Goal: Task Accomplishment & Management: Manage account settings

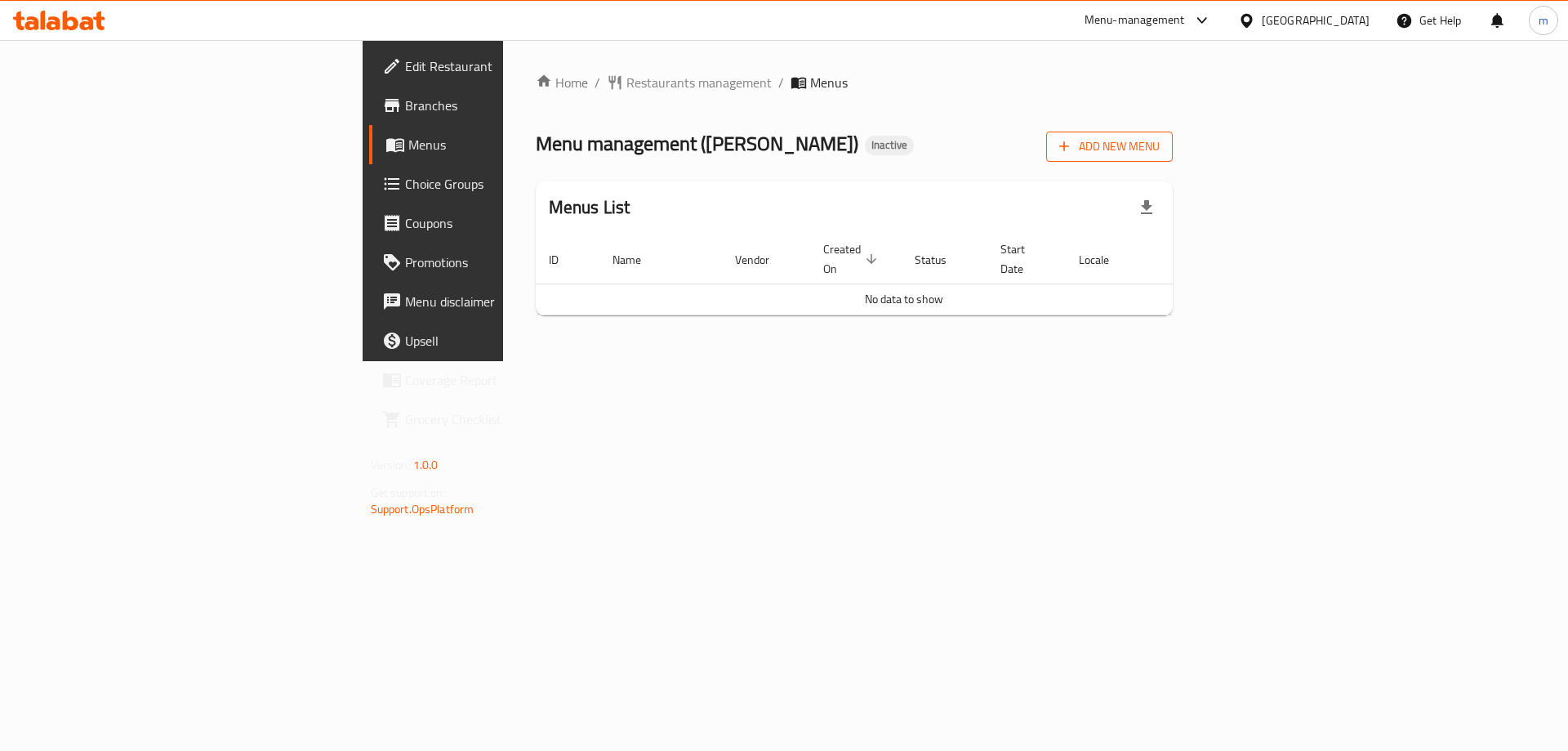
click at [1173, 133] on button "Add New Menu" at bounding box center [1109, 146] width 126 height 30
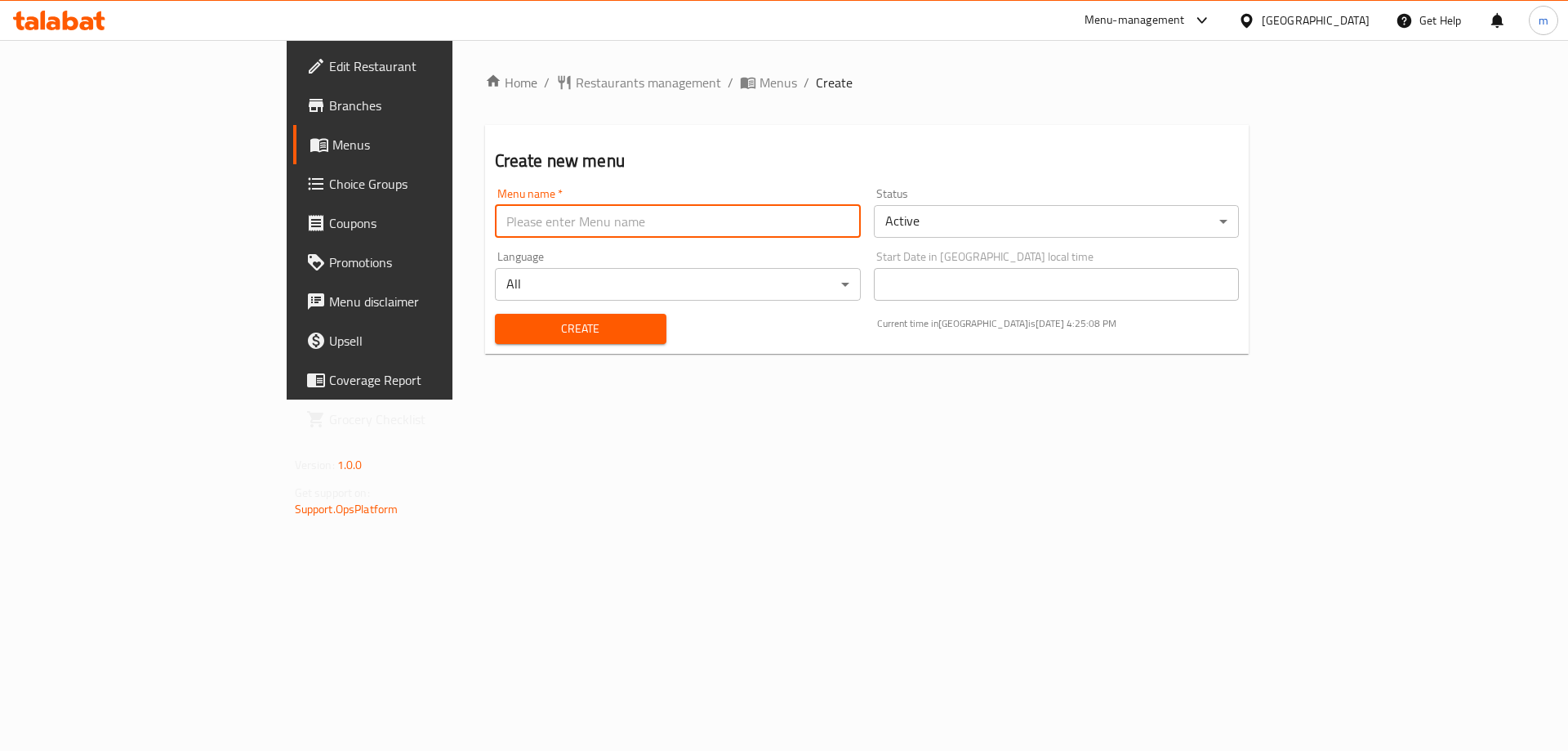
click at [805, 206] on input "text" at bounding box center [678, 222] width 366 height 33
type input "TEST"
click at [571, 313] on button "Create" at bounding box center [581, 328] width 172 height 30
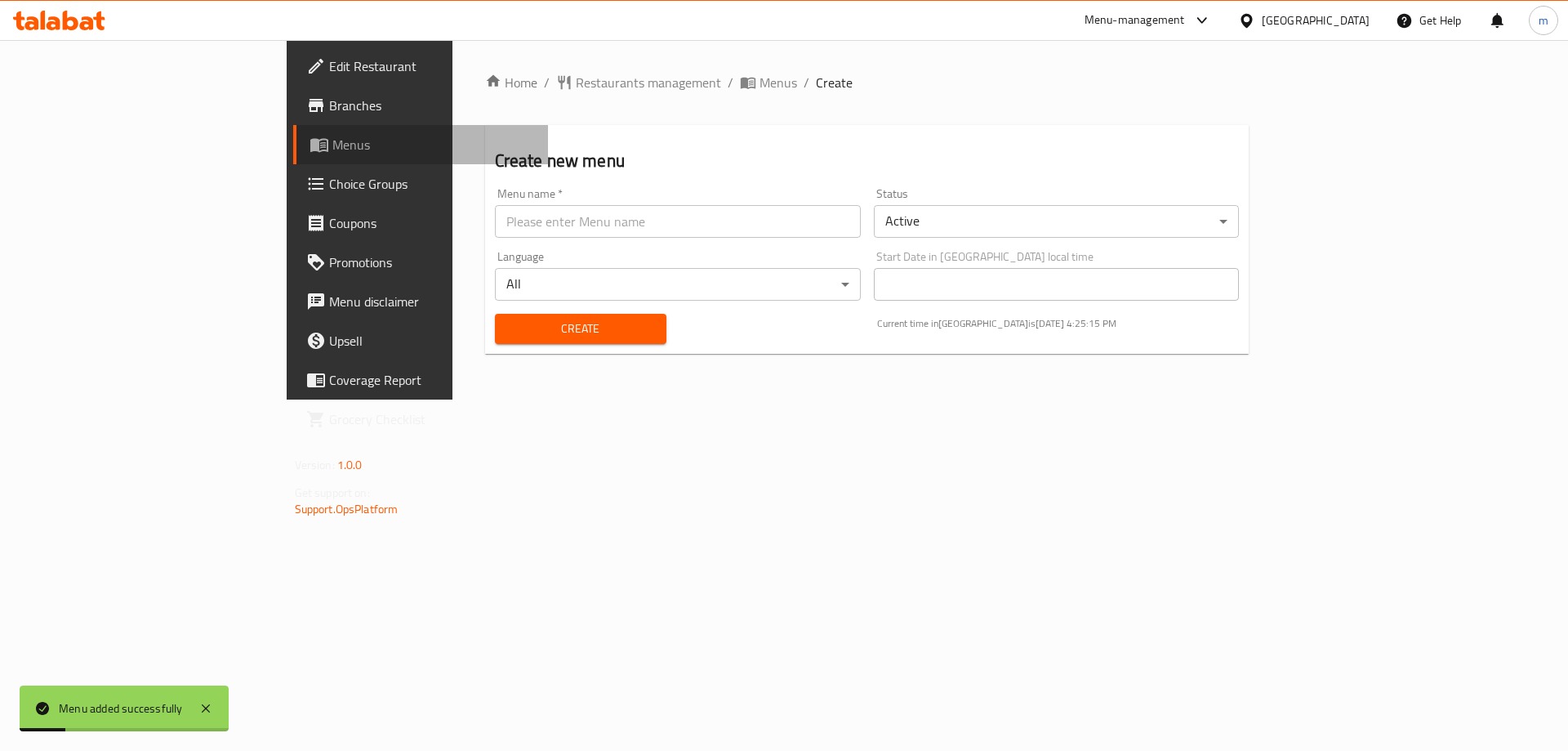
click at [332, 139] on span "Menus" at bounding box center [434, 145] width 203 height 19
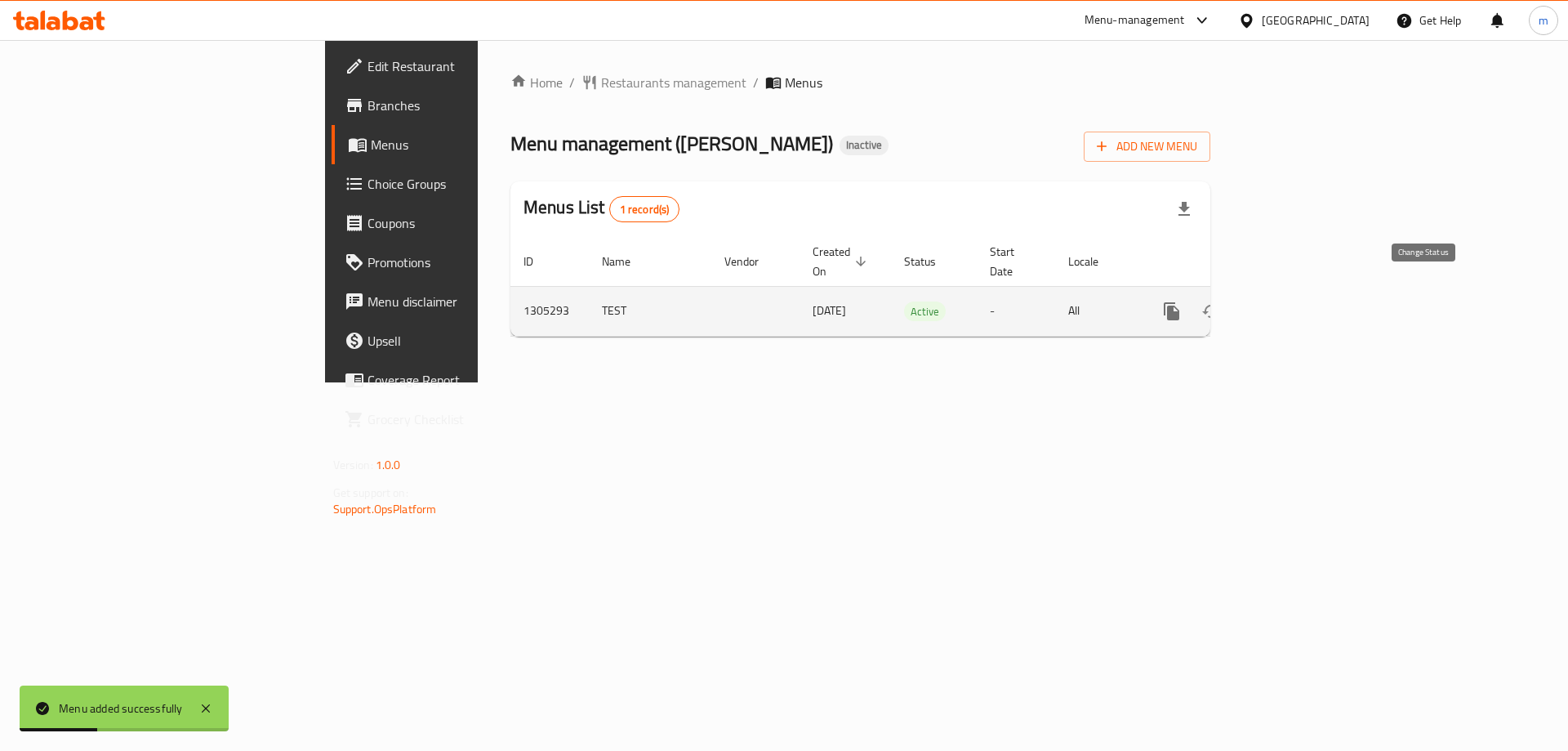
click at [1231, 297] on button "enhanced table" at bounding box center [1211, 311] width 40 height 40
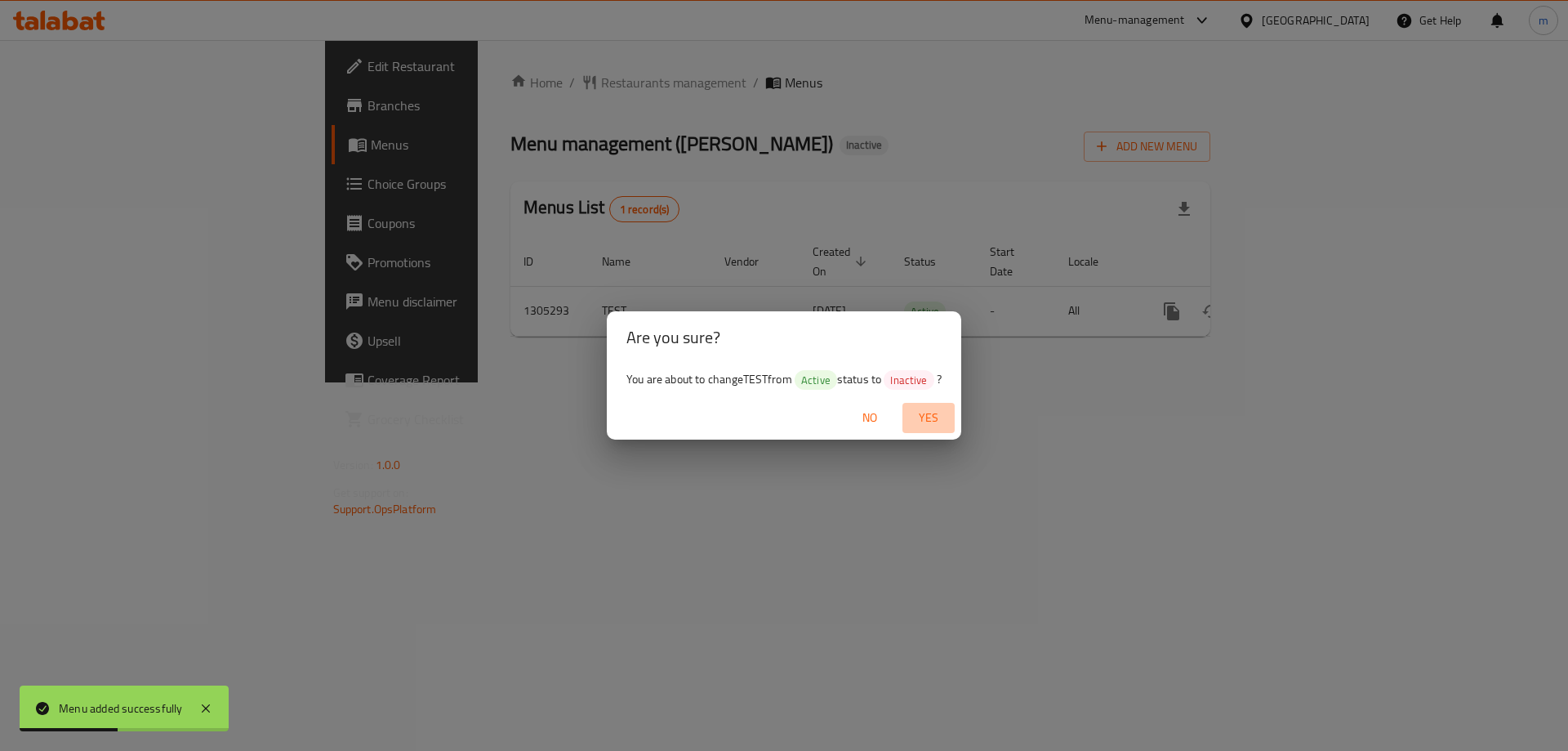
click at [944, 417] on span "Yes" at bounding box center [928, 417] width 40 height 20
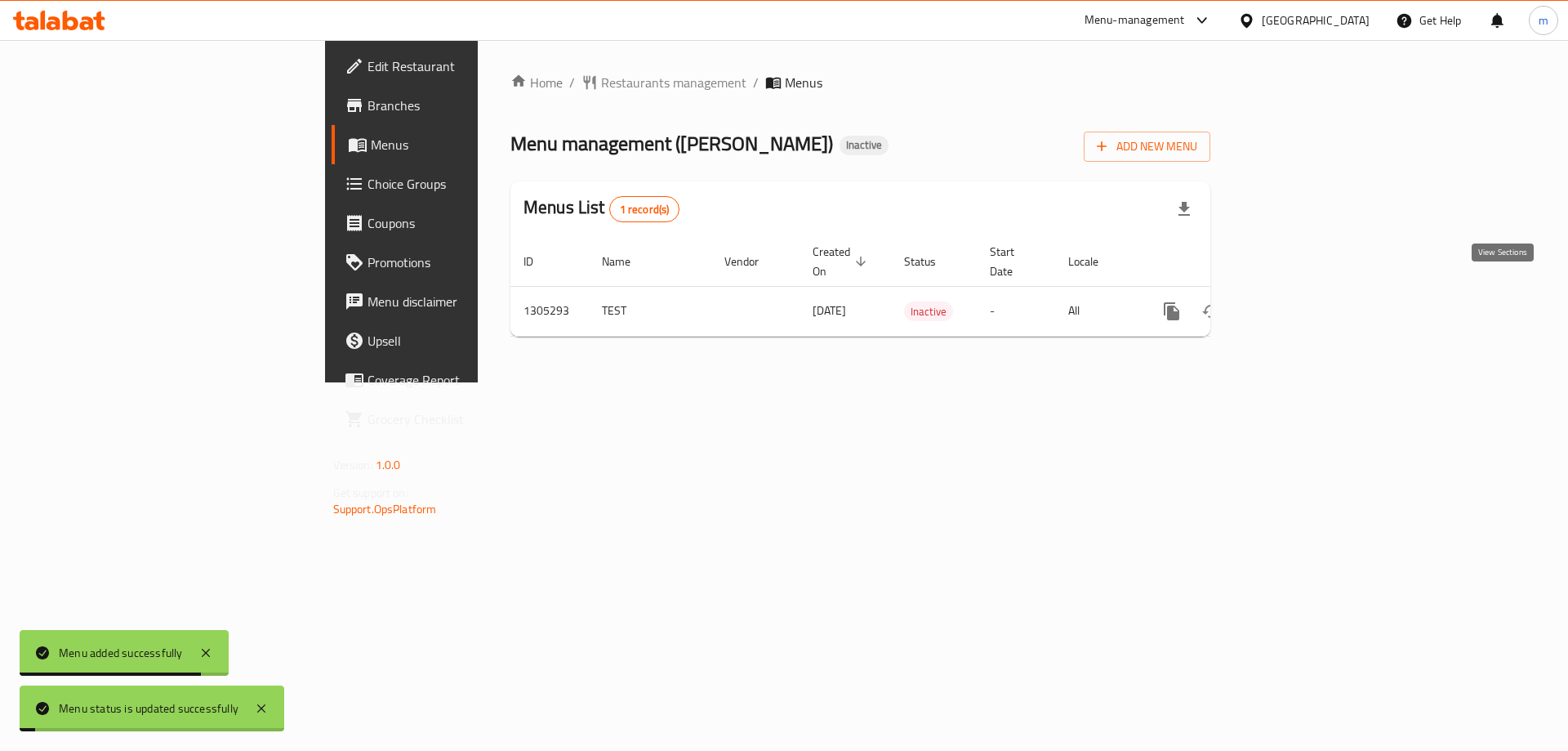
click at [1297, 304] on icon "enhanced table" at bounding box center [1289, 310] width 14 height 14
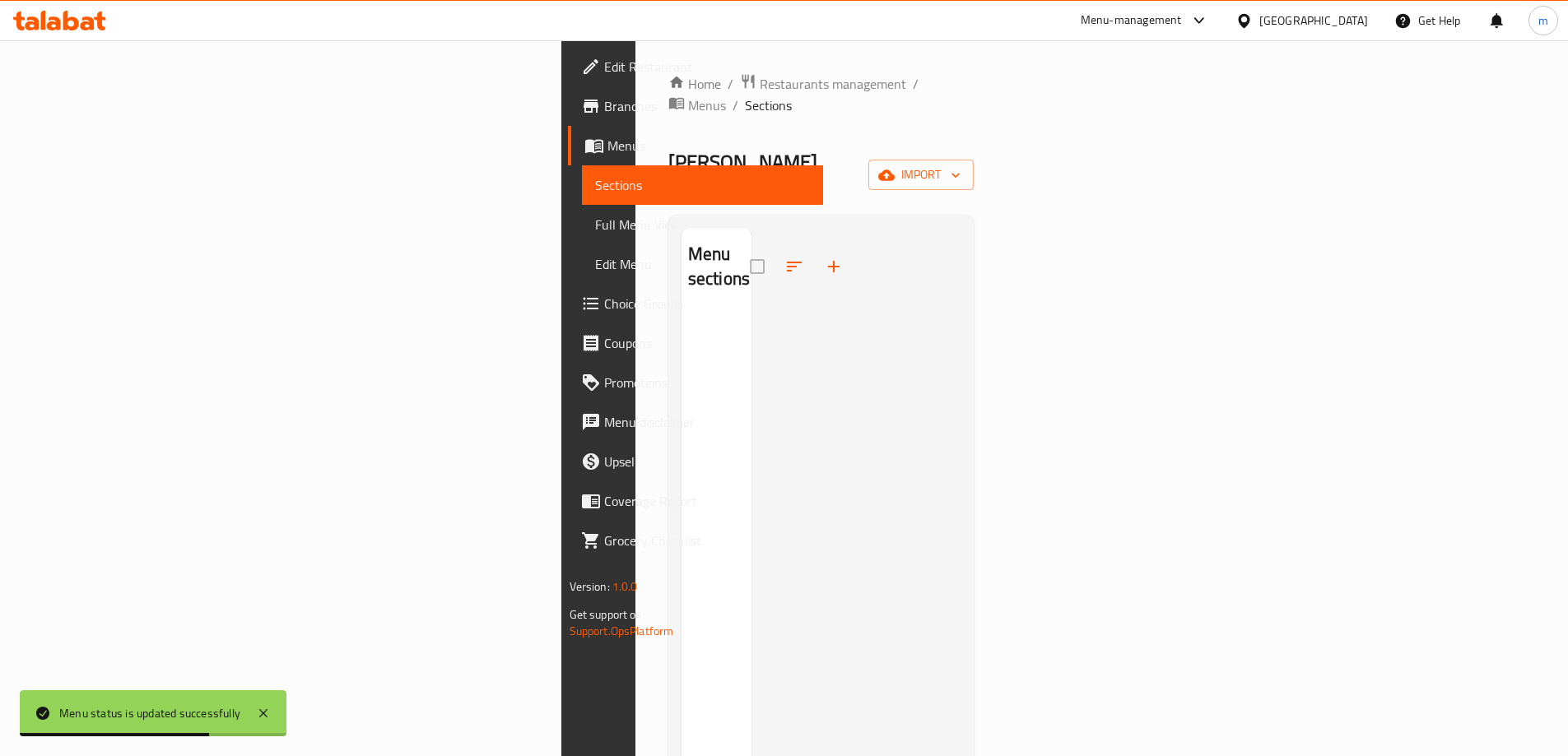
click at [751, 228] on div at bounding box center [856, 606] width 210 height 756
click at [823, 256] on icon "button" at bounding box center [833, 266] width 19 height 19
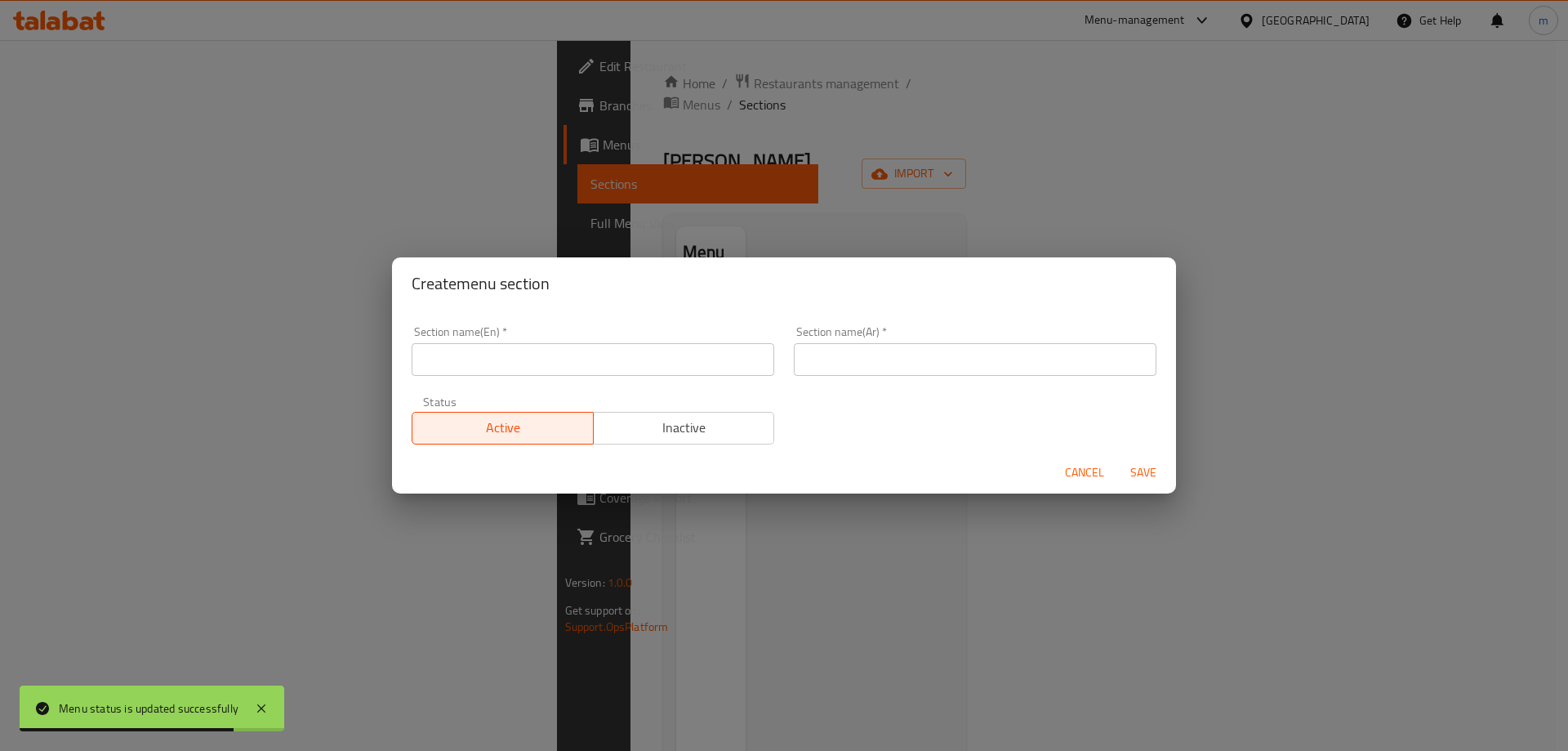
drag, startPoint x: 577, startPoint y: 329, endPoint x: 571, endPoint y: 344, distance: 16.2
click at [576, 334] on div "Section name(En)   * Section name(En) *" at bounding box center [593, 351] width 362 height 50
click at [571, 347] on input "text" at bounding box center [593, 360] width 362 height 33
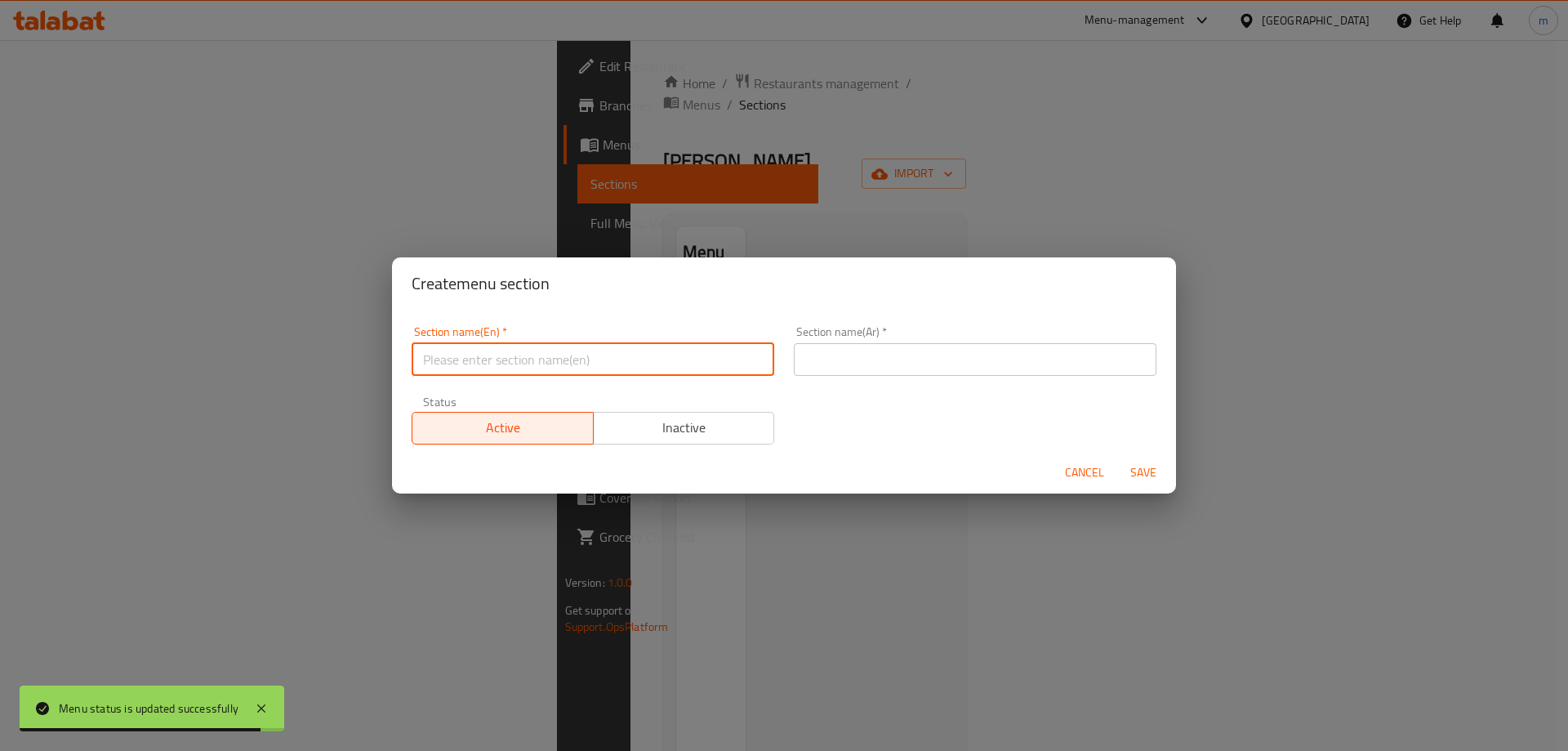
type input "Asian Sports Foodland"
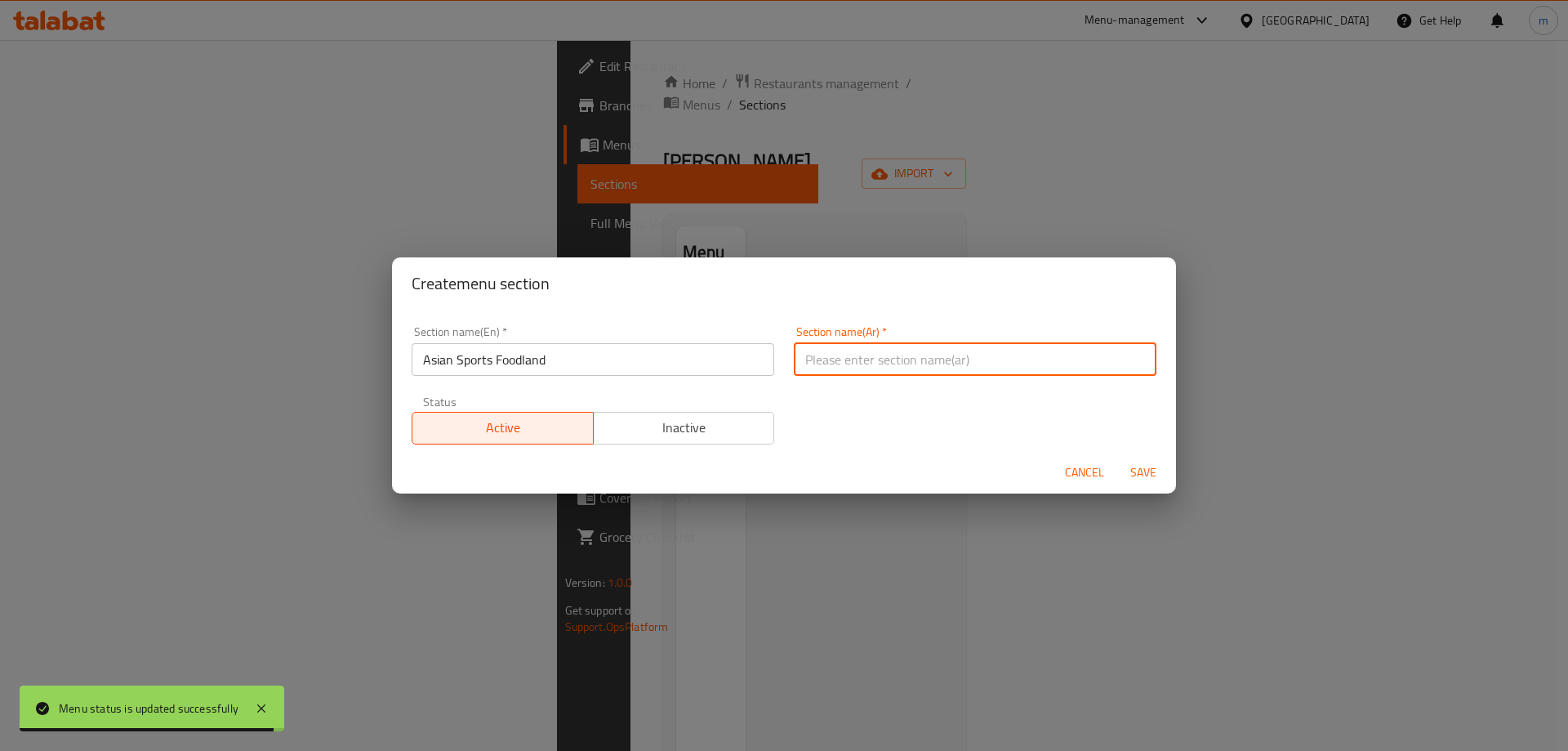
drag, startPoint x: 807, startPoint y: 367, endPoint x: 813, endPoint y: 372, distance: 7.8
click at [807, 367] on input "text" at bounding box center [975, 360] width 362 height 33
type input "إختر الأساس المناسب لك:"
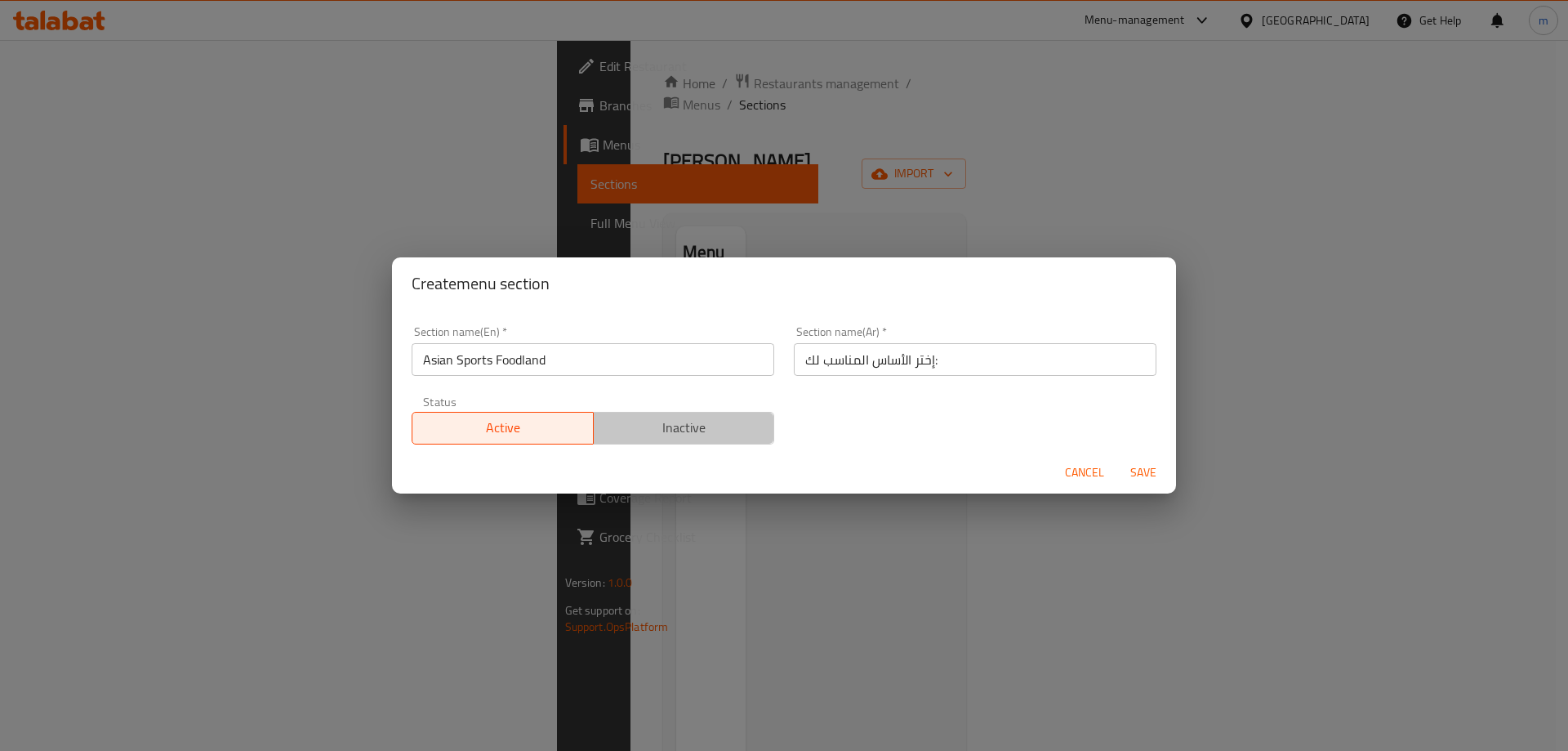
click at [691, 431] on span "Inactive" at bounding box center [684, 427] width 169 height 24
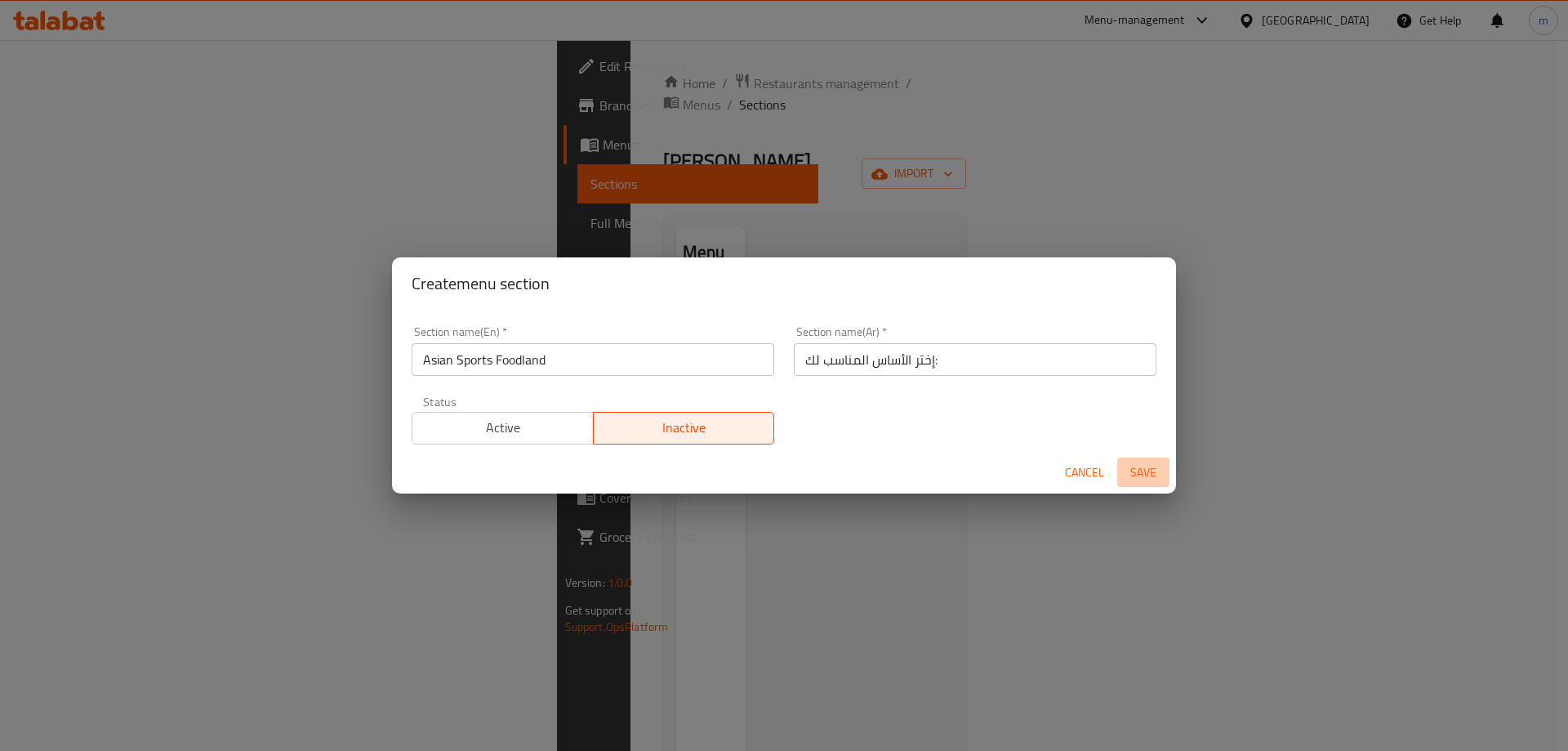
click at [1133, 474] on span "Save" at bounding box center [1143, 472] width 40 height 20
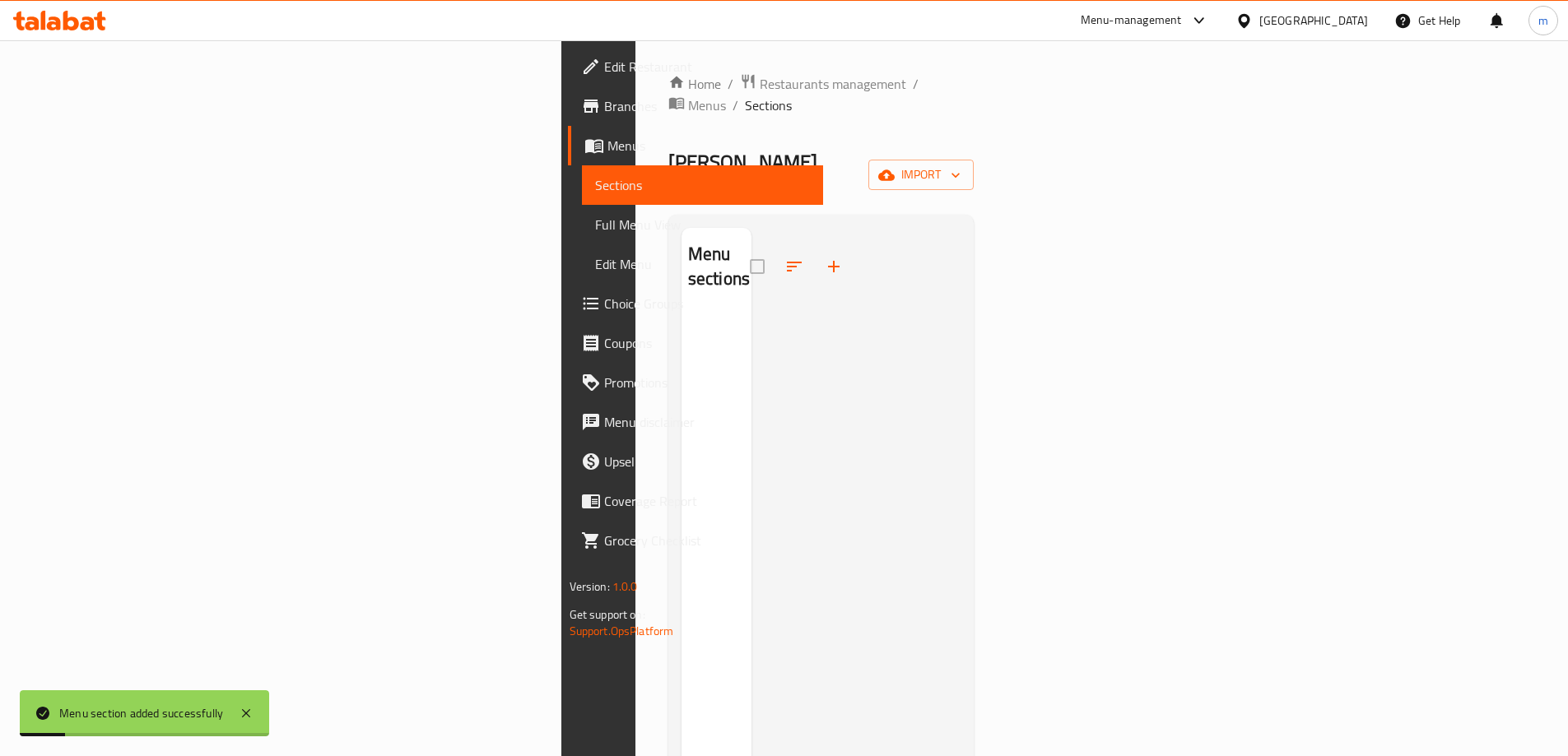
click at [595, 227] on span "Full Menu View" at bounding box center [702, 224] width 215 height 19
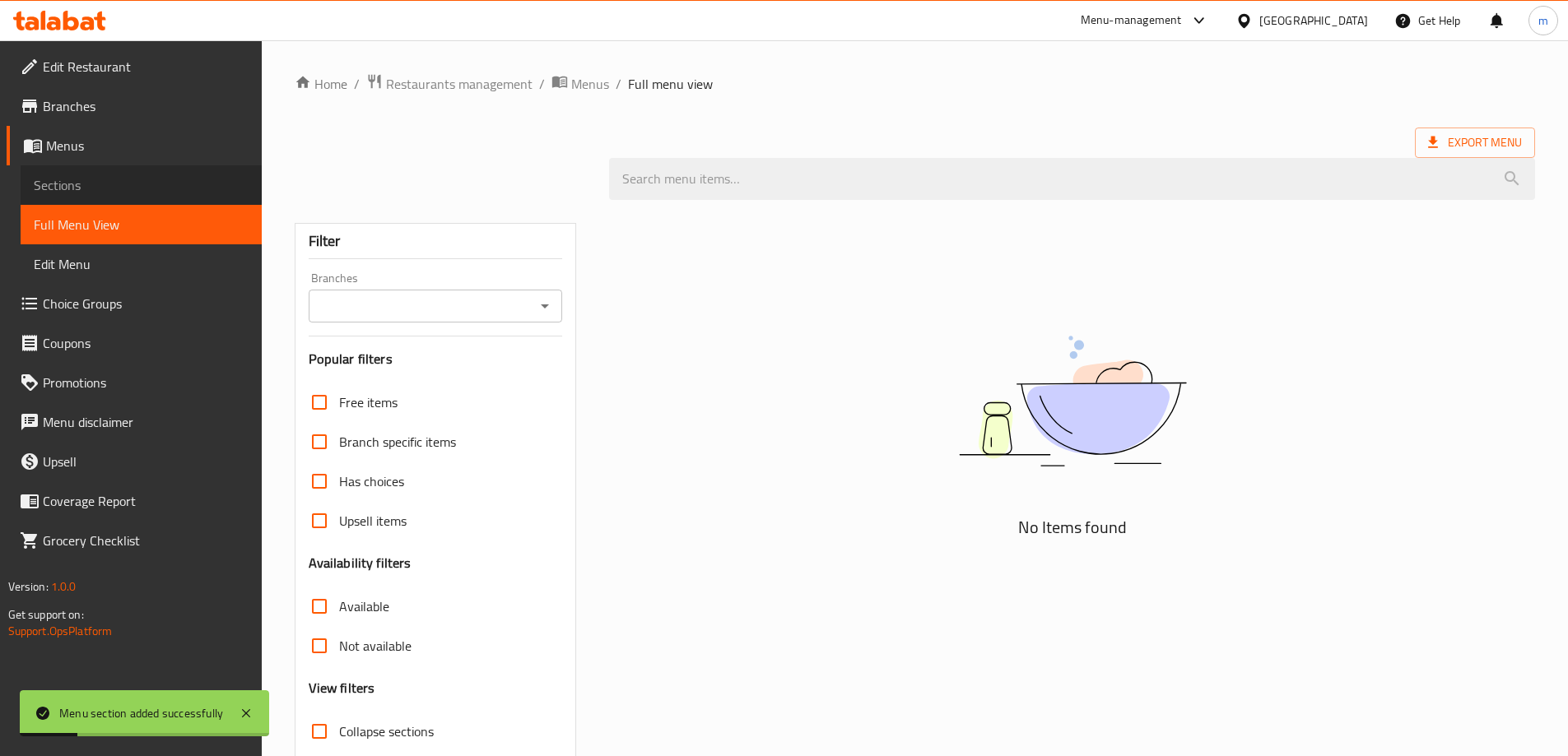
click at [141, 191] on span "Sections" at bounding box center [141, 185] width 215 height 19
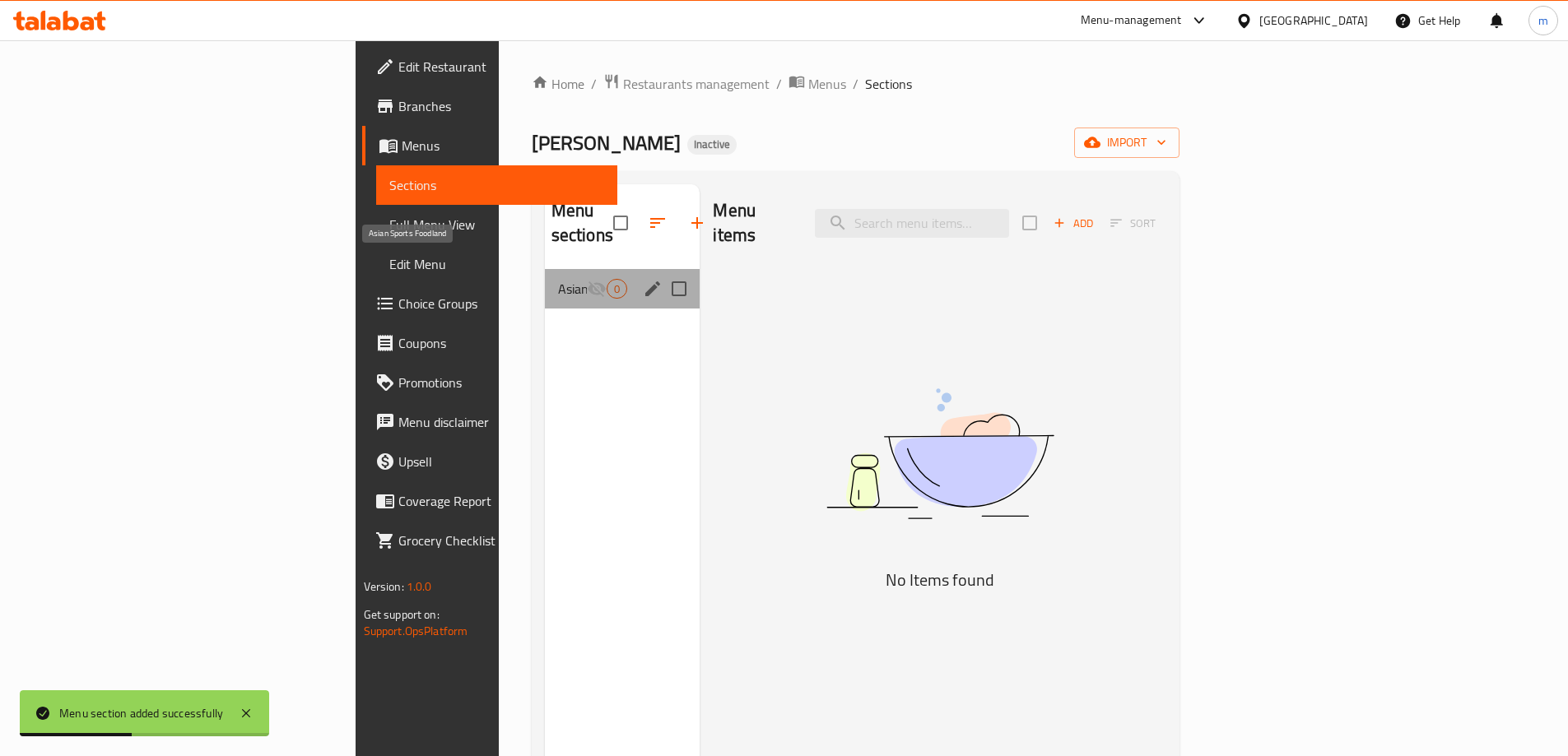
click at [558, 279] on span "Asian Sports Foodland" at bounding box center [573, 288] width 30 height 19
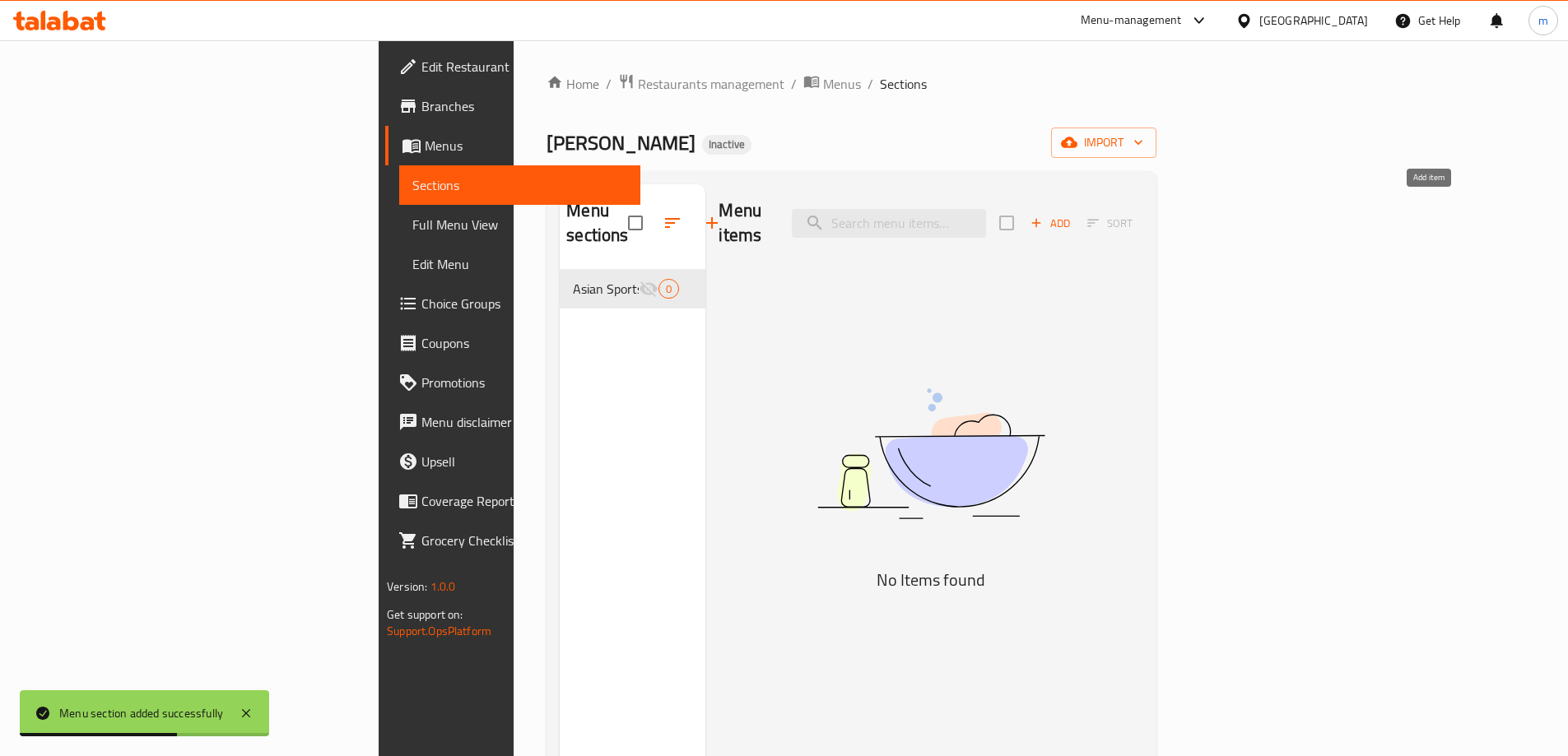
click at [1072, 214] on span "Add" at bounding box center [1051, 222] width 45 height 18
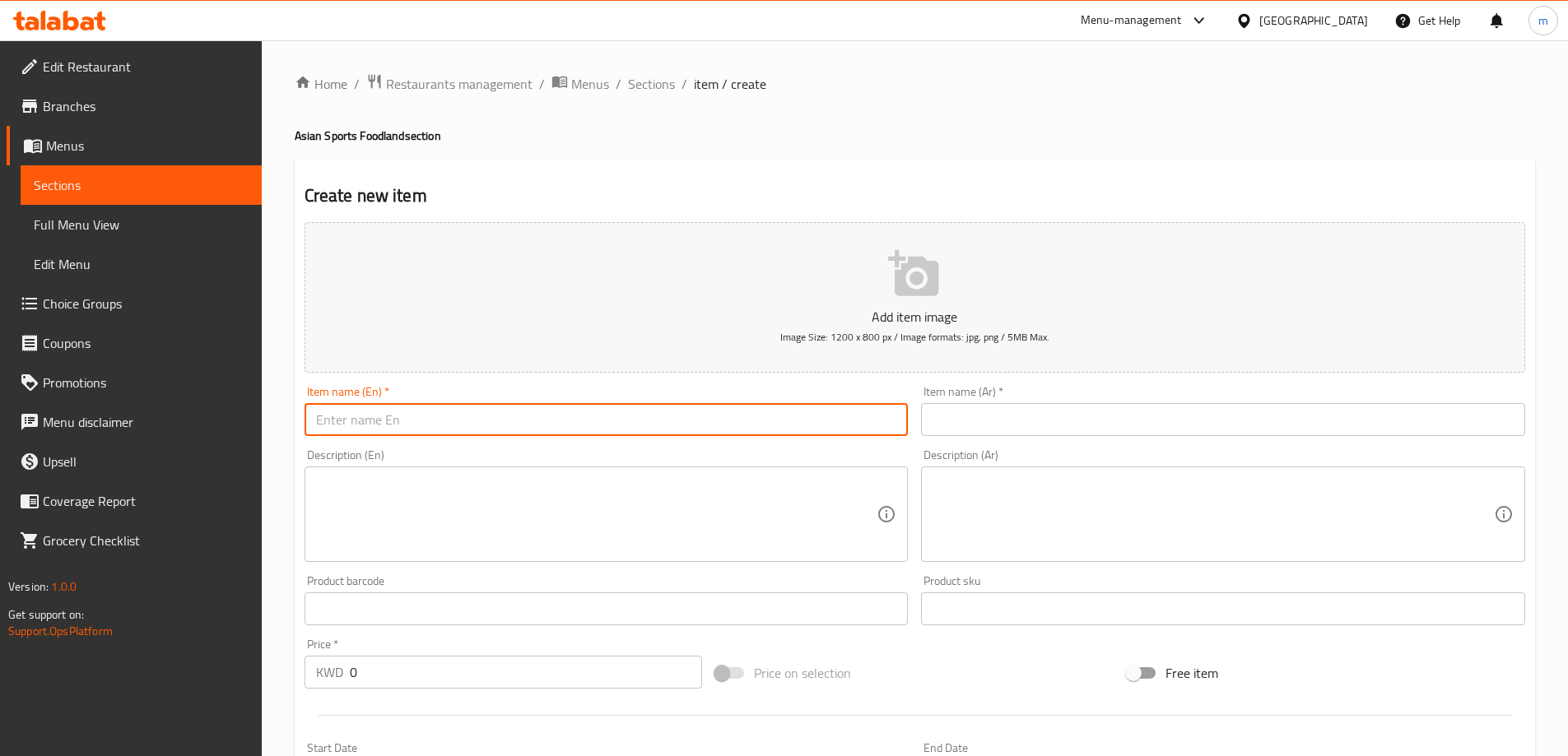
click at [833, 428] on input "text" at bounding box center [607, 419] width 604 height 33
paste input "Meat Cheese"
type input "Meat Cheese"
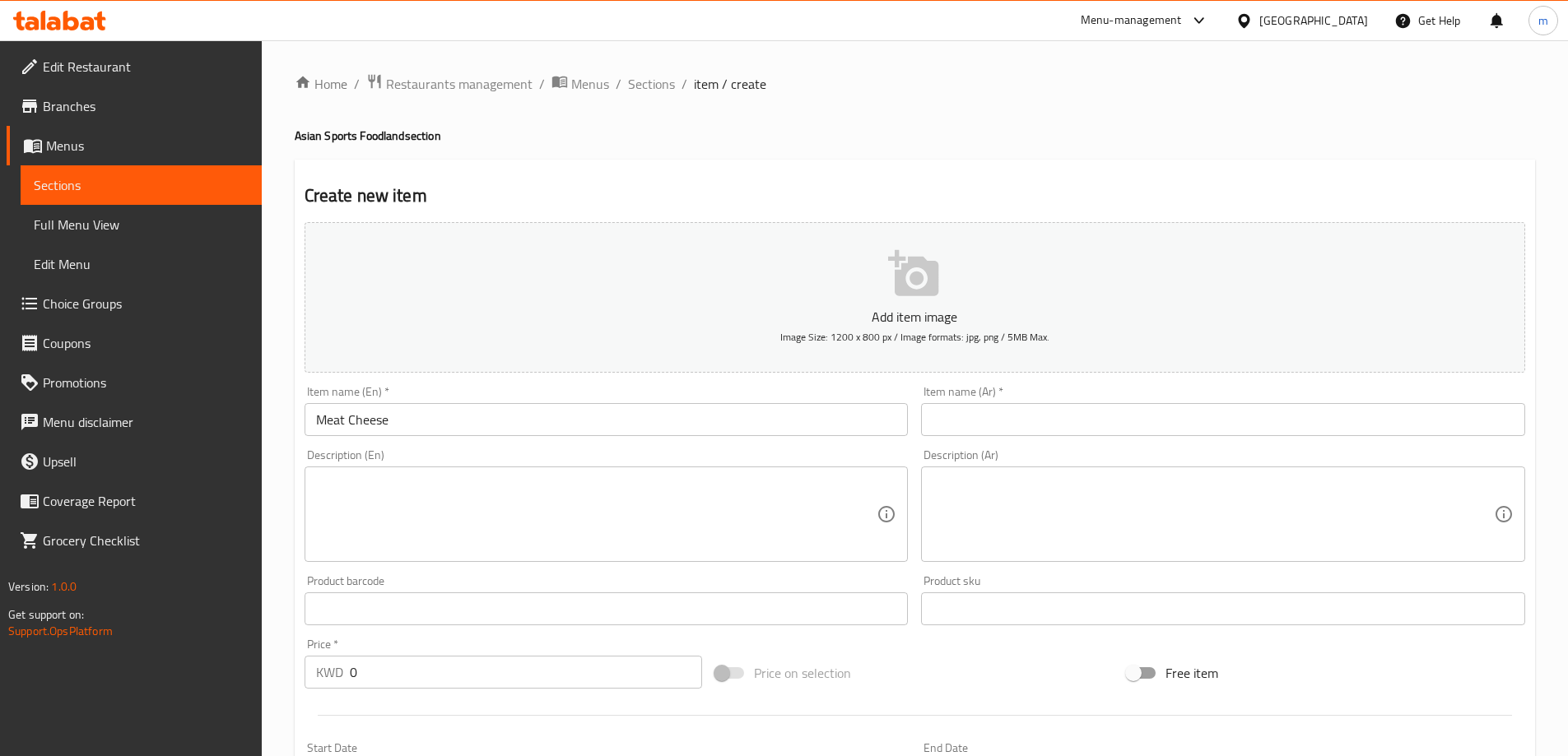
click at [1115, 403] on input "text" at bounding box center [1222, 419] width 604 height 33
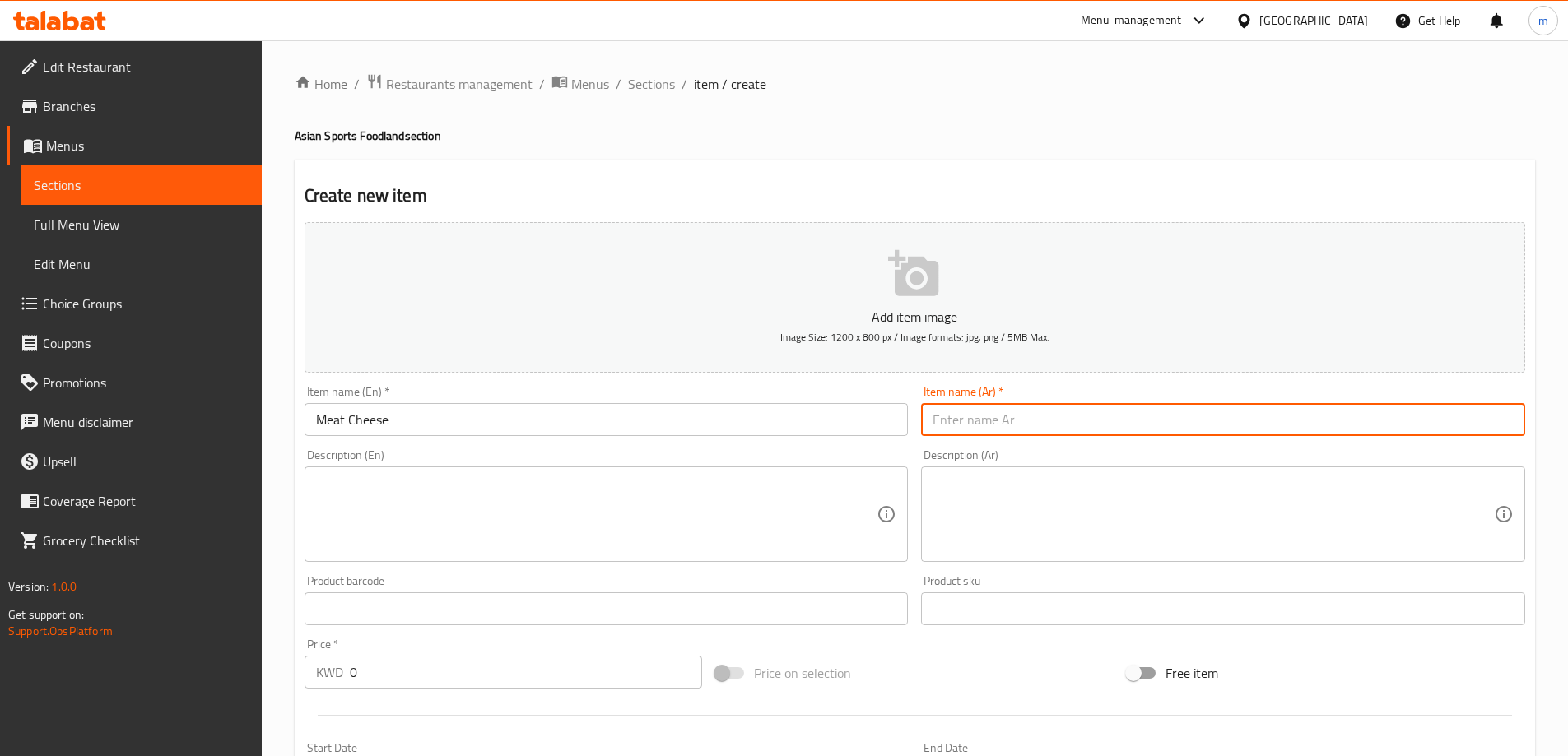
paste input "لحم جبن"
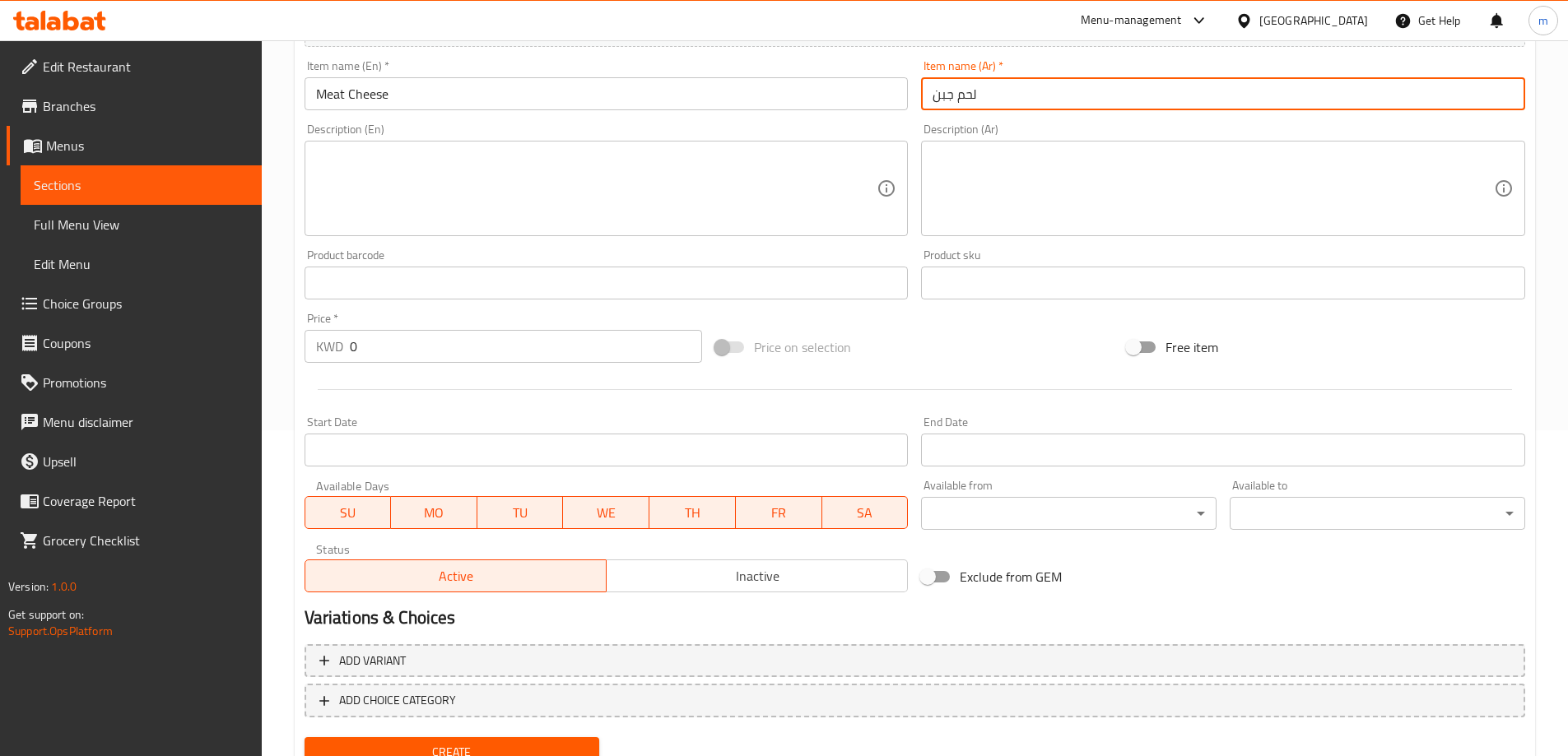
scroll to position [393, 0]
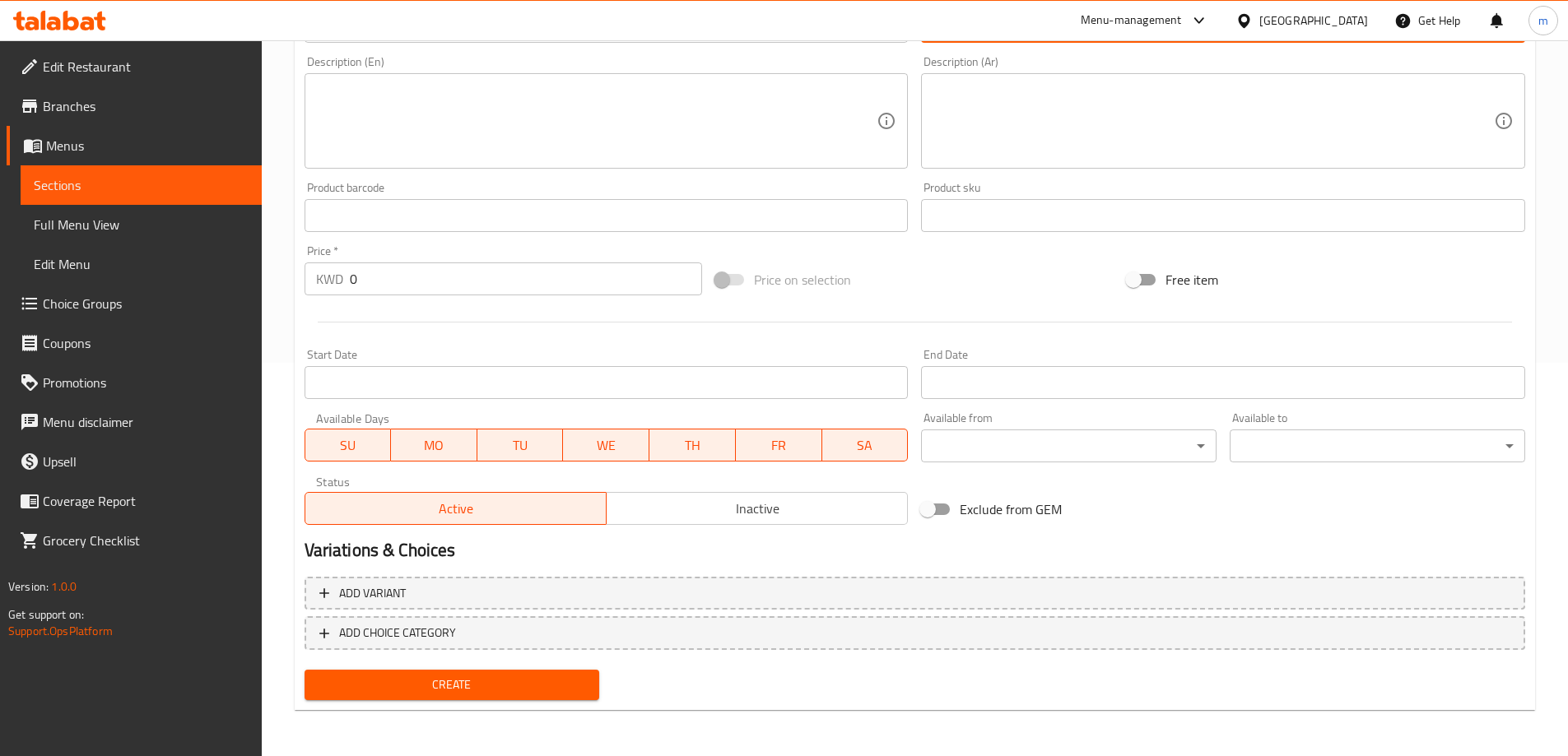
type input "لحم جبن"
click at [487, 294] on input "0" at bounding box center [526, 279] width 353 height 33
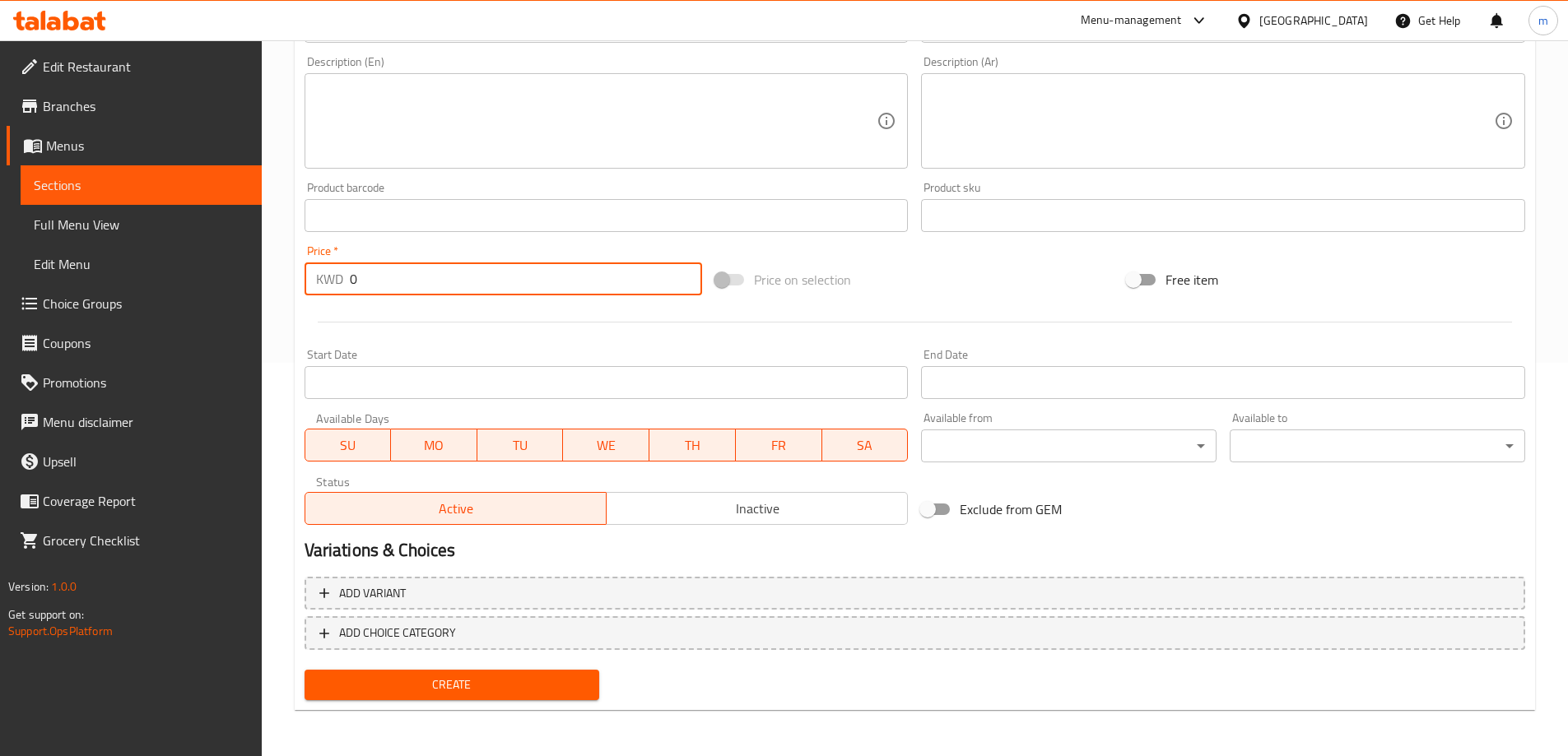
click at [487, 294] on input "0" at bounding box center [526, 279] width 353 height 33
type input "1.9755"
click at [510, 682] on span "Create" at bounding box center [451, 684] width 269 height 20
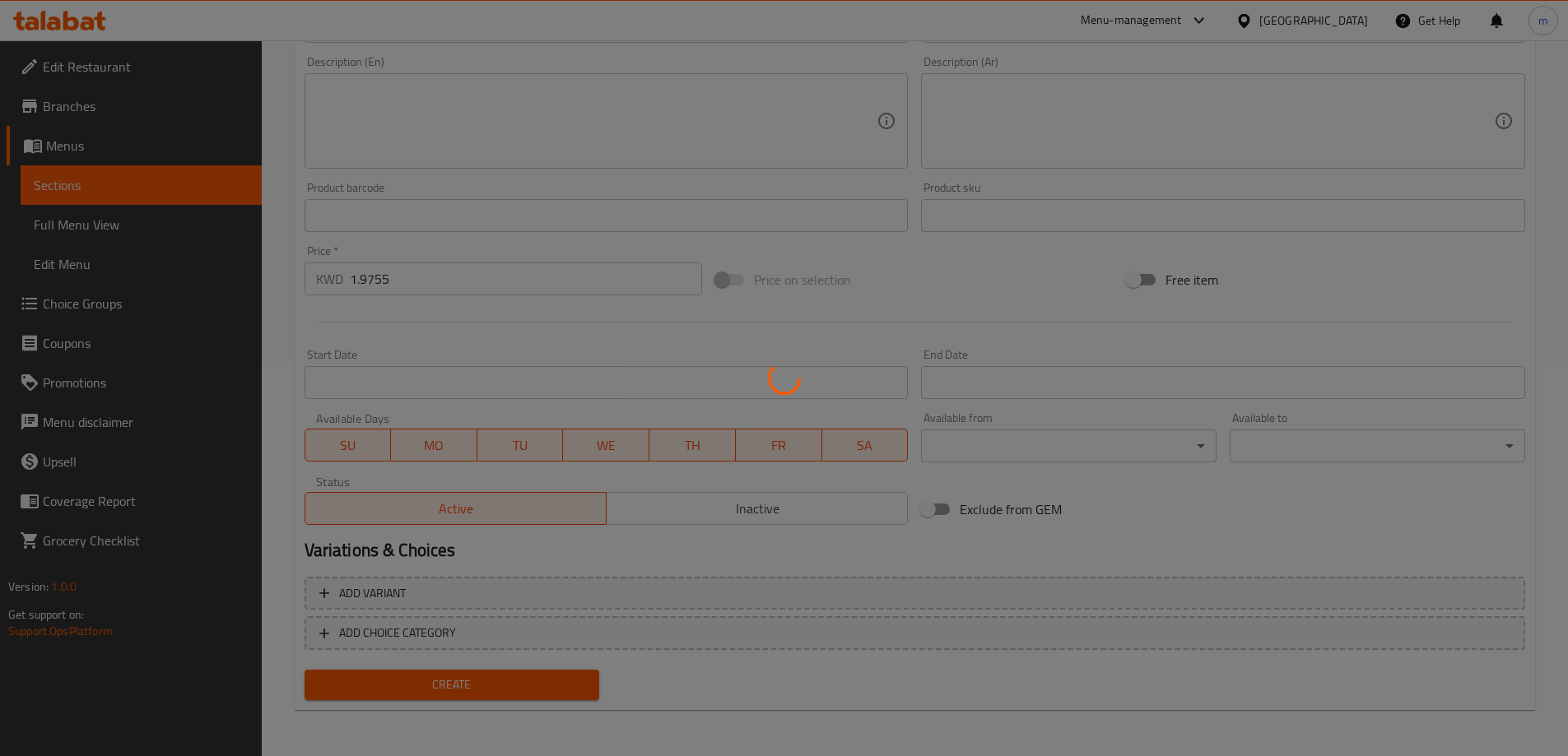
type input "0"
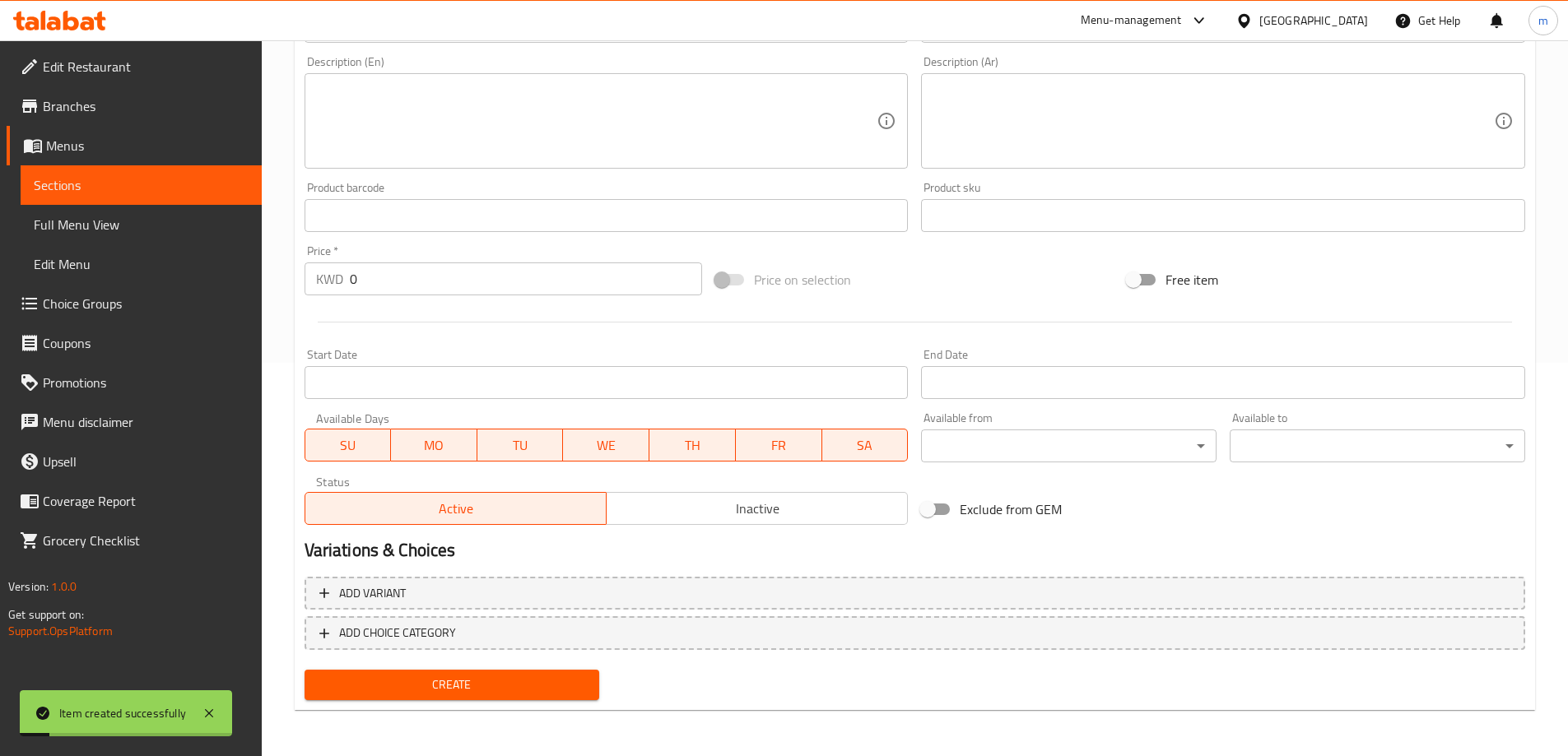
click at [165, 190] on span "Sections" at bounding box center [141, 185] width 215 height 19
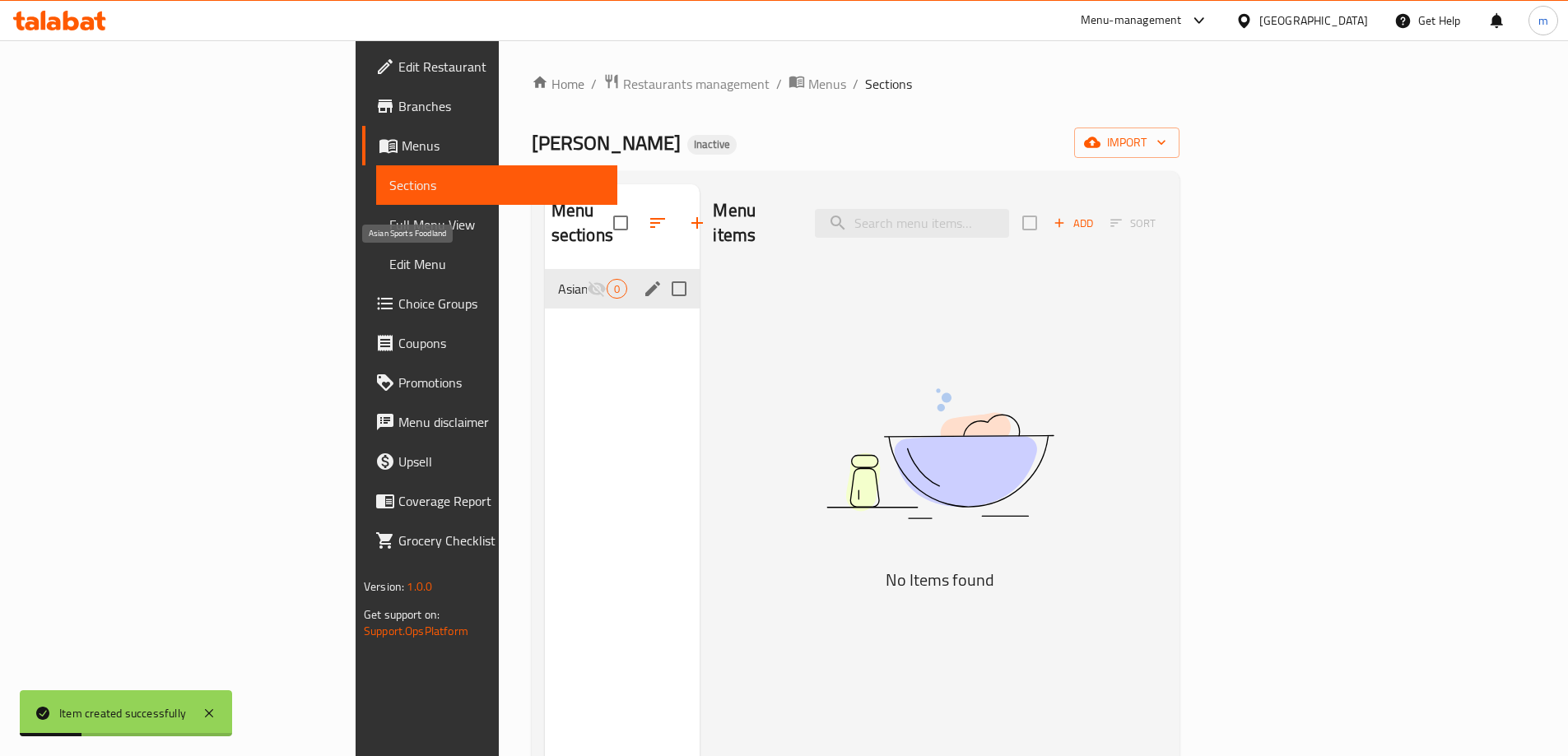
click at [558, 279] on span "Asian Sports Foodland" at bounding box center [573, 288] width 30 height 19
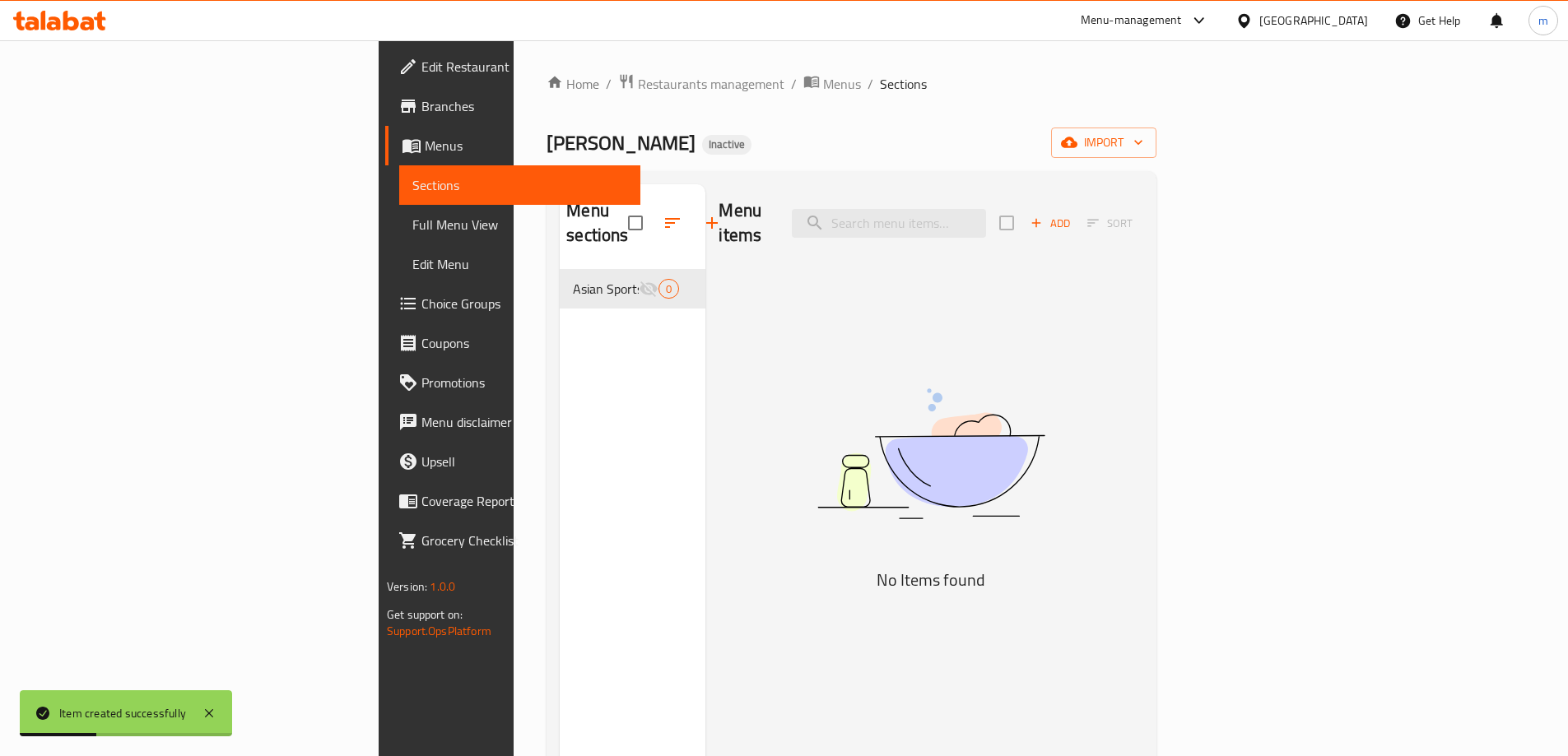
click at [413, 224] on span "Full Menu View" at bounding box center [519, 224] width 215 height 19
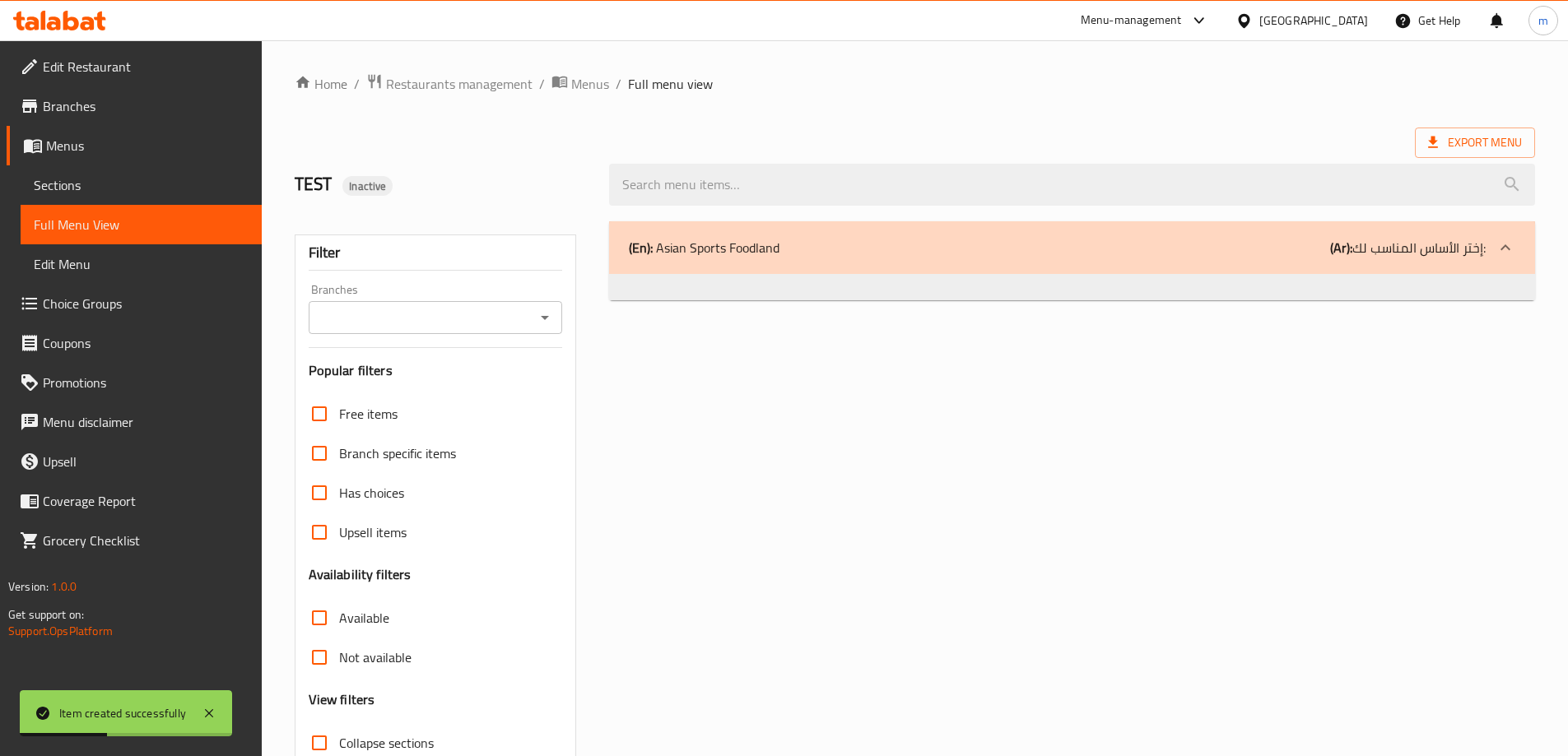
click at [150, 189] on span "Sections" at bounding box center [141, 185] width 215 height 19
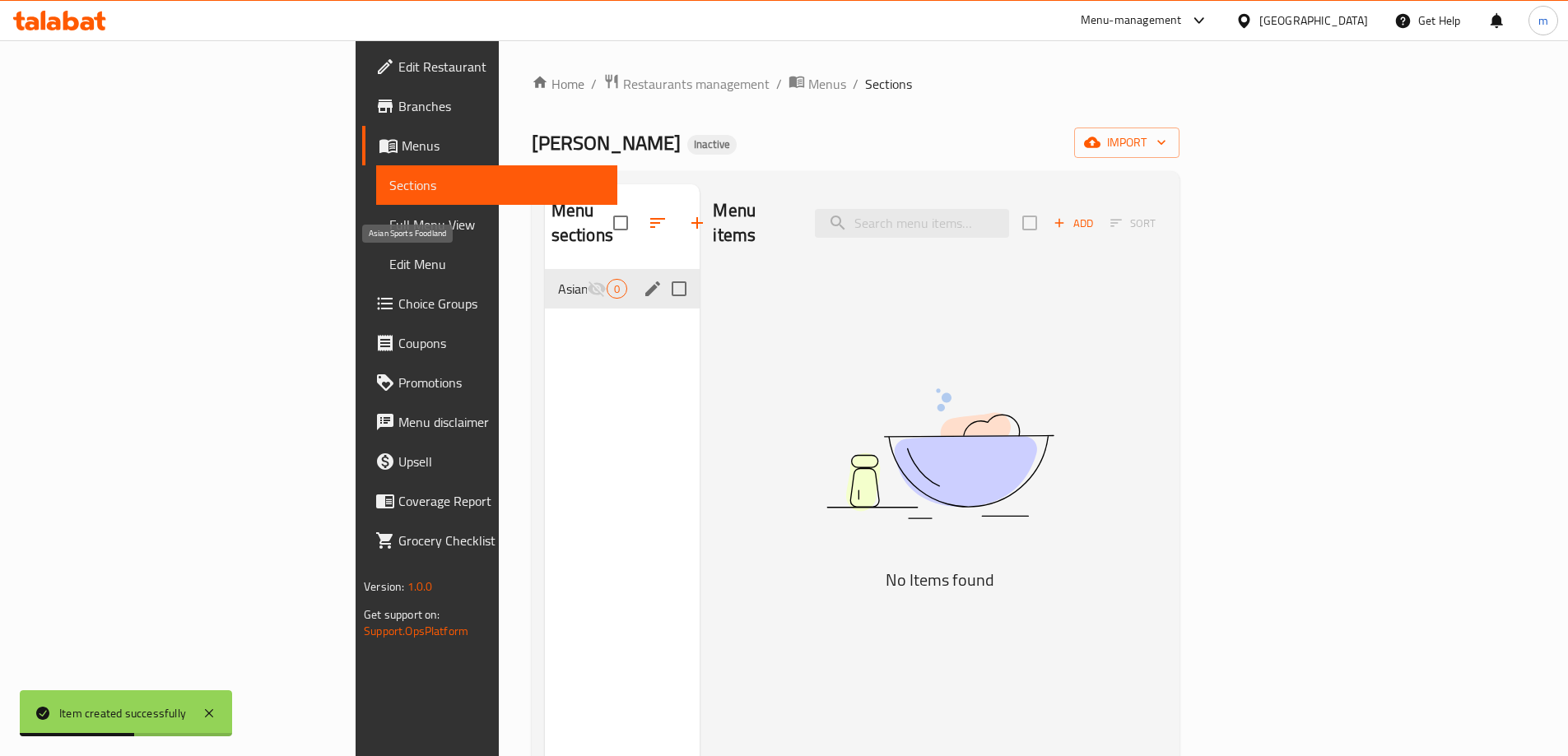
click at [558, 279] on span "Asian Sports Foodland" at bounding box center [573, 288] width 30 height 19
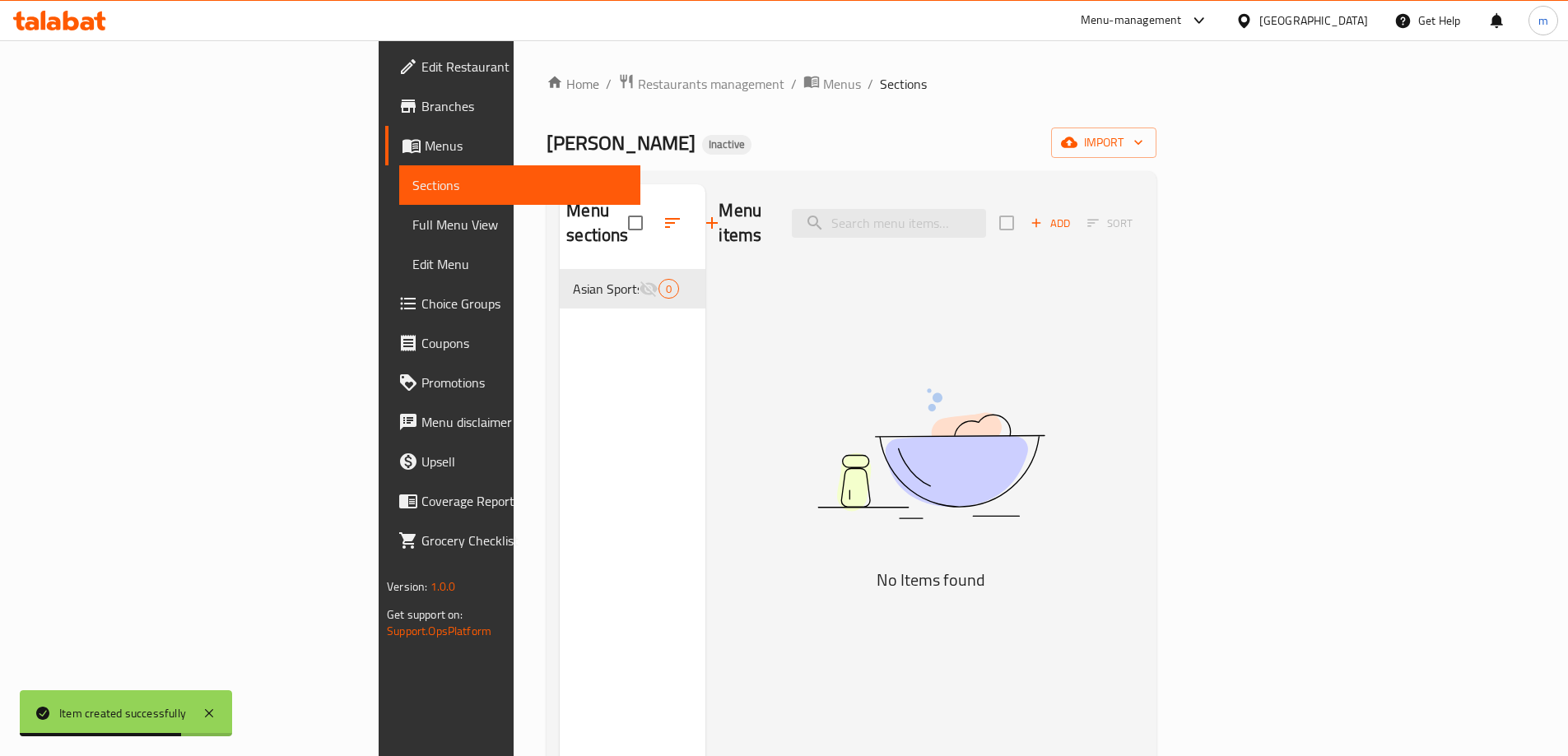
click at [705, 365] on div "Menu items Add Sort No Items found" at bounding box center [923, 562] width 437 height 756
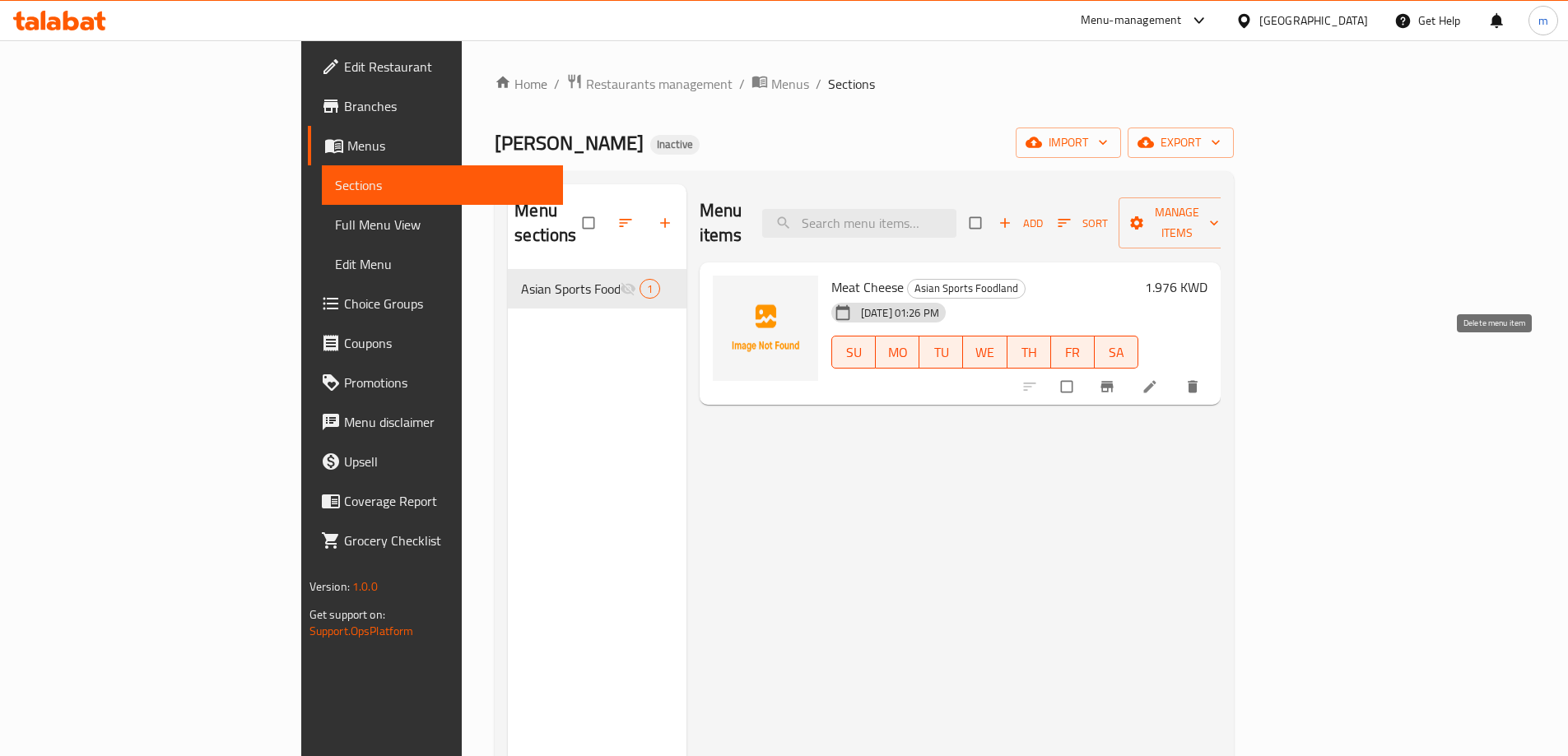
click at [1197, 380] on icon "delete" at bounding box center [1192, 386] width 10 height 13
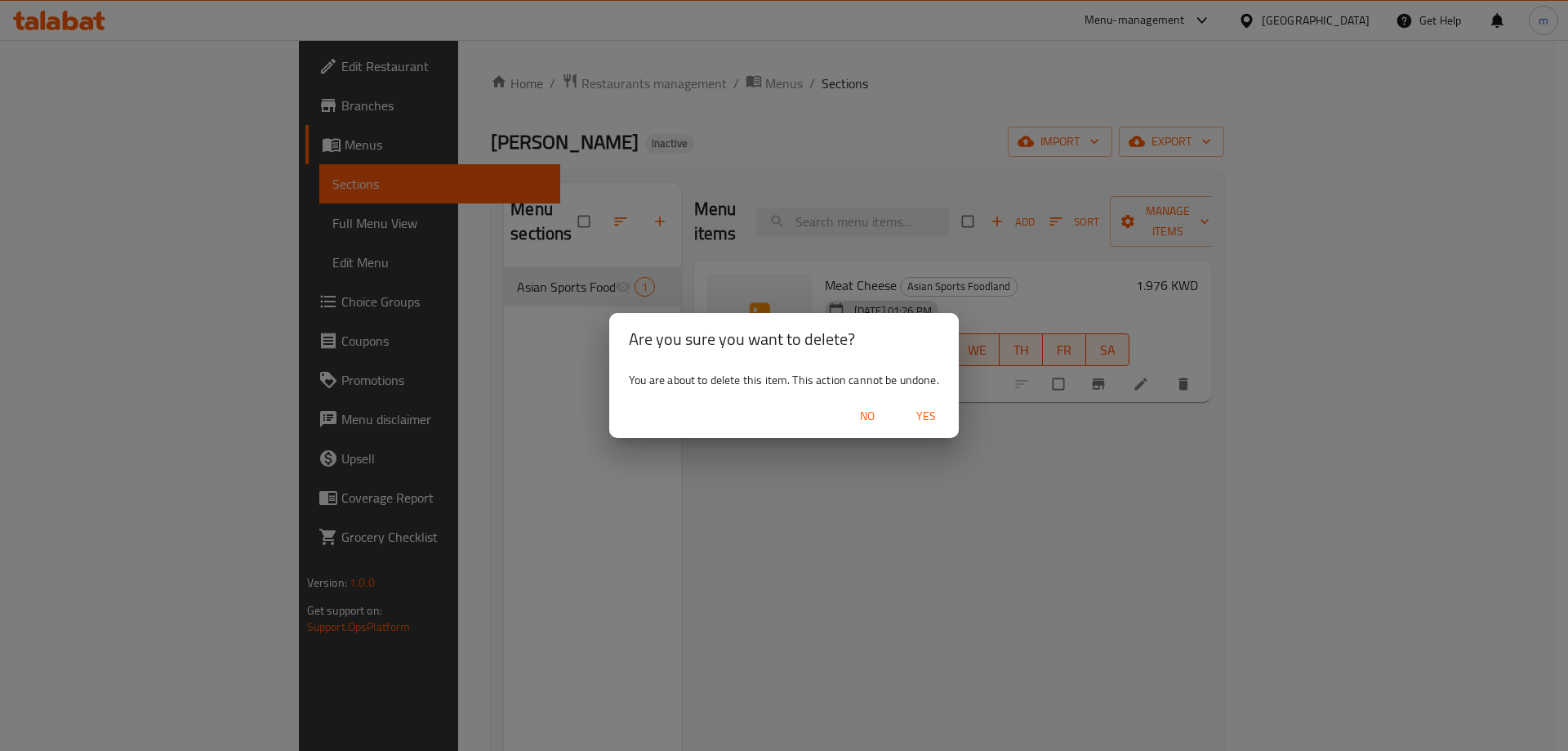
click at [923, 416] on span "Yes" at bounding box center [926, 416] width 40 height 20
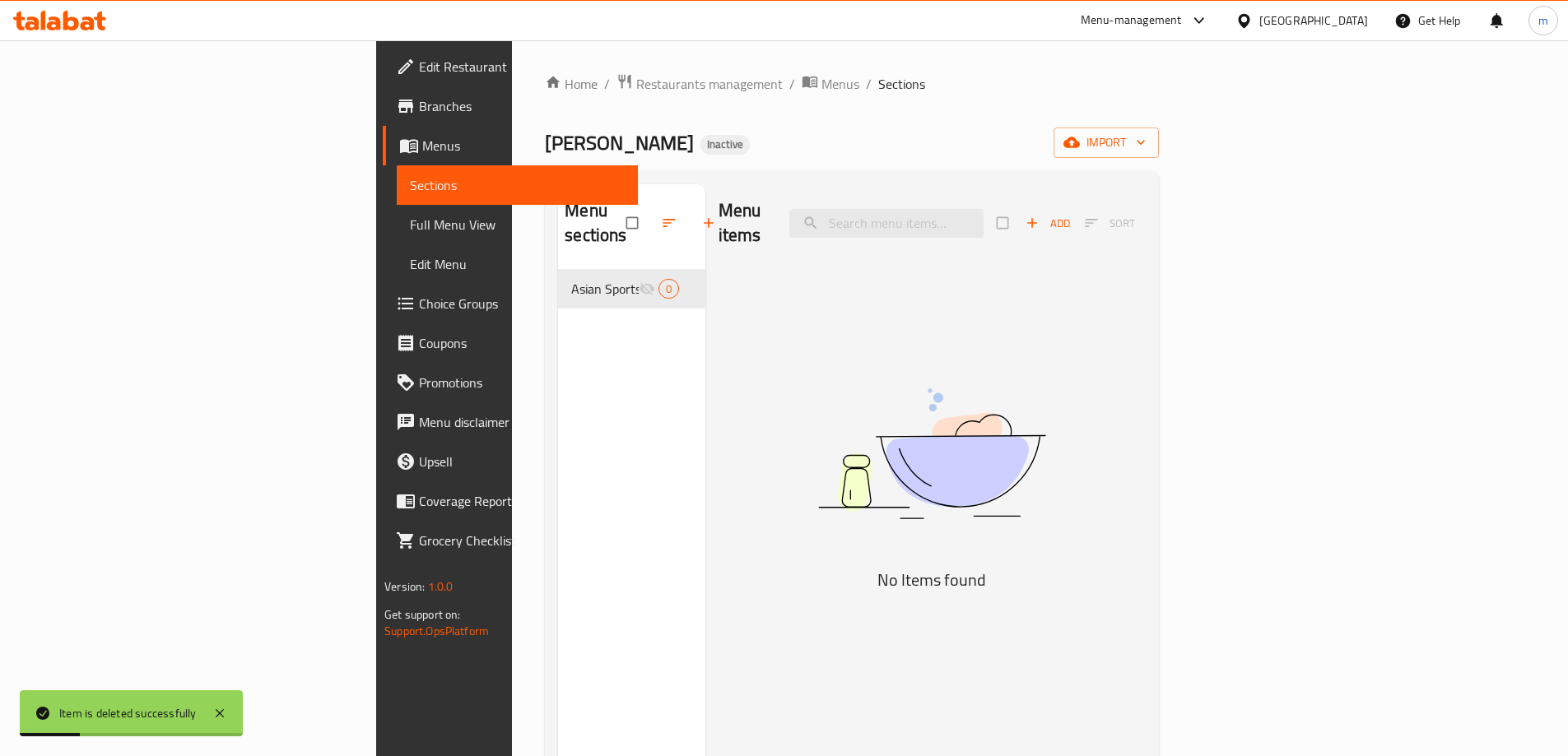
click at [422, 151] on span "Menus" at bounding box center [523, 146] width 202 height 19
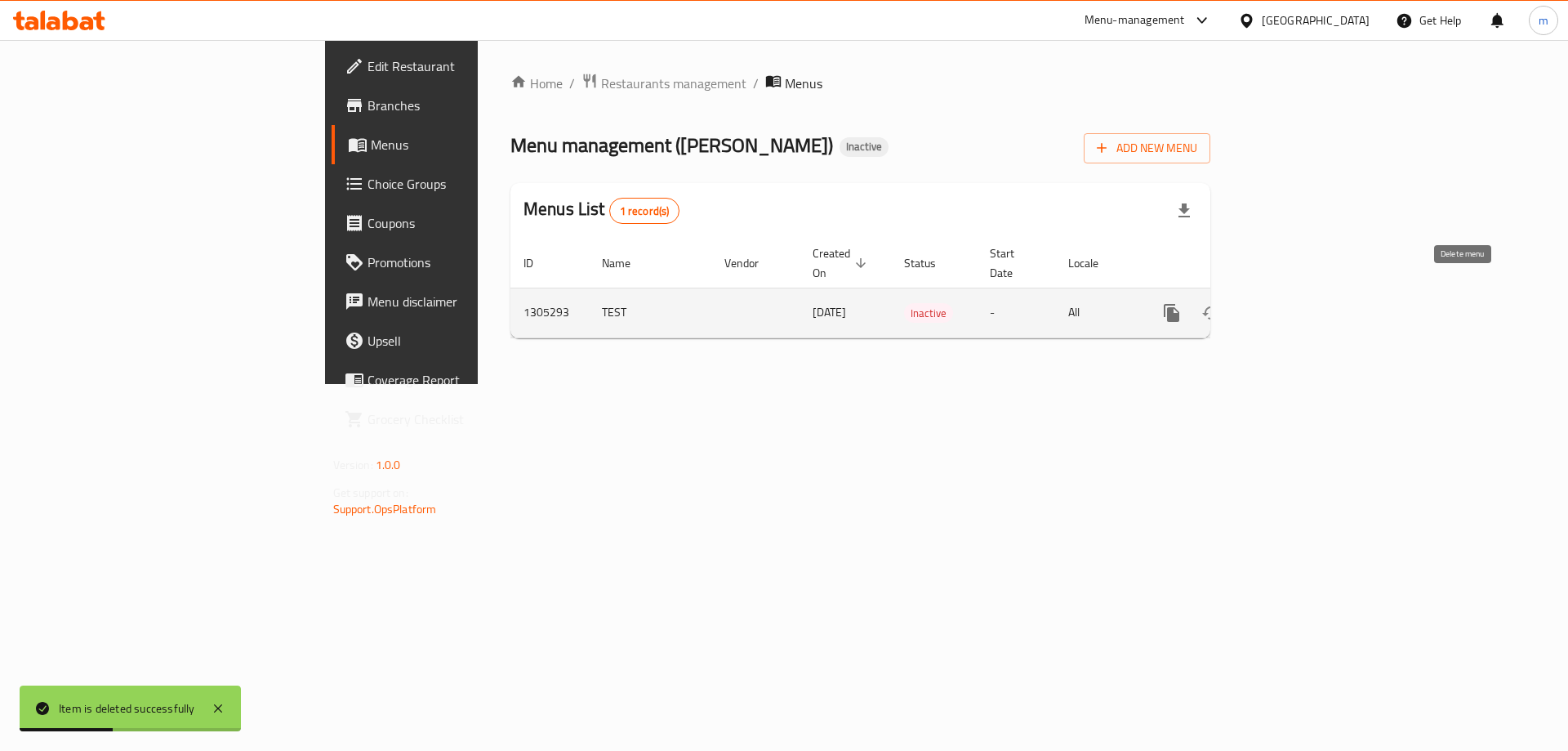
click at [1270, 293] on button "enhanced table" at bounding box center [1250, 312] width 40 height 40
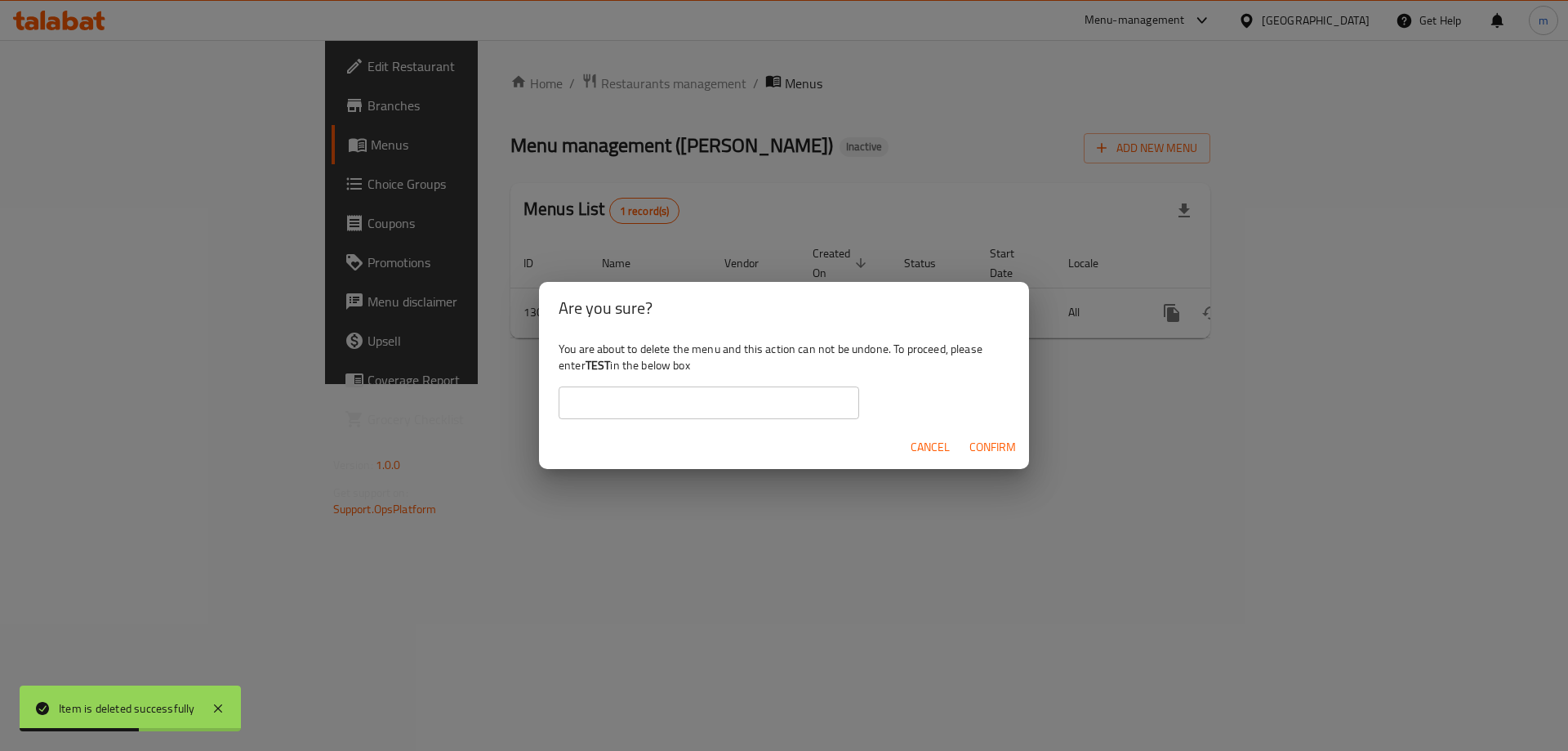
drag, startPoint x: 805, startPoint y: 417, endPoint x: 796, endPoint y: 409, distance: 12.0
click at [805, 417] on input "text" at bounding box center [709, 403] width 301 height 33
click at [608, 368] on b "TEST" at bounding box center [598, 365] width 25 height 21
drag, startPoint x: 608, startPoint y: 368, endPoint x: 613, endPoint y: 378, distance: 11.2
click at [608, 368] on b "TEST" at bounding box center [598, 365] width 25 height 21
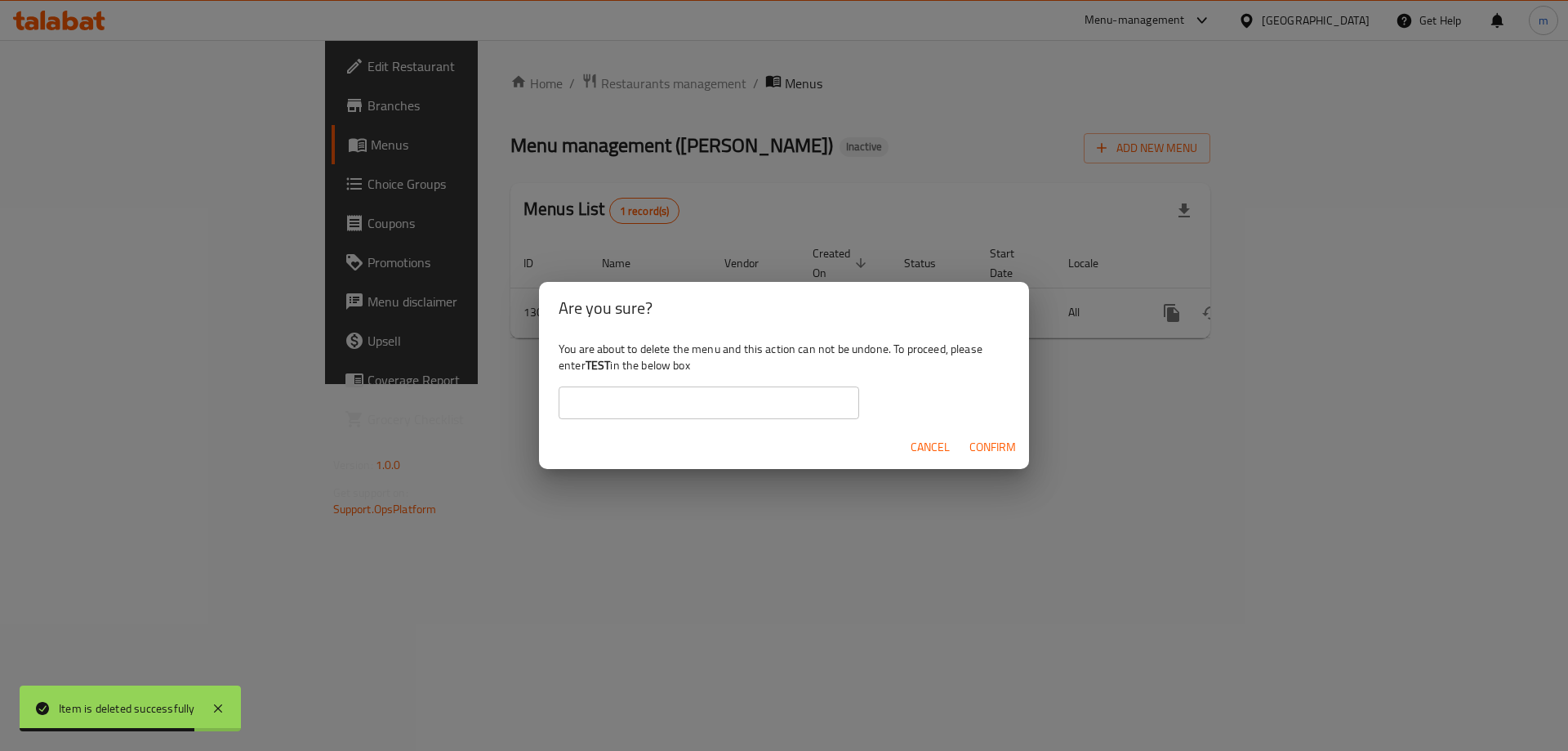
drag, startPoint x: 992, startPoint y: 271, endPoint x: 1003, endPoint y: 284, distance: 17.0
click at [993, 271] on div "Are you sure? You are about to delete the menu and this action can not be undon…" at bounding box center [784, 375] width 1568 height 751
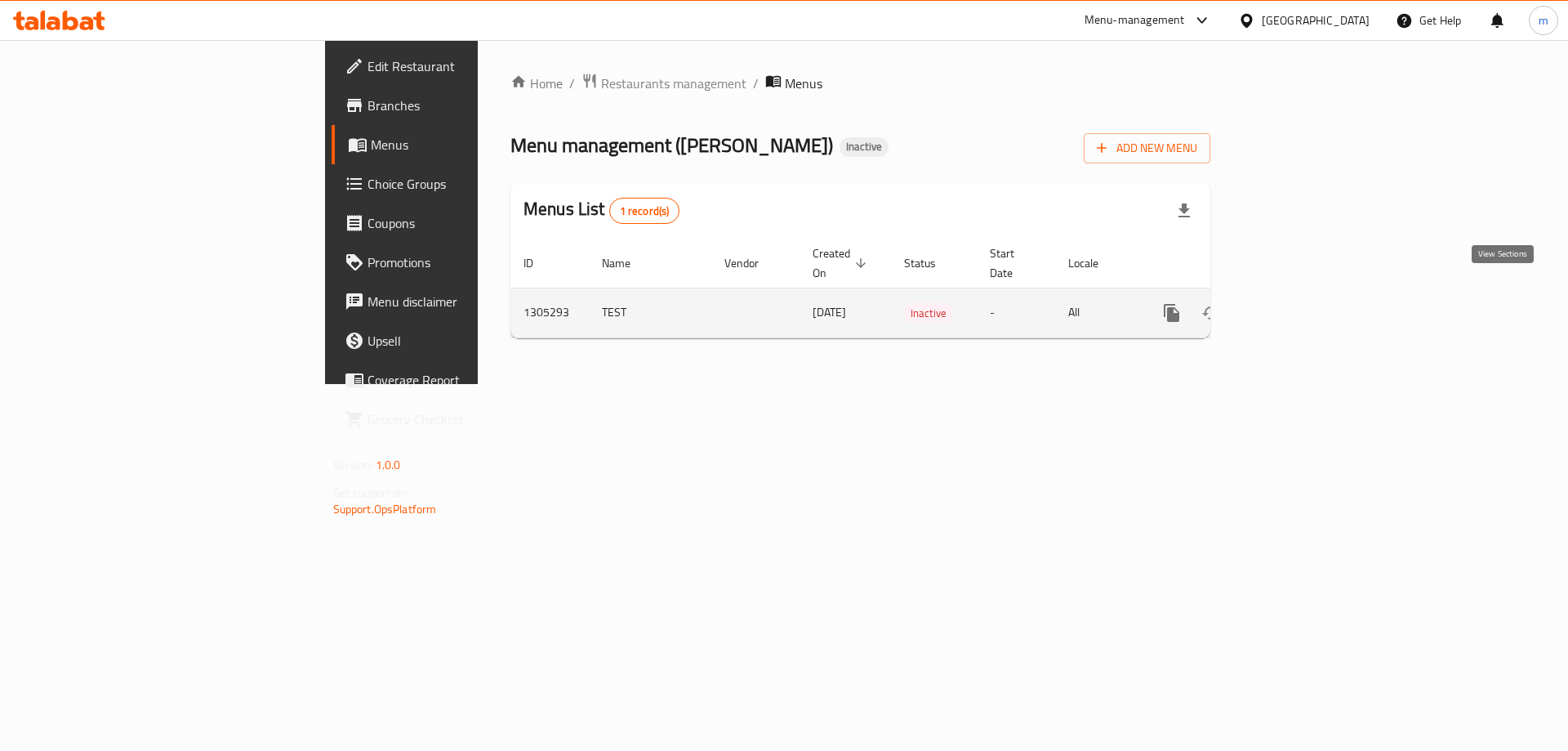
click at [1299, 303] on icon "enhanced table" at bounding box center [1289, 312] width 19 height 19
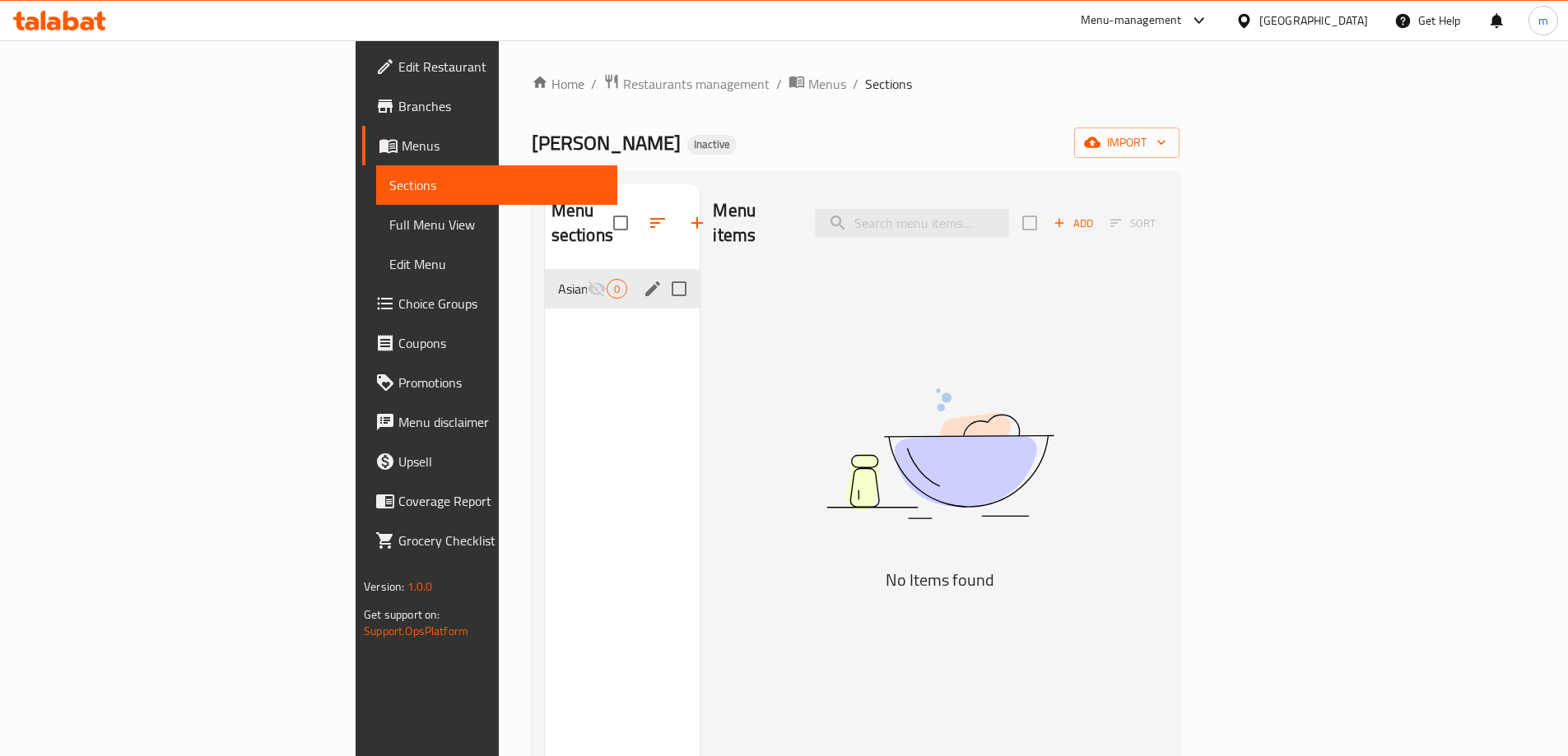
click at [586, 279] on icon "Menu sections" at bounding box center [596, 288] width 19 height 19
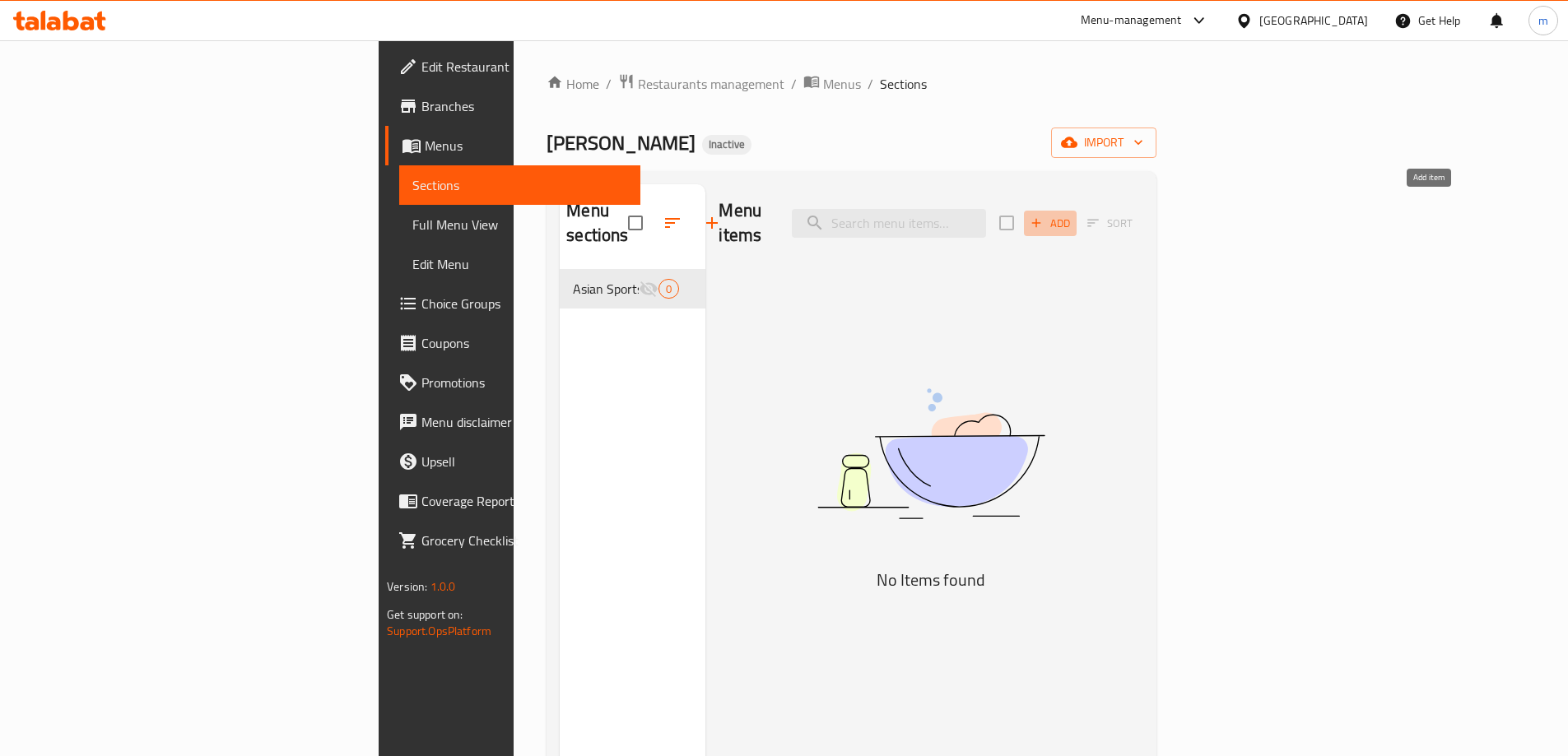
click at [1072, 215] on span "Add" at bounding box center [1051, 222] width 45 height 18
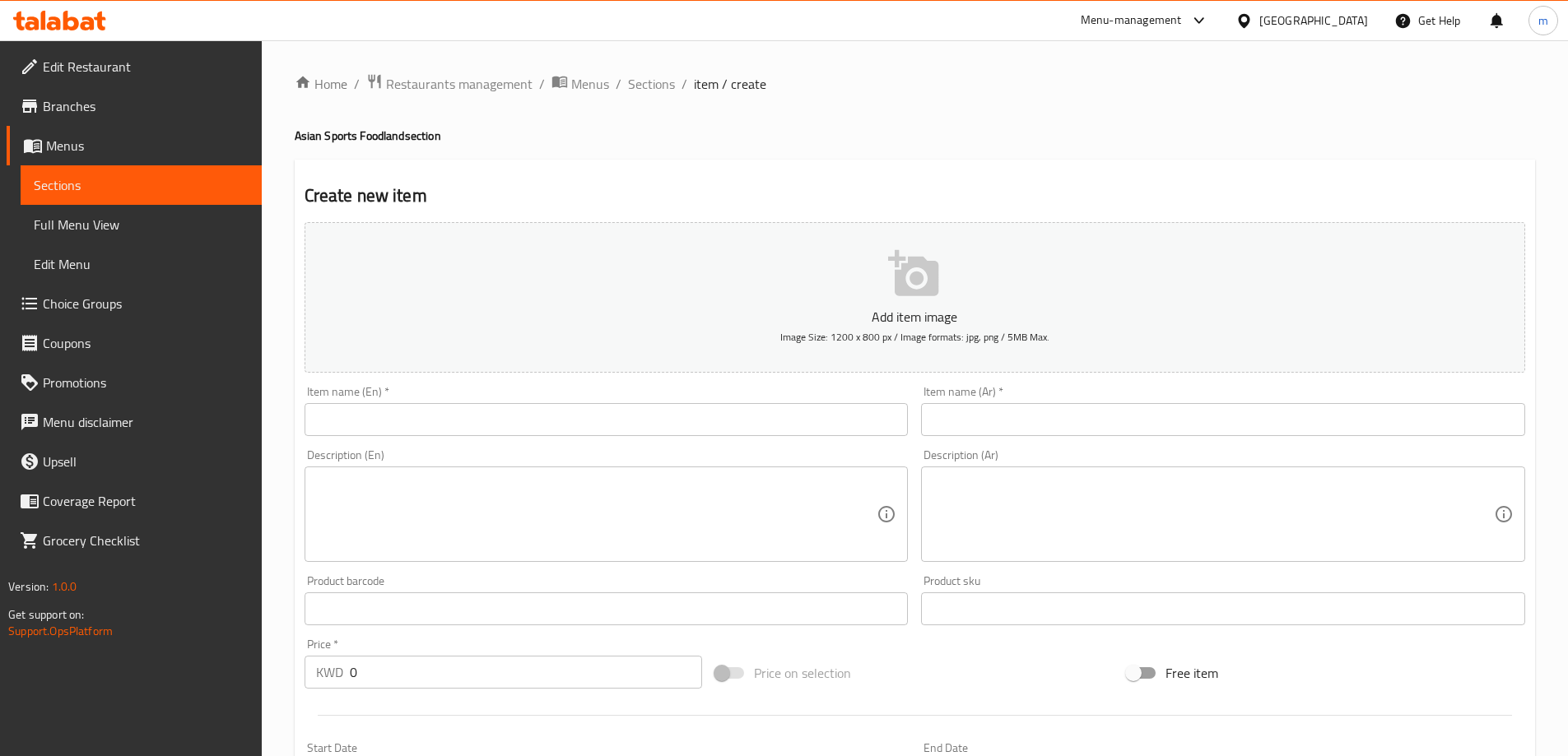
click at [684, 424] on input "text" at bounding box center [607, 419] width 604 height 33
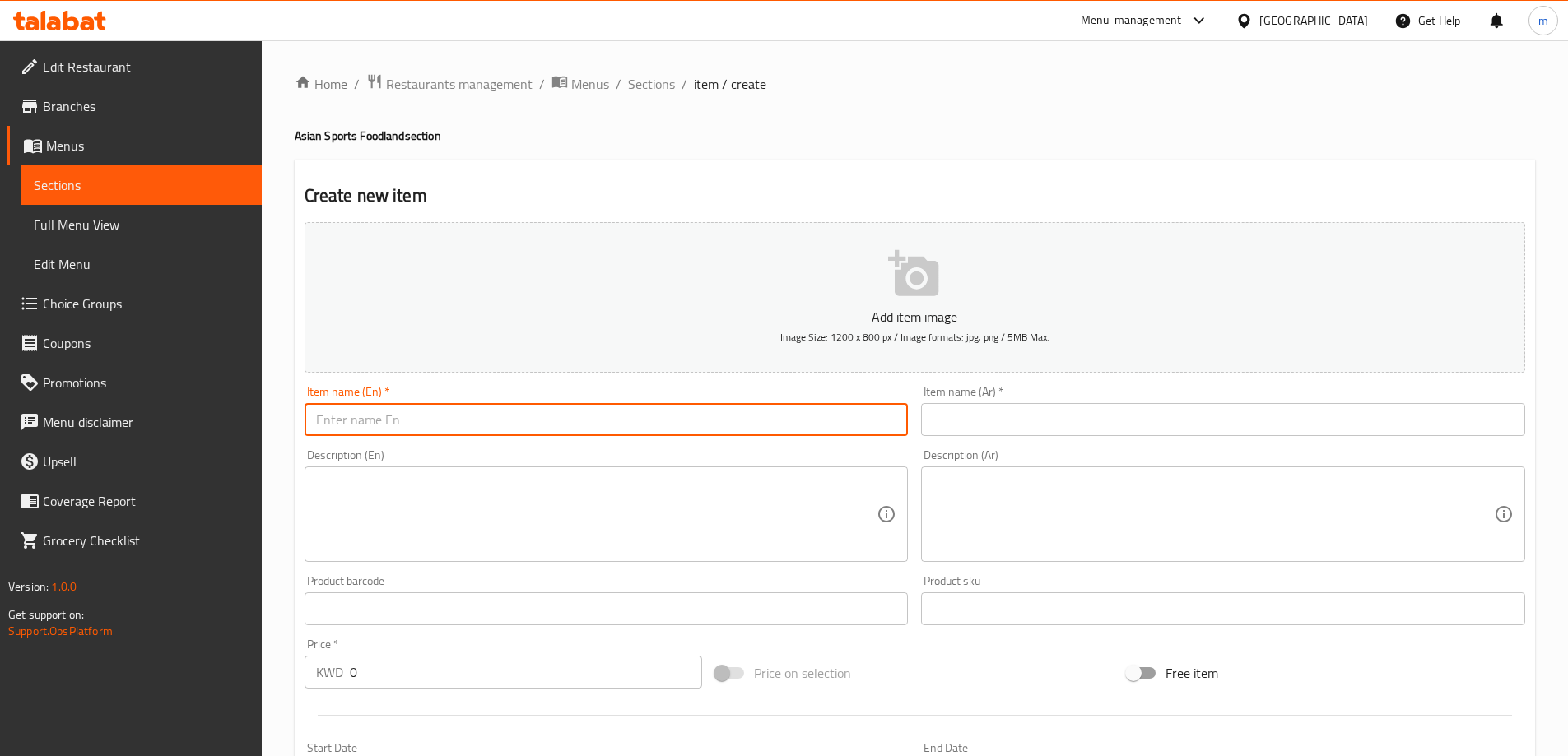
type input "Chaas"
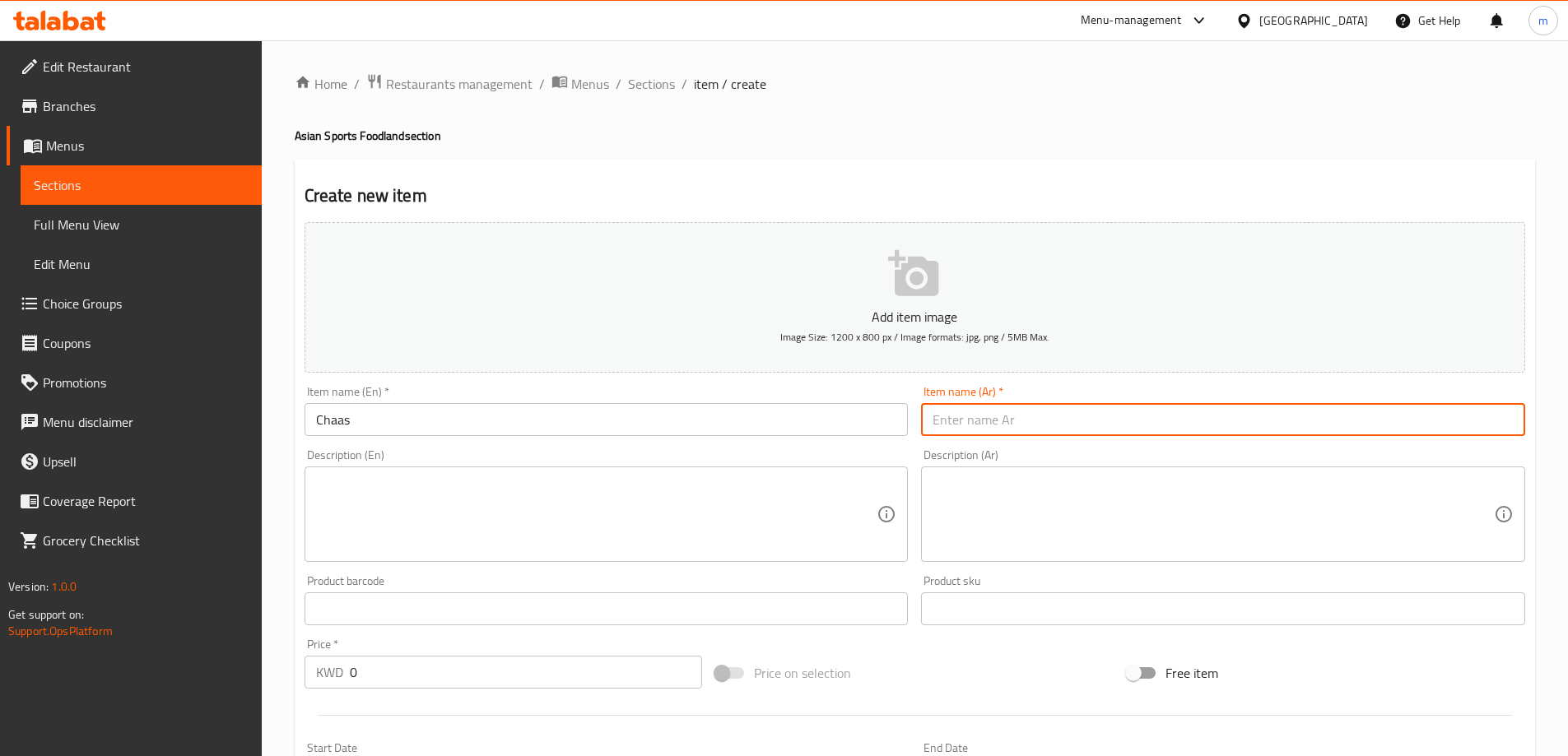
click at [1005, 418] on input "text" at bounding box center [1222, 419] width 604 height 33
type input "فتة زنجر"
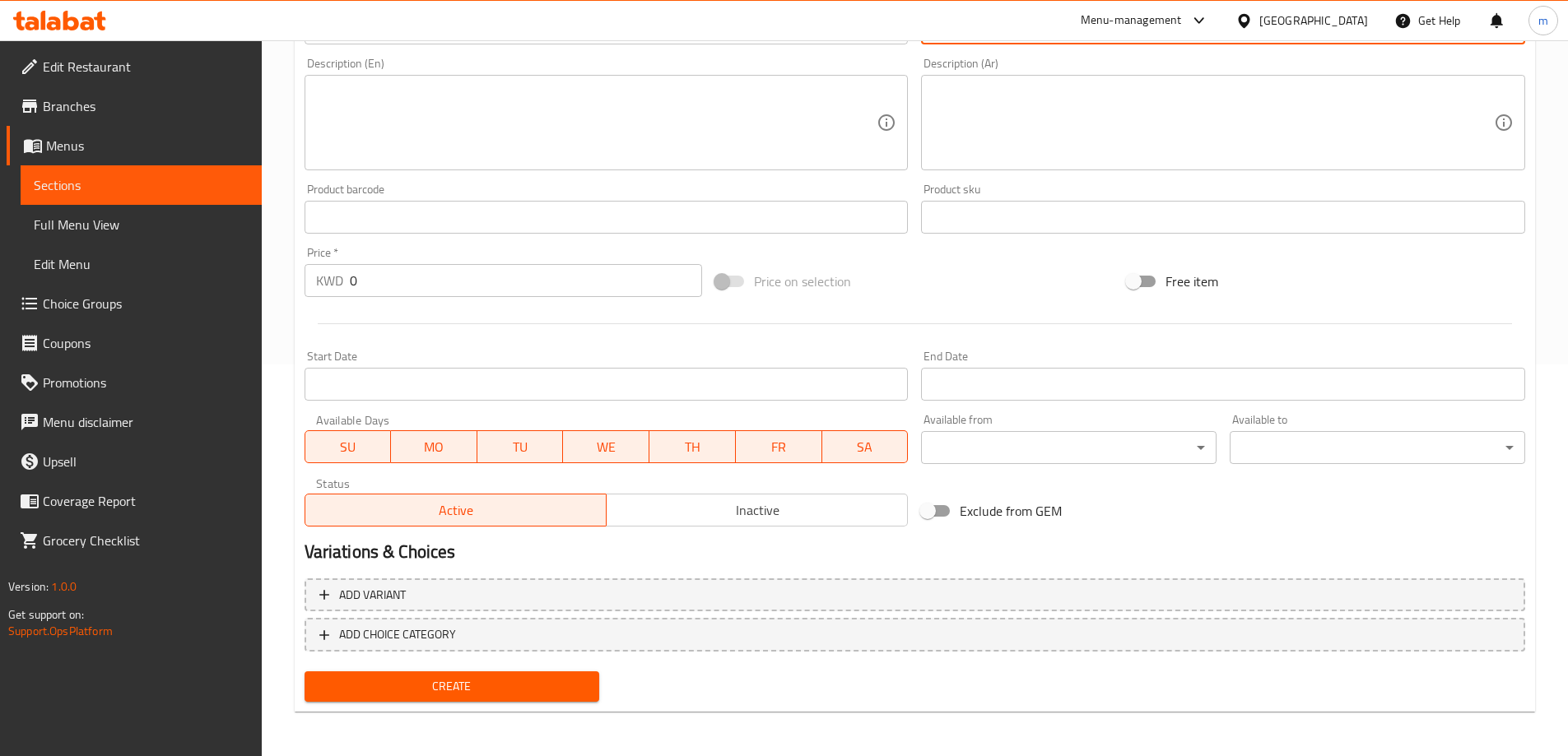
scroll to position [393, 0]
click at [462, 285] on input "0" at bounding box center [526, 279] width 353 height 33
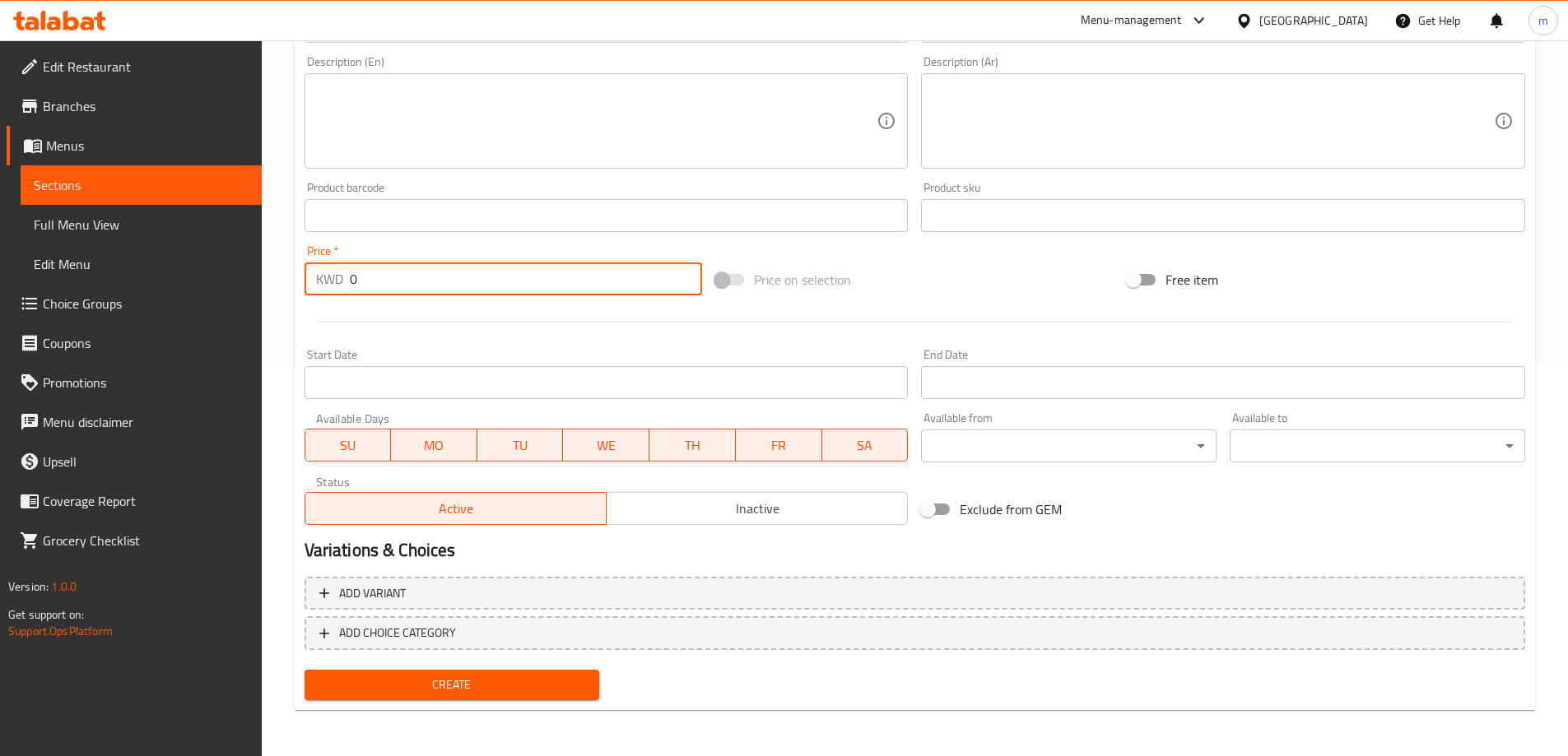
click at [462, 285] on input "0" at bounding box center [526, 279] width 353 height 33
type input "1.5652"
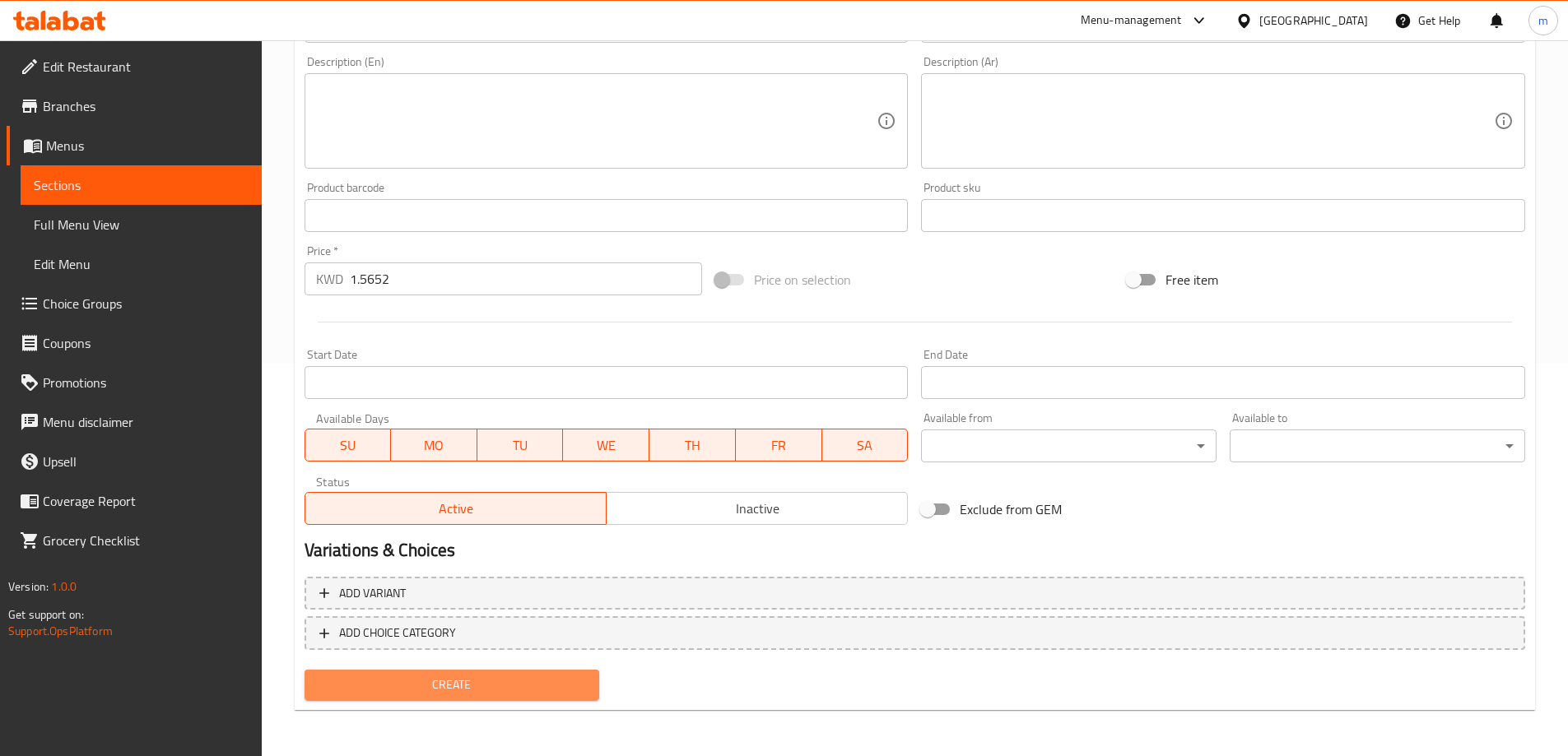
click at [469, 677] on span "Create" at bounding box center [451, 684] width 269 height 20
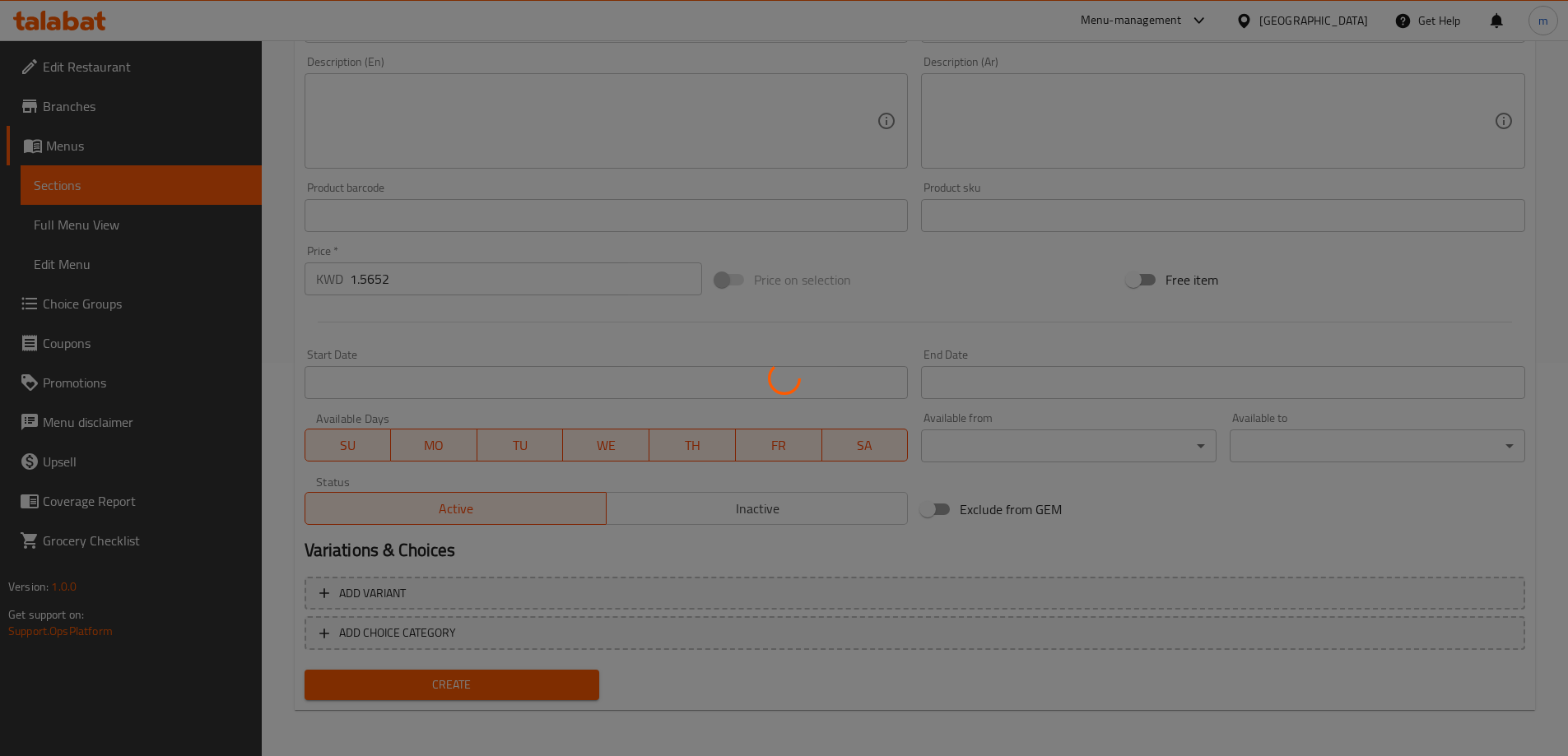
type input "0"
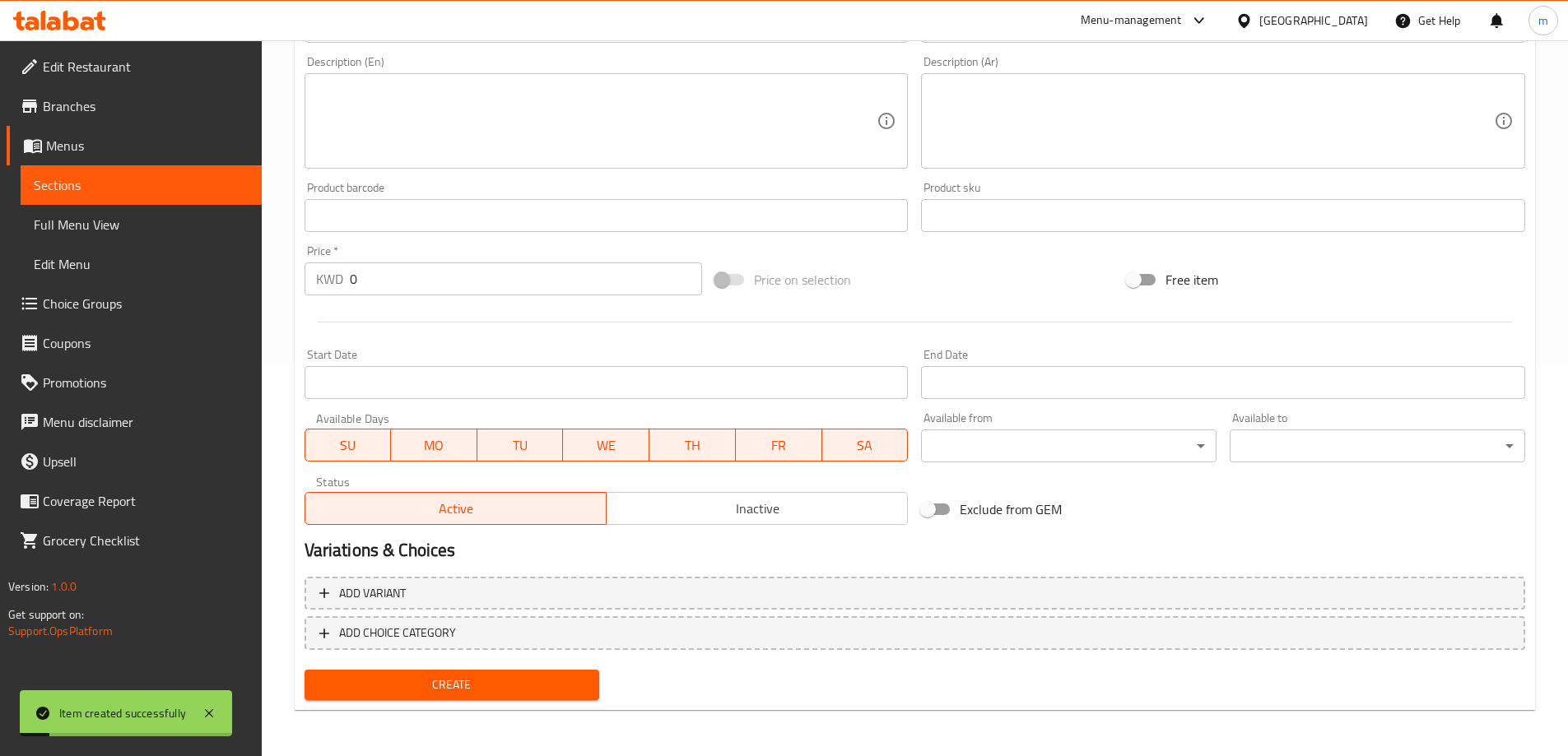
click at [179, 174] on link "Sections" at bounding box center [141, 184] width 241 height 40
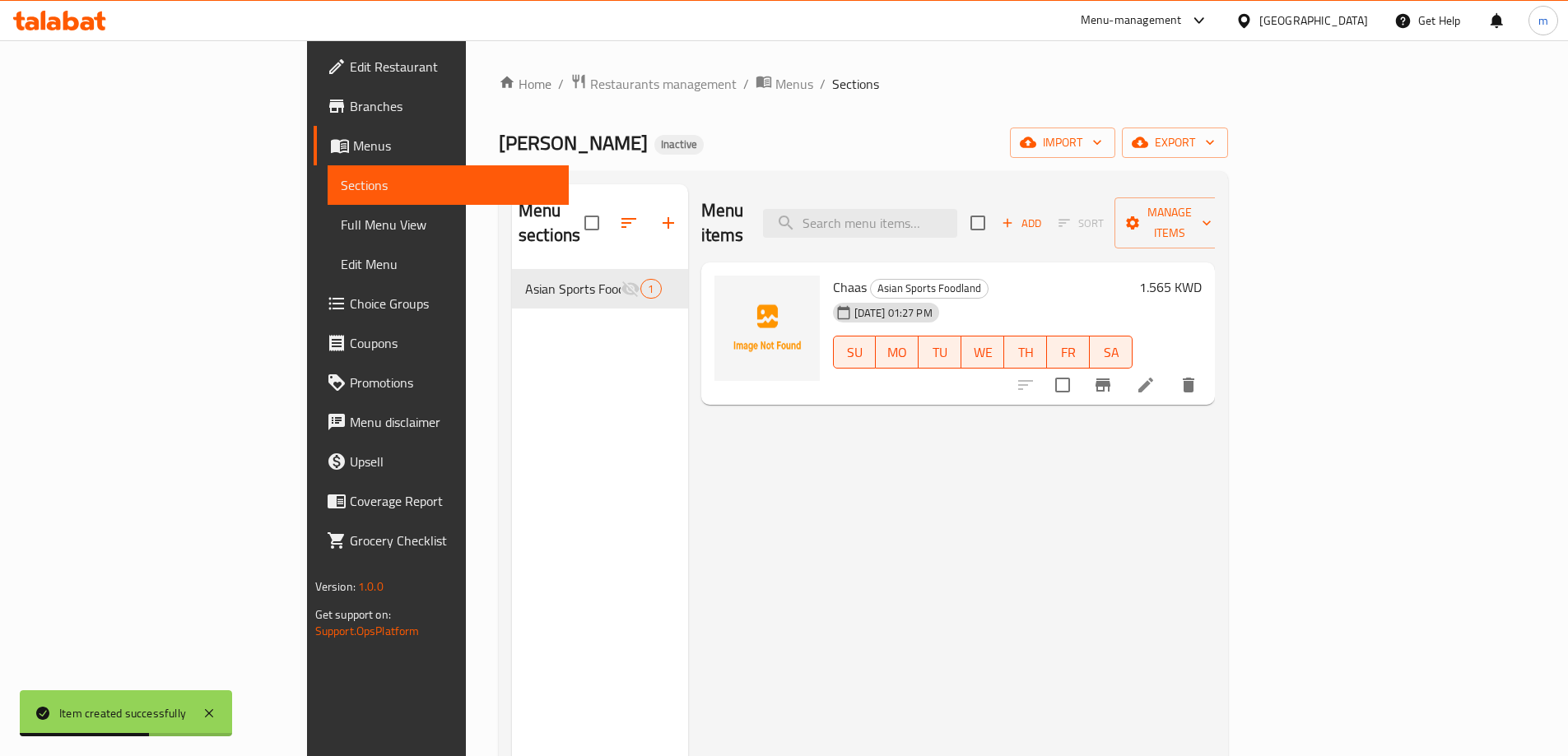
click at [1155, 375] on icon at bounding box center [1146, 384] width 19 height 19
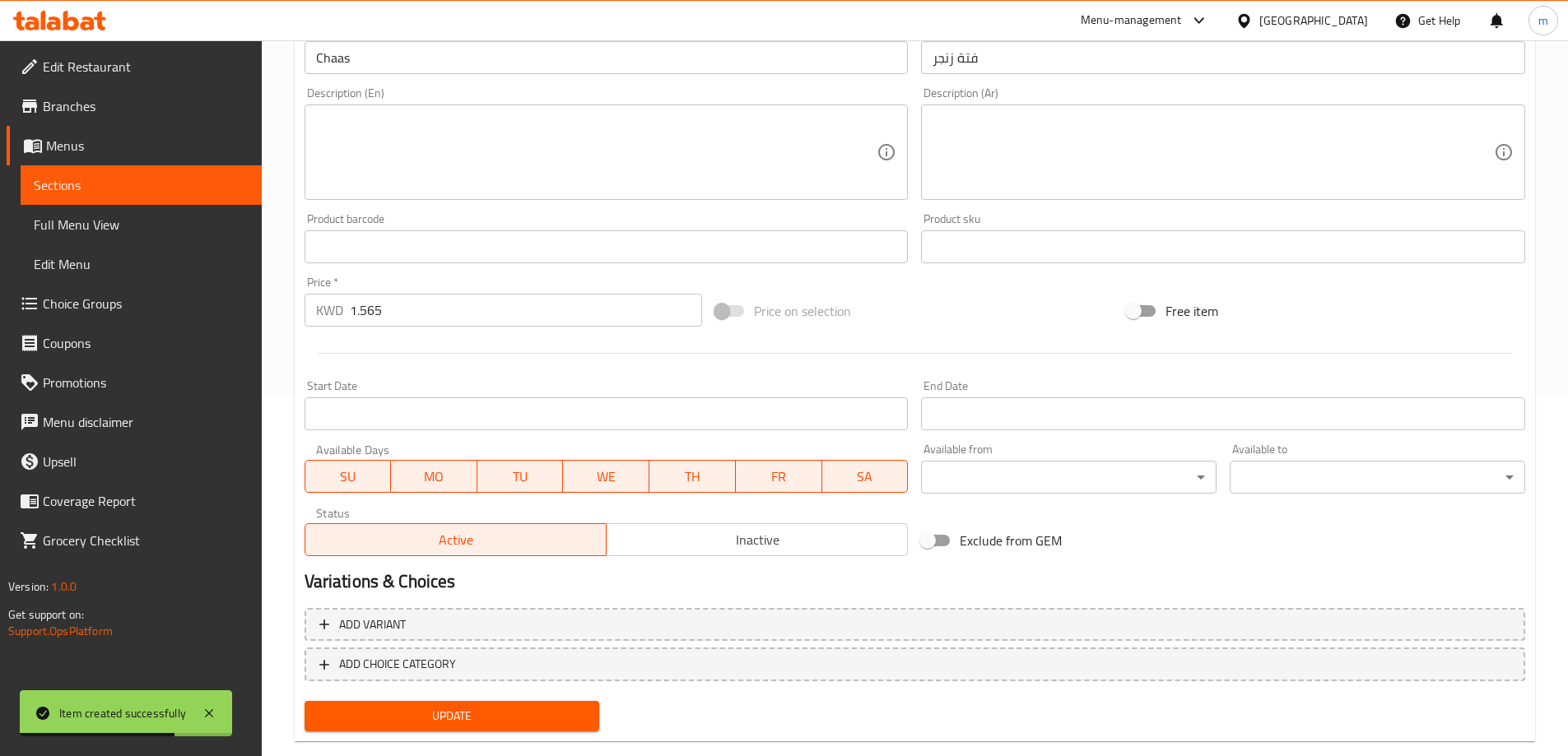
scroll to position [393, 0]
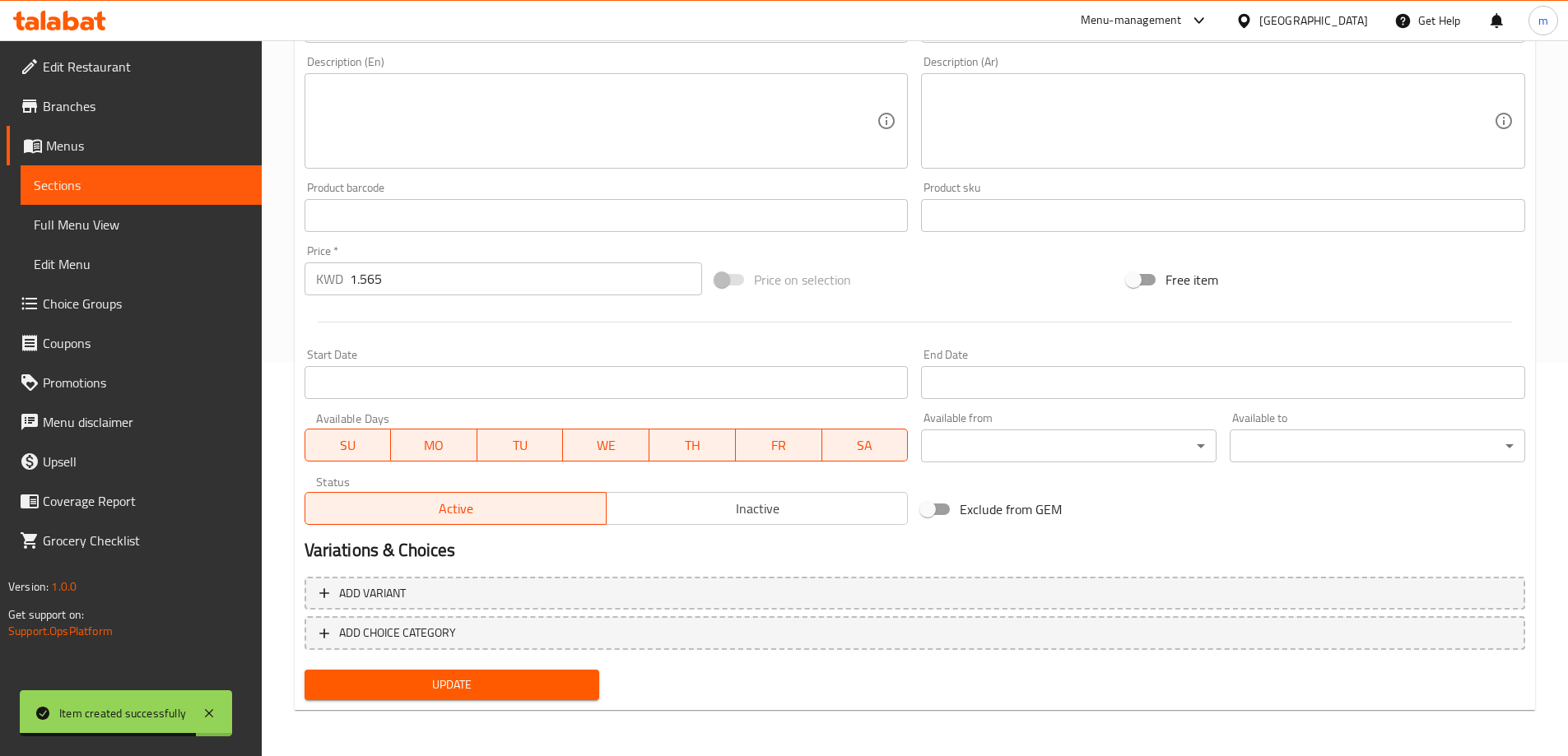
click at [450, 283] on input "1.565" at bounding box center [526, 279] width 353 height 33
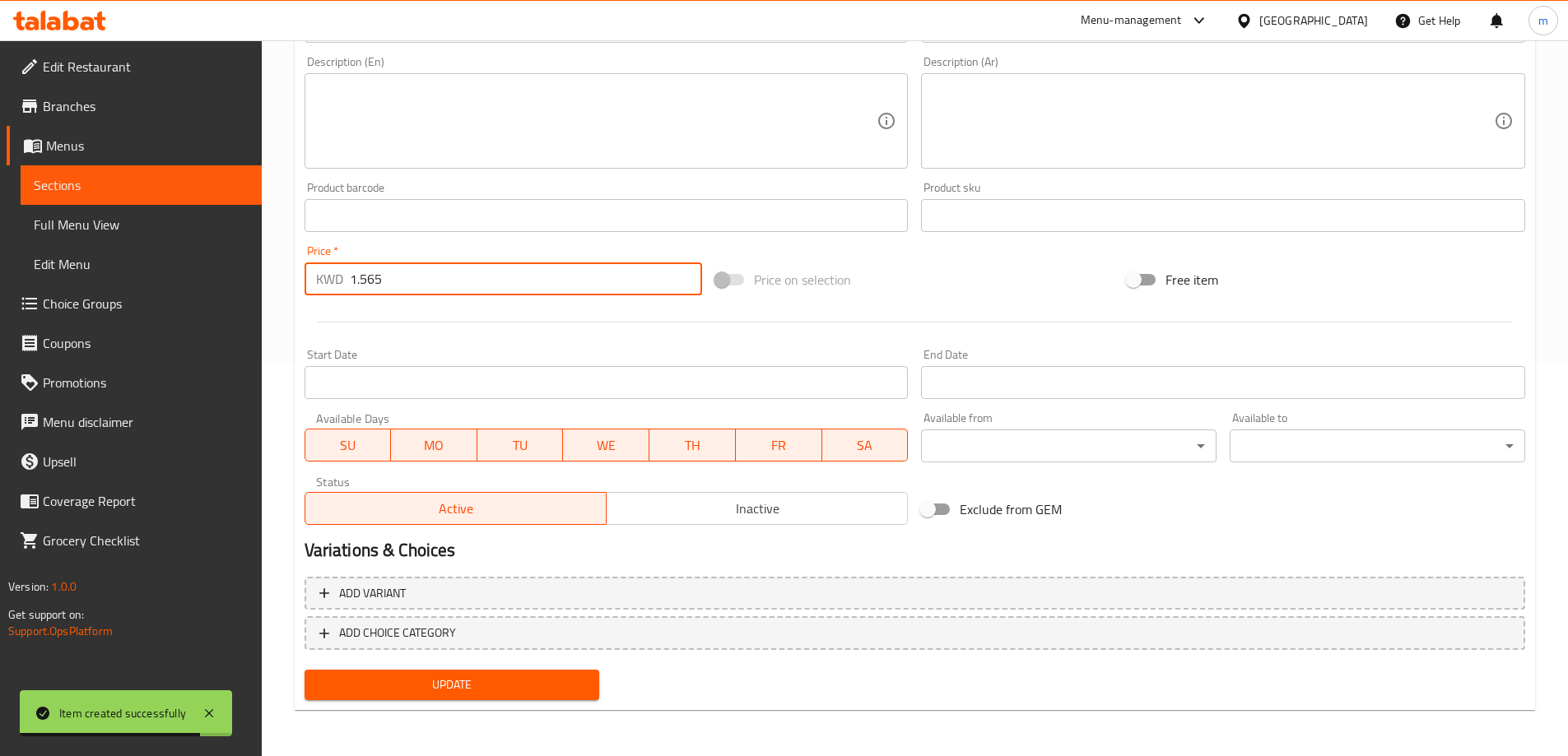
click at [450, 283] on input "1.565" at bounding box center [526, 279] width 353 height 33
type input "1.5652"
click at [470, 673] on button "Update" at bounding box center [452, 684] width 295 height 30
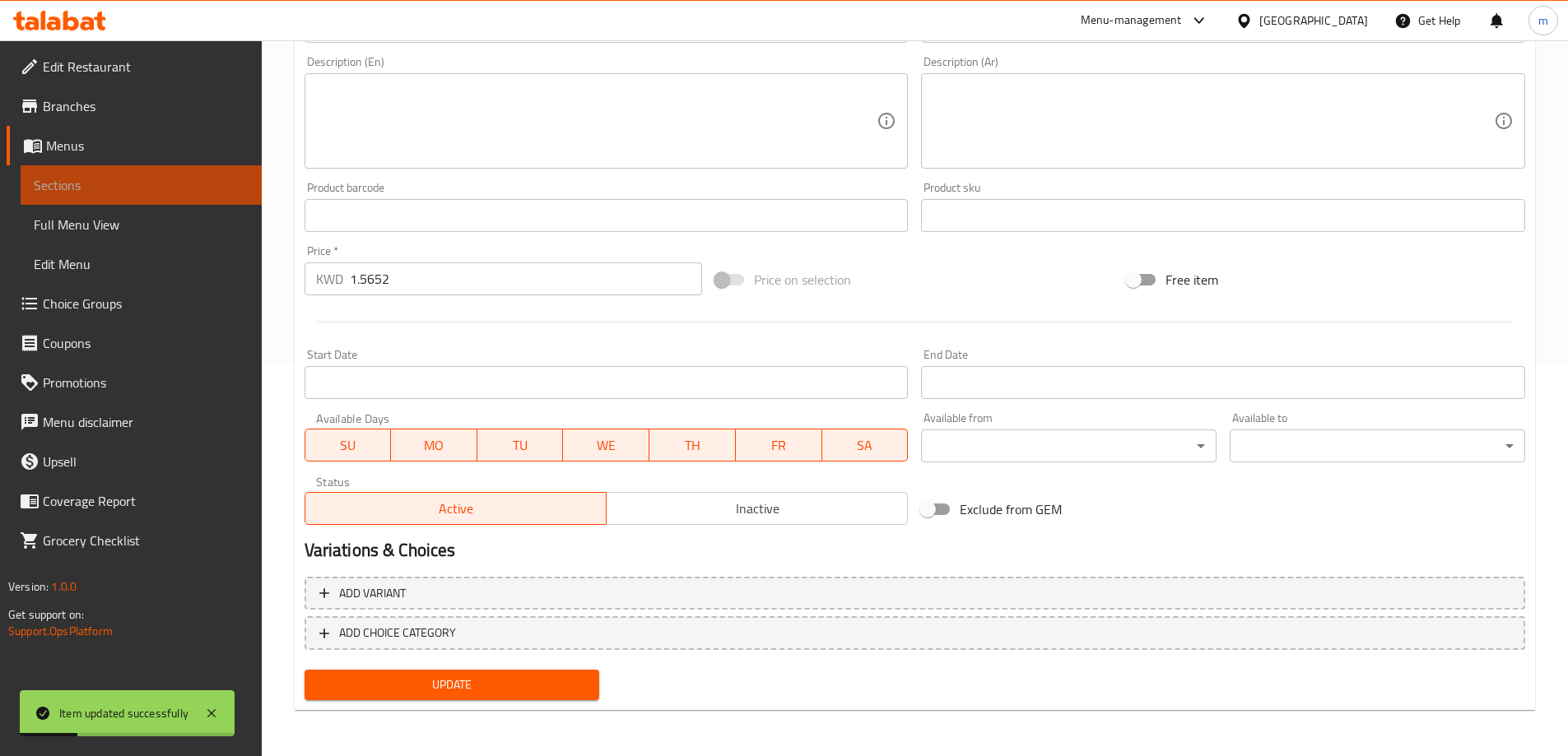
click at [224, 193] on span "Sections" at bounding box center [141, 185] width 215 height 19
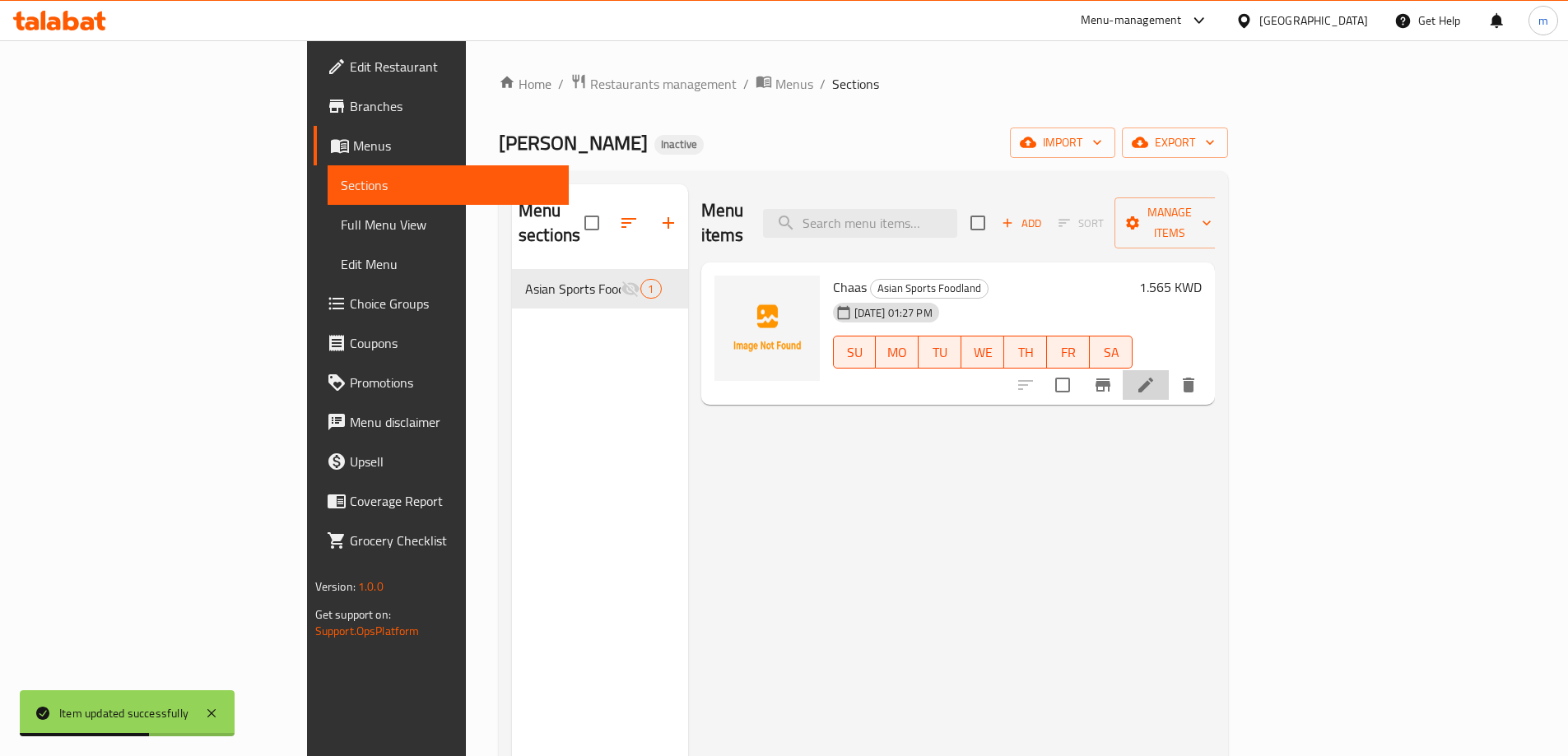
click at [1168, 370] on li at bounding box center [1145, 384] width 46 height 30
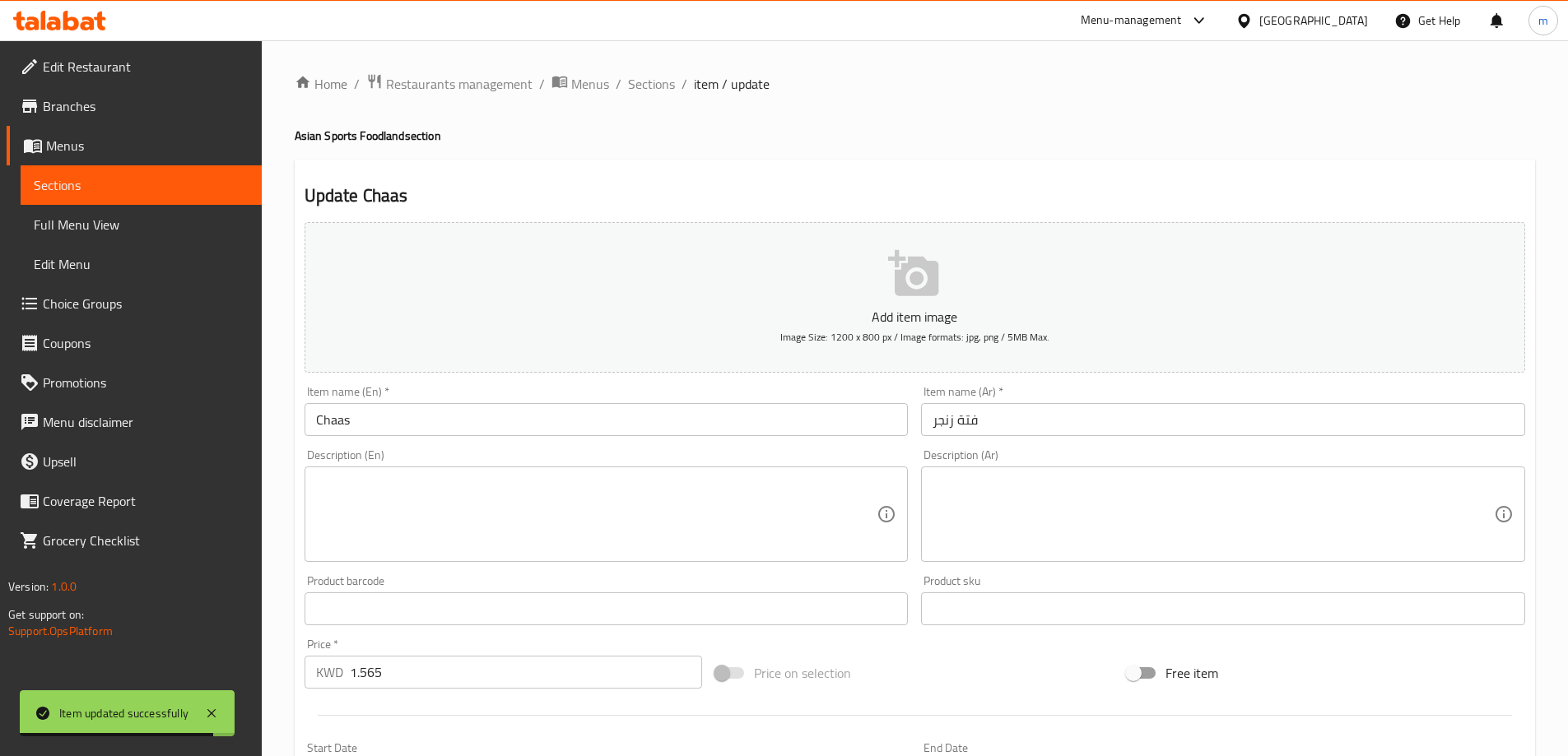
click at [418, 672] on input "1.565" at bounding box center [526, 672] width 353 height 33
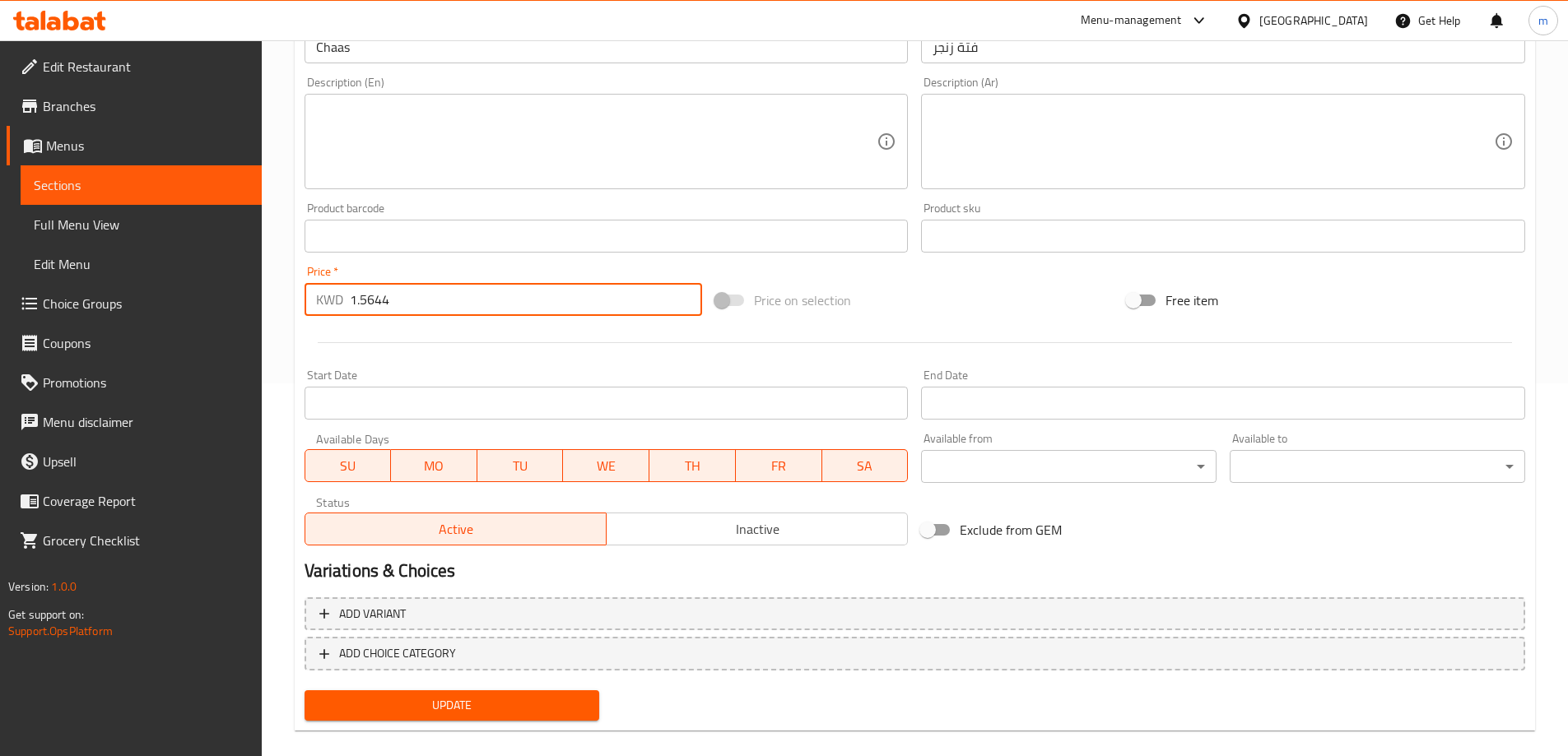
scroll to position [393, 0]
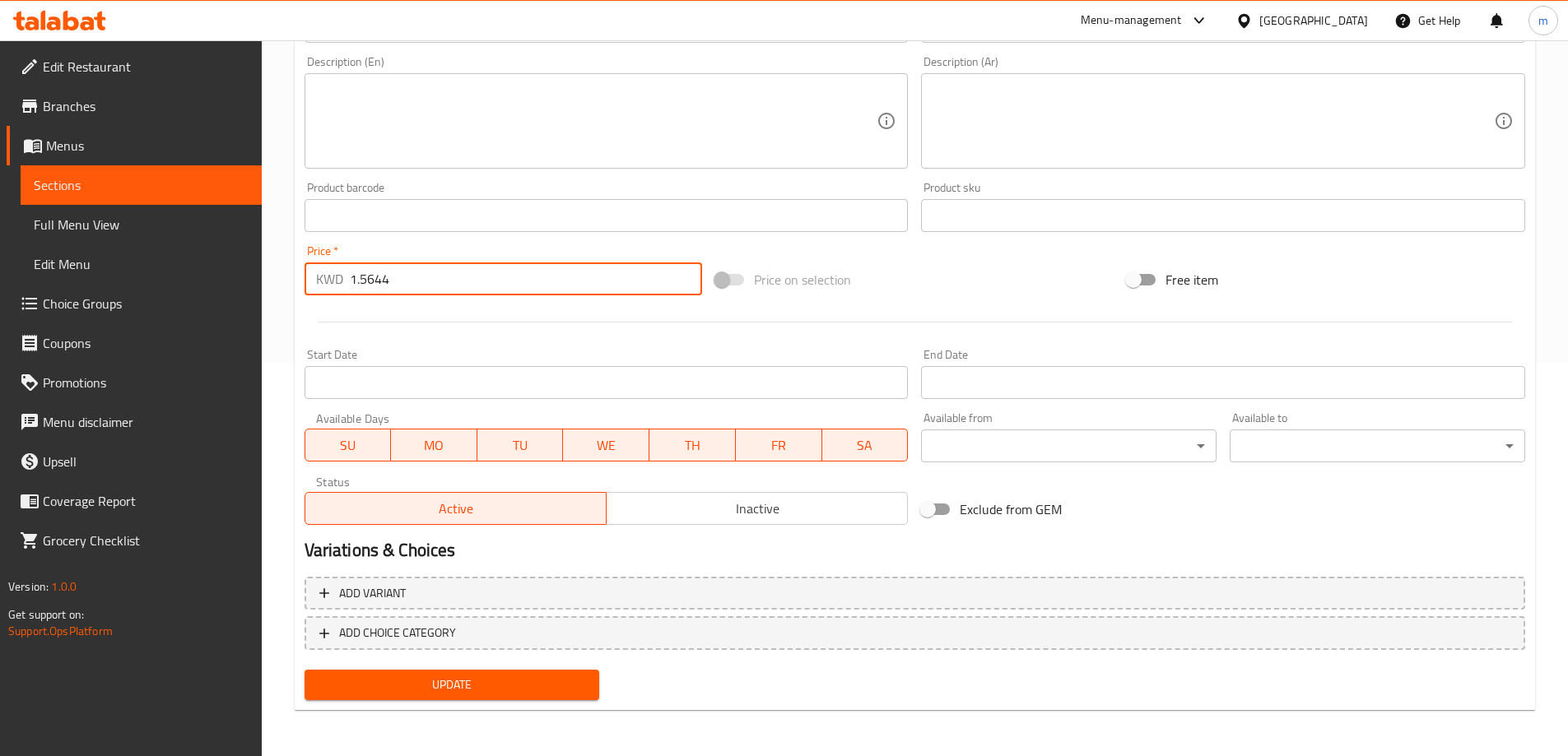
type input "1.5644"
click at [488, 679] on span "Update" at bounding box center [451, 684] width 269 height 20
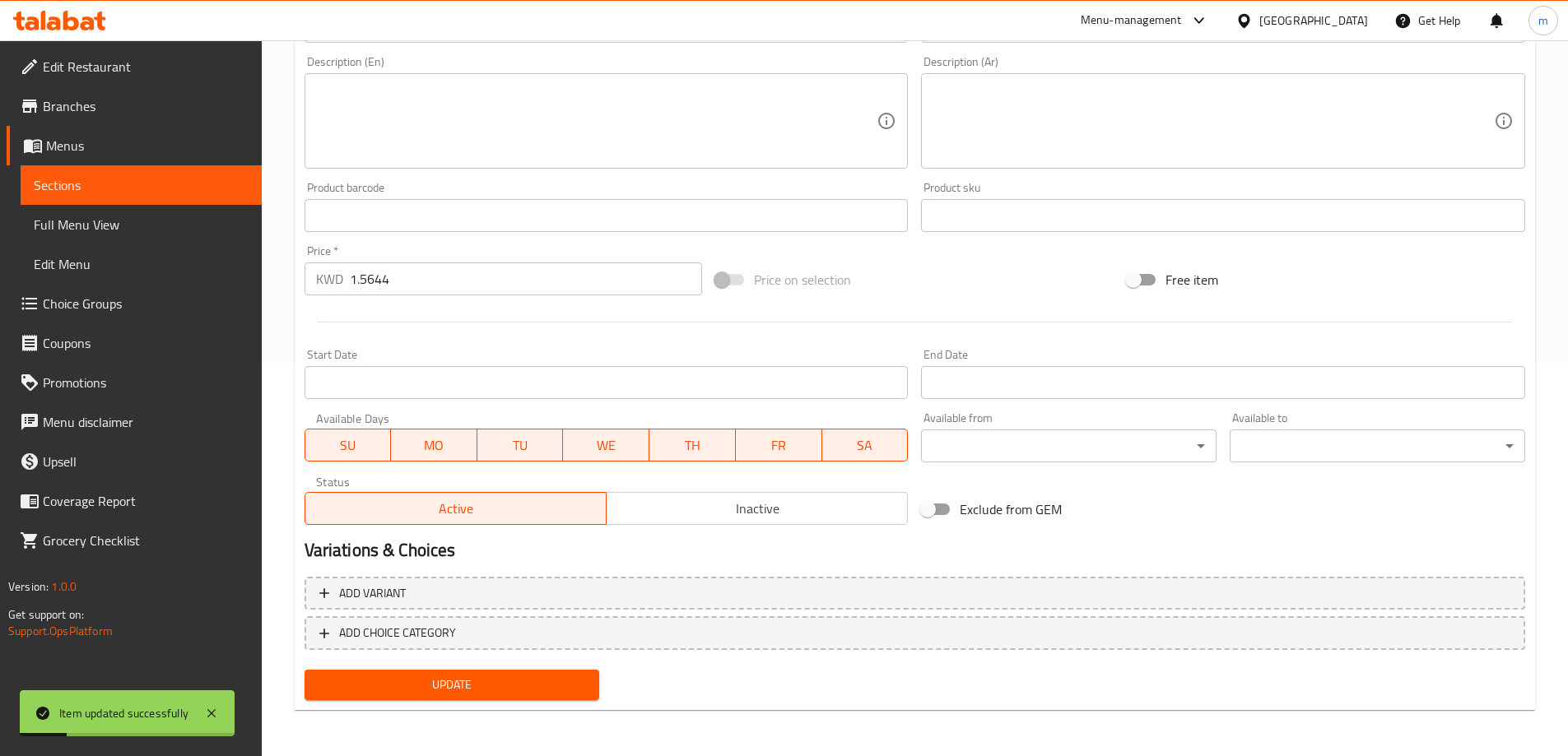
click at [203, 193] on span "Sections" at bounding box center [141, 185] width 215 height 19
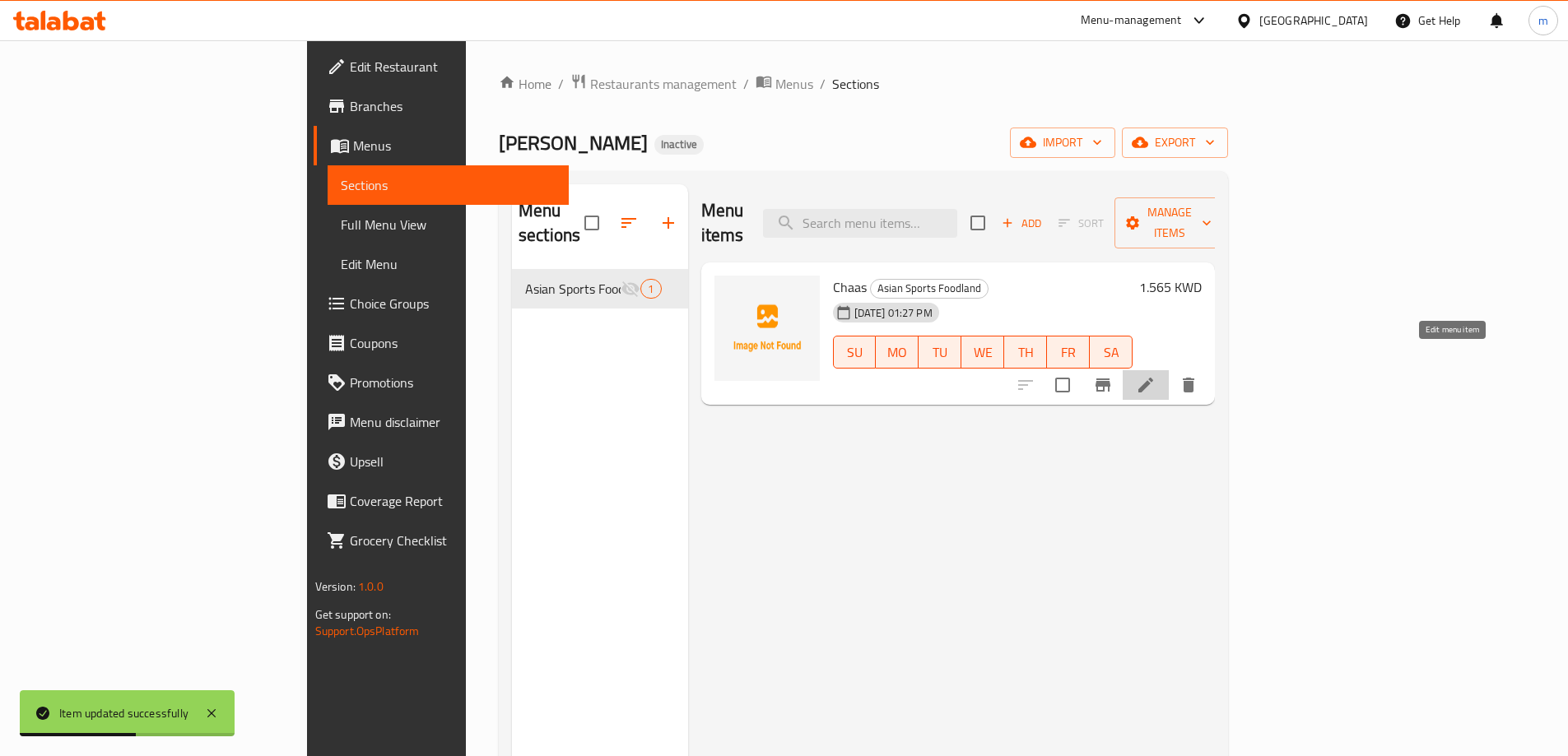
click at [1152, 378] on icon at bounding box center [1145, 384] width 15 height 15
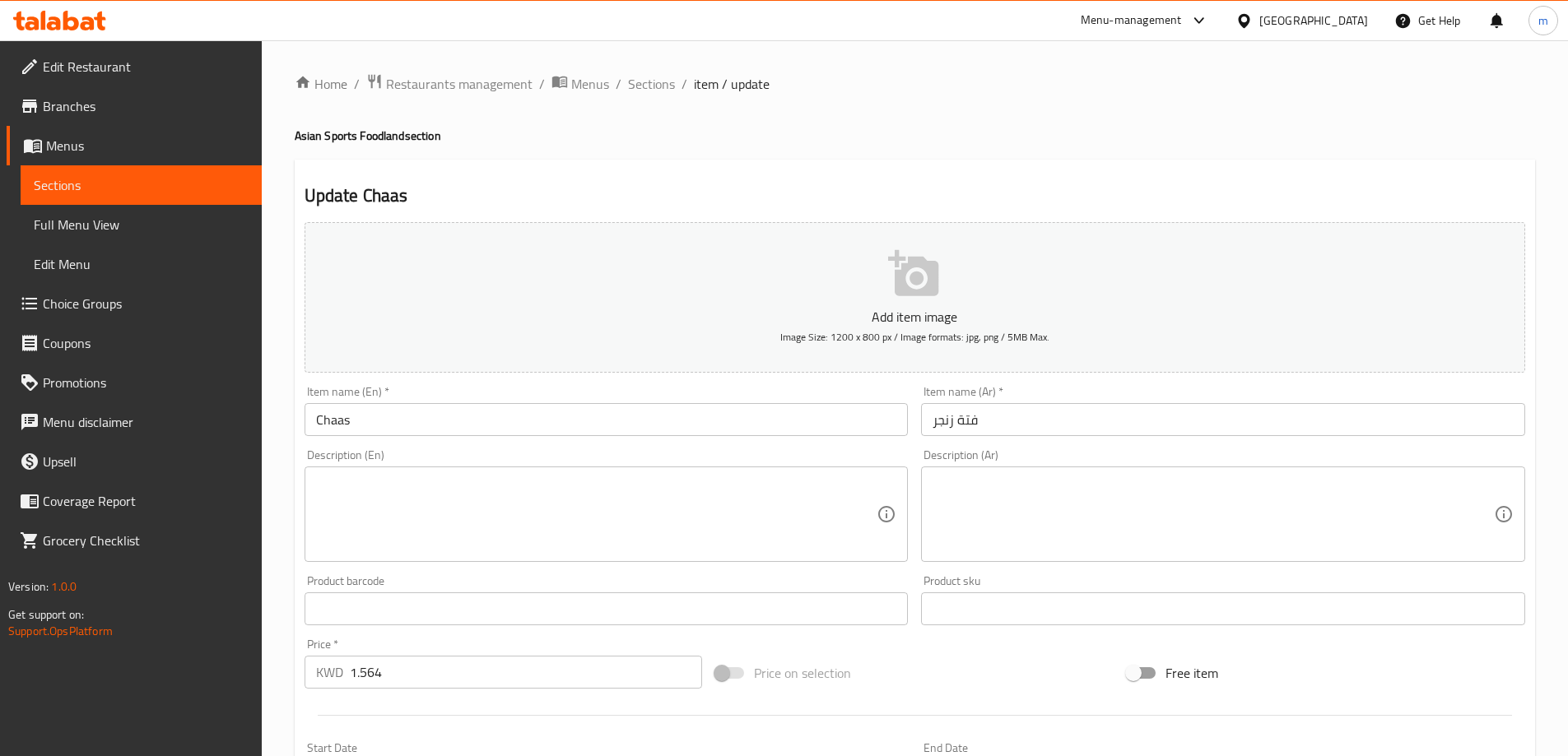
click at [207, 145] on span "Menus" at bounding box center [147, 146] width 202 height 19
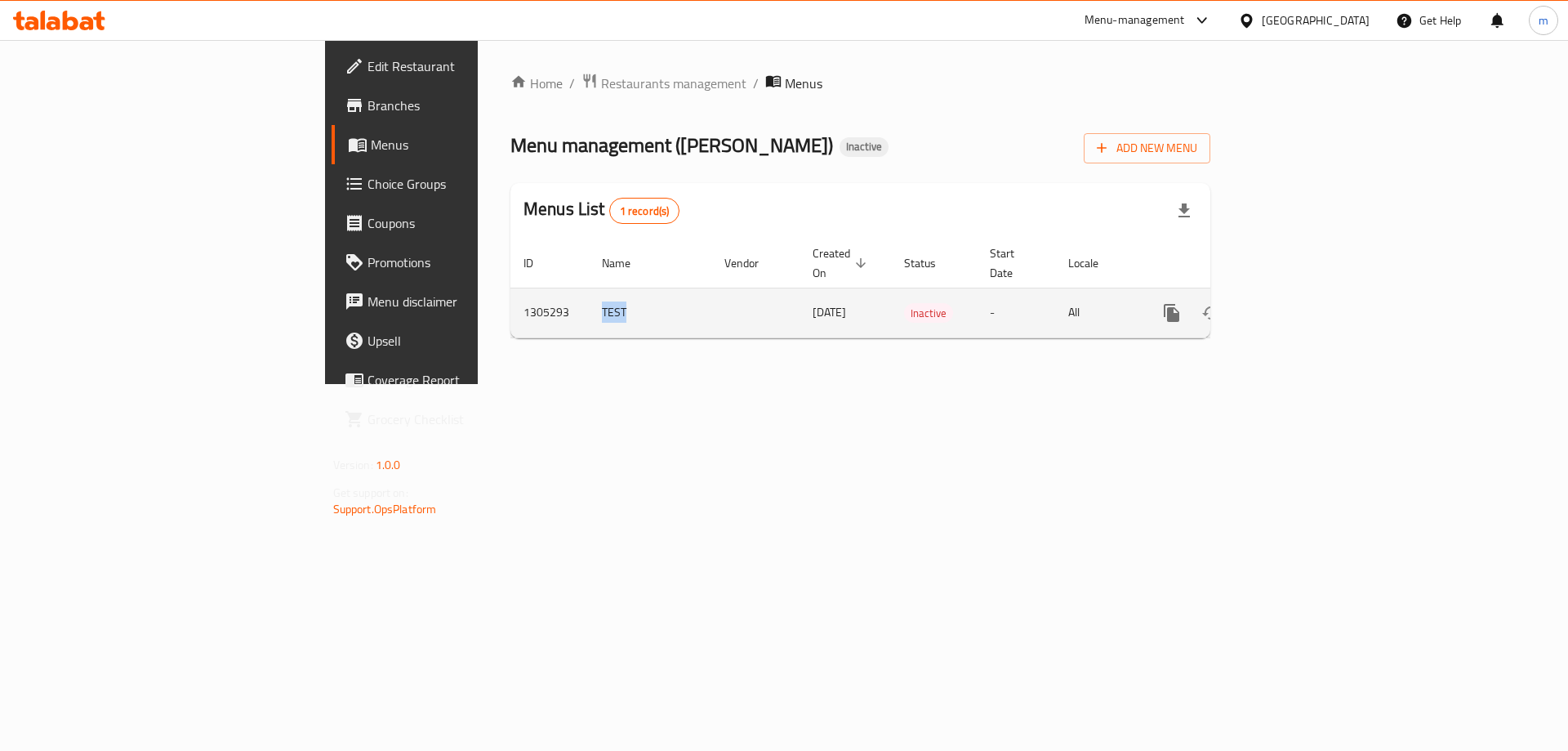
drag, startPoint x: 443, startPoint y: 287, endPoint x: 382, endPoint y: 298, distance: 62.0
click at [589, 298] on td "TEST" at bounding box center [650, 312] width 122 height 50
copy td "TEST"
click at [1270, 306] on button "enhanced table" at bounding box center [1250, 312] width 40 height 40
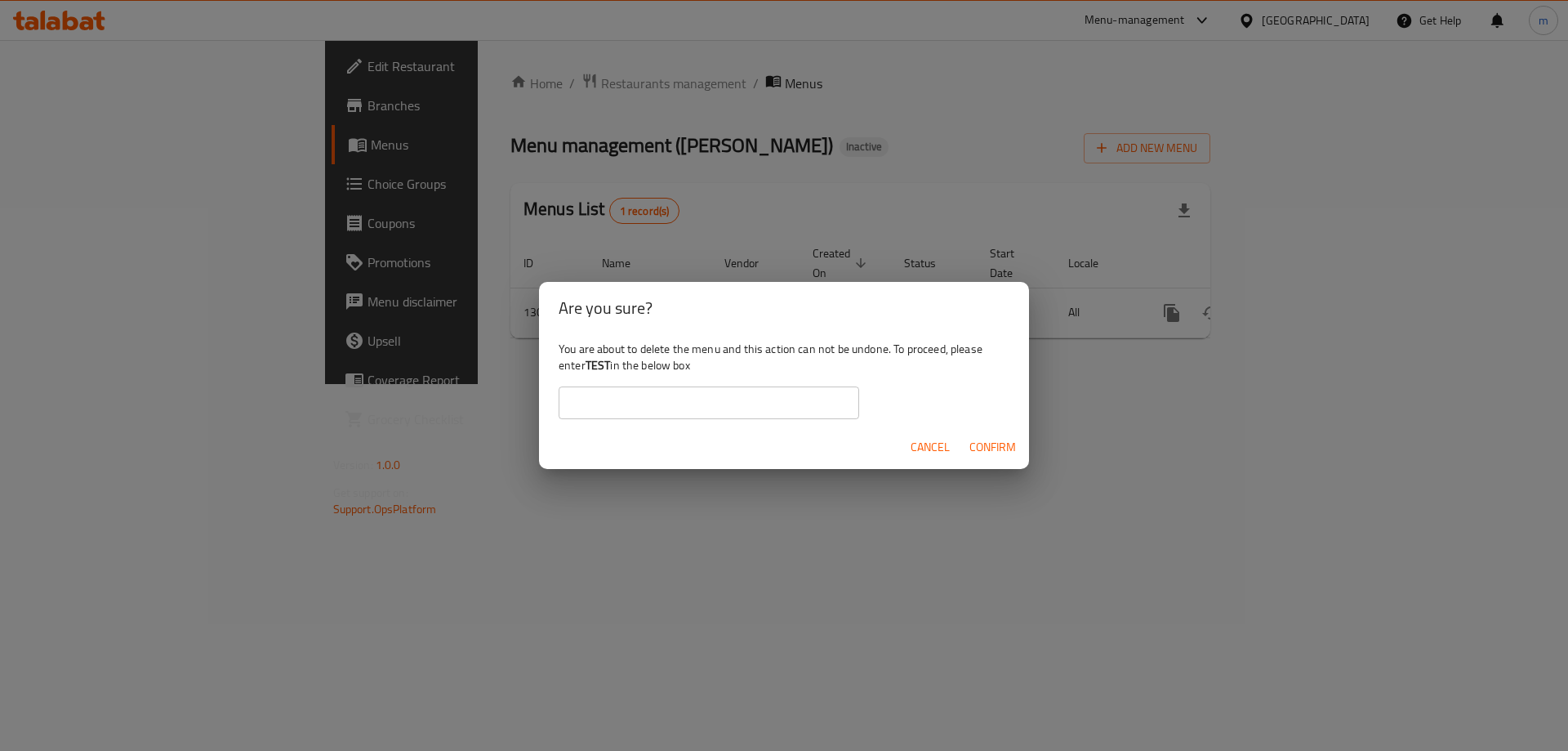
copy td "TEST"
click at [645, 405] on input "text" at bounding box center [709, 403] width 301 height 33
paste input "TEST"
type input "TEST"
click at [1020, 450] on button "Confirm" at bounding box center [993, 446] width 60 height 30
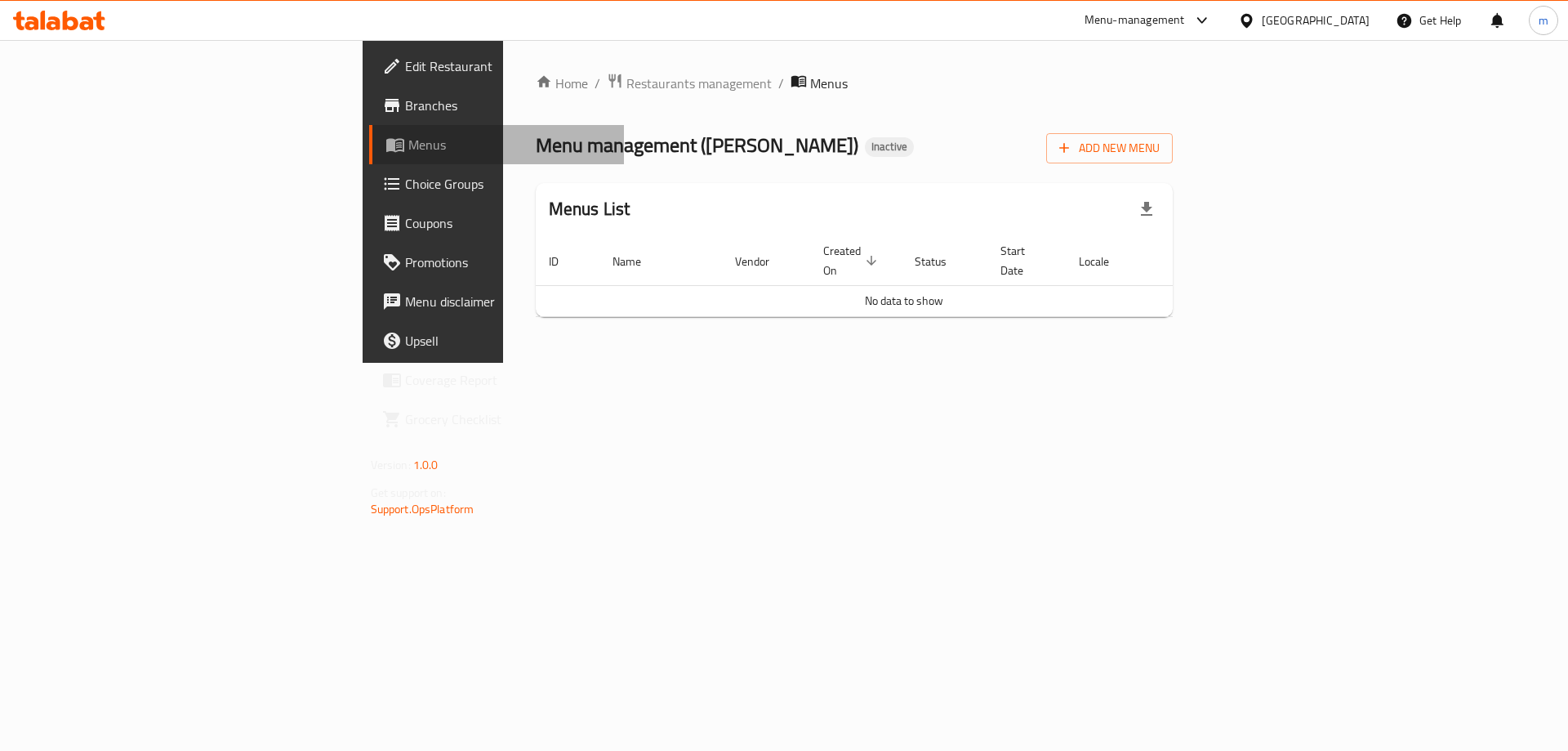
click at [409, 142] on span "Menus" at bounding box center [510, 145] width 203 height 19
click at [409, 149] on span "Menus" at bounding box center [510, 145] width 203 height 19
click at [1159, 147] on span "Add New Menu" at bounding box center [1109, 148] width 100 height 20
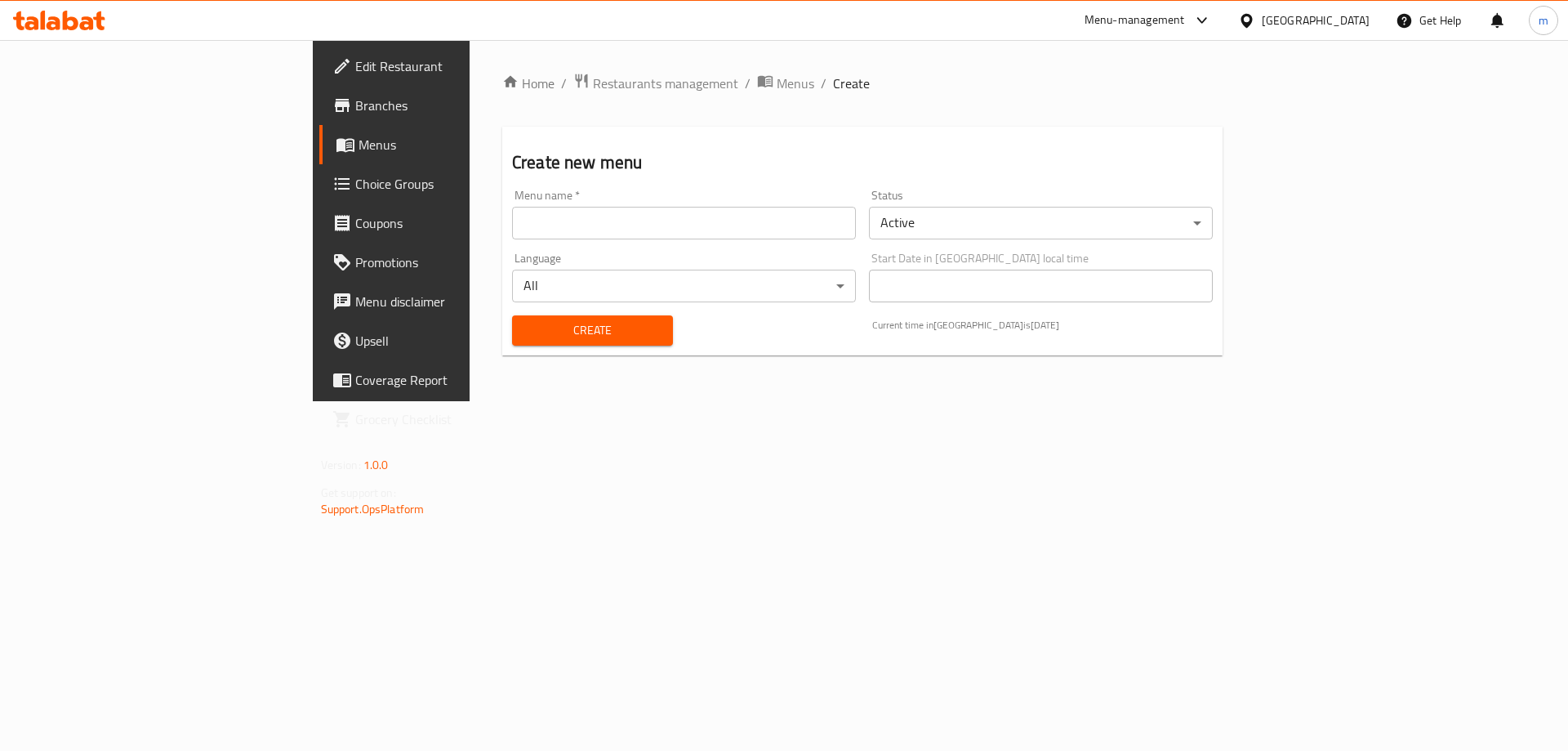
click at [575, 228] on input "text" at bounding box center [683, 223] width 344 height 33
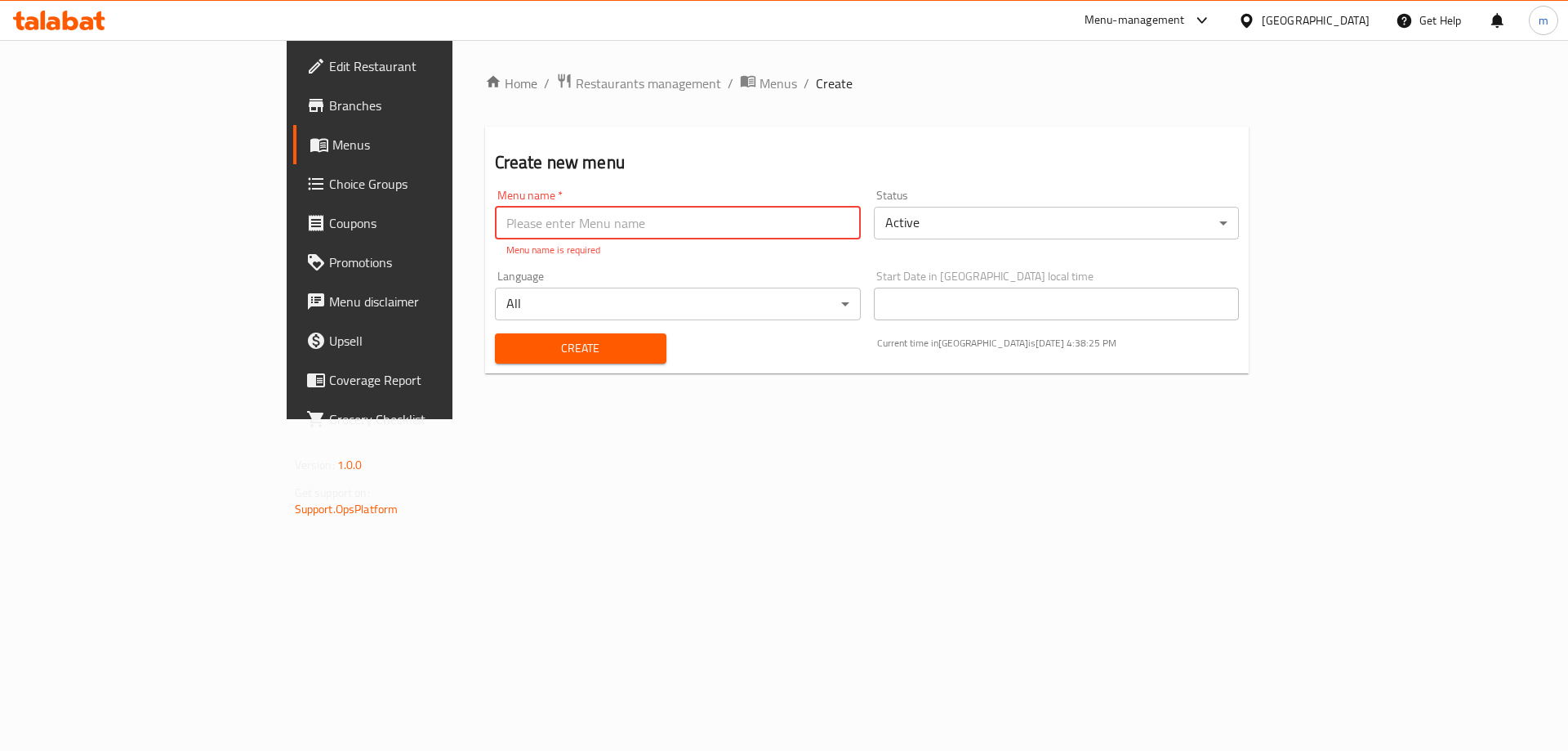
paste input "[PERSON_NAME]"
type input "[PERSON_NAME]"
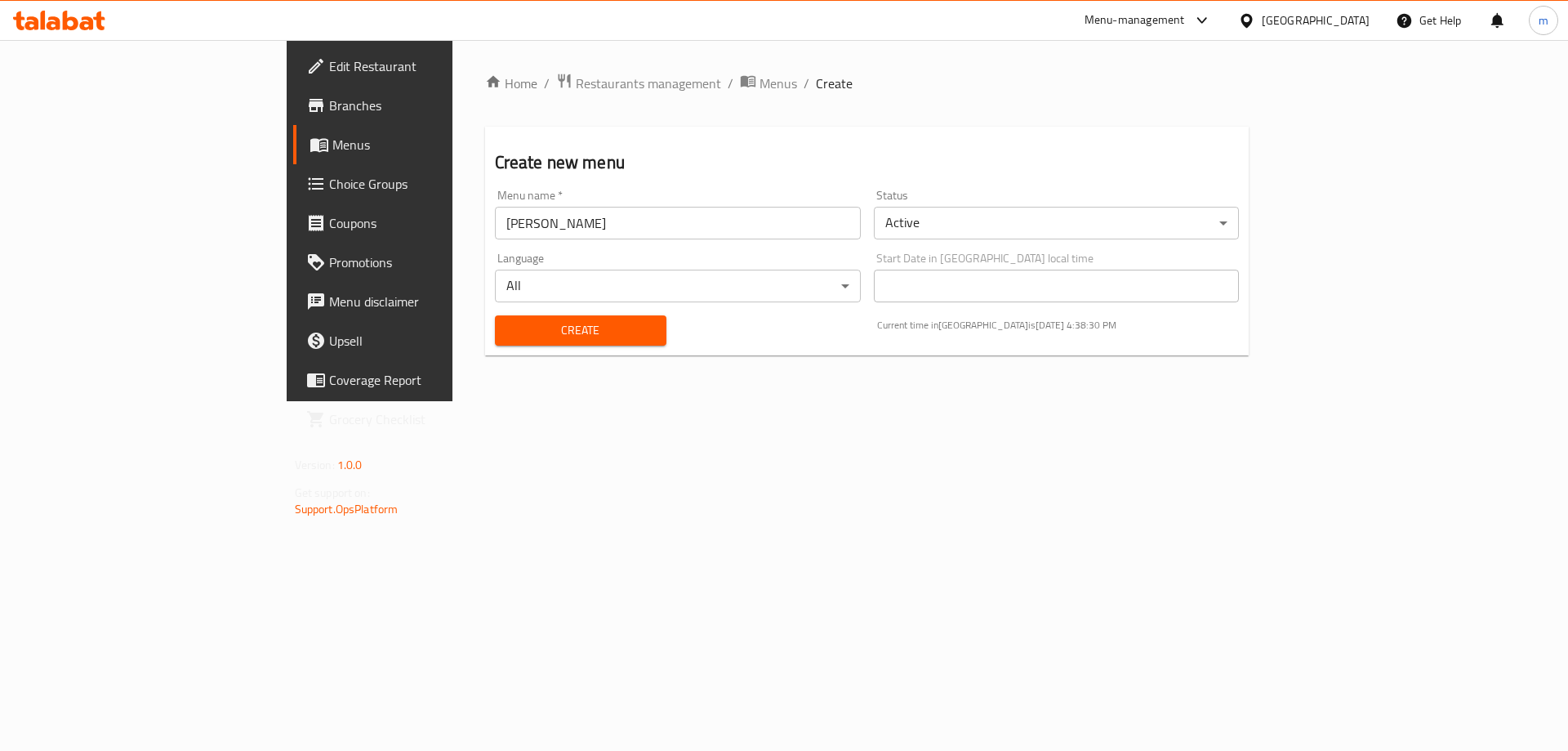
click at [527, 349] on div "Create" at bounding box center [580, 331] width 191 height 50
click at [508, 329] on span "Create" at bounding box center [580, 330] width 146 height 20
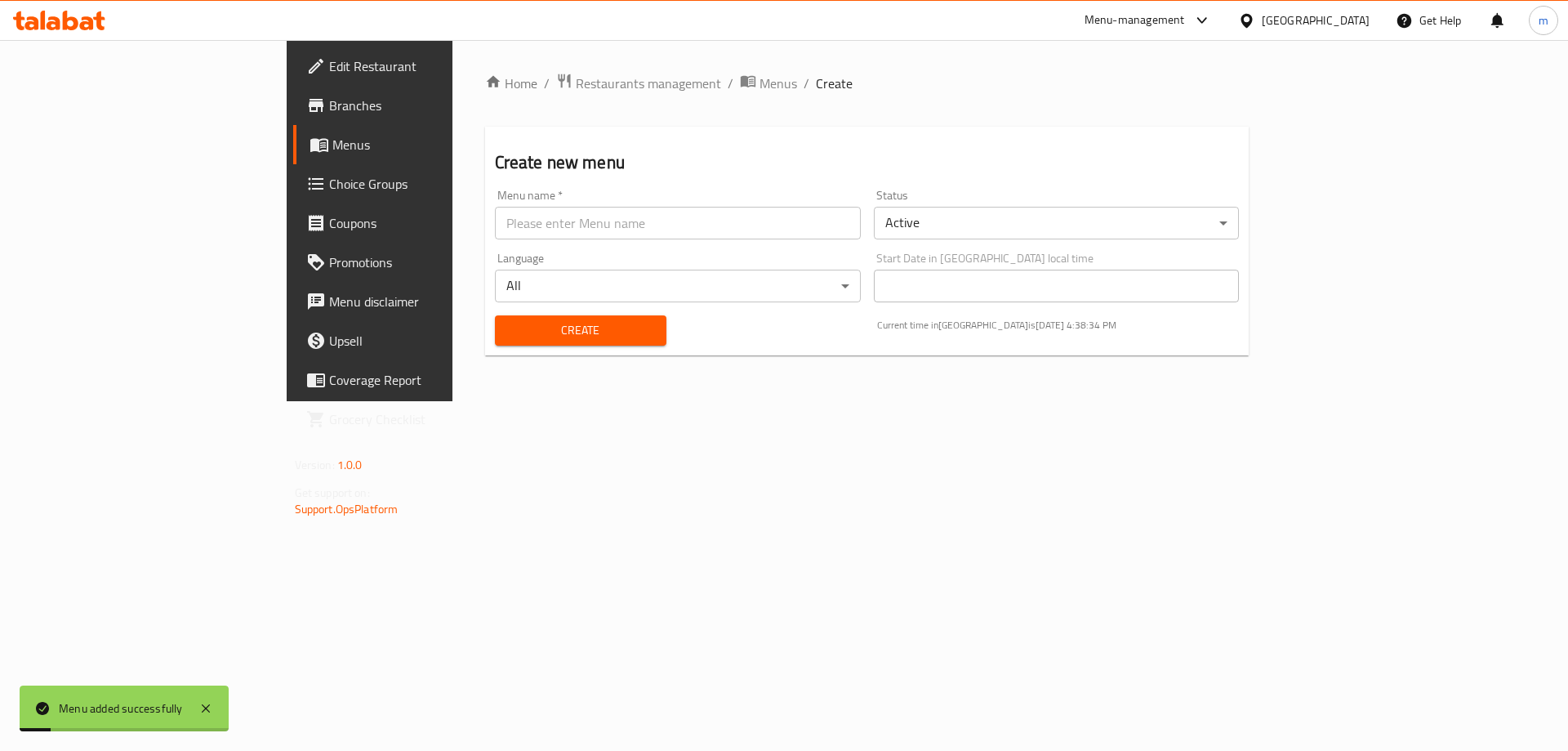
click at [332, 148] on span "Menus" at bounding box center [434, 145] width 203 height 19
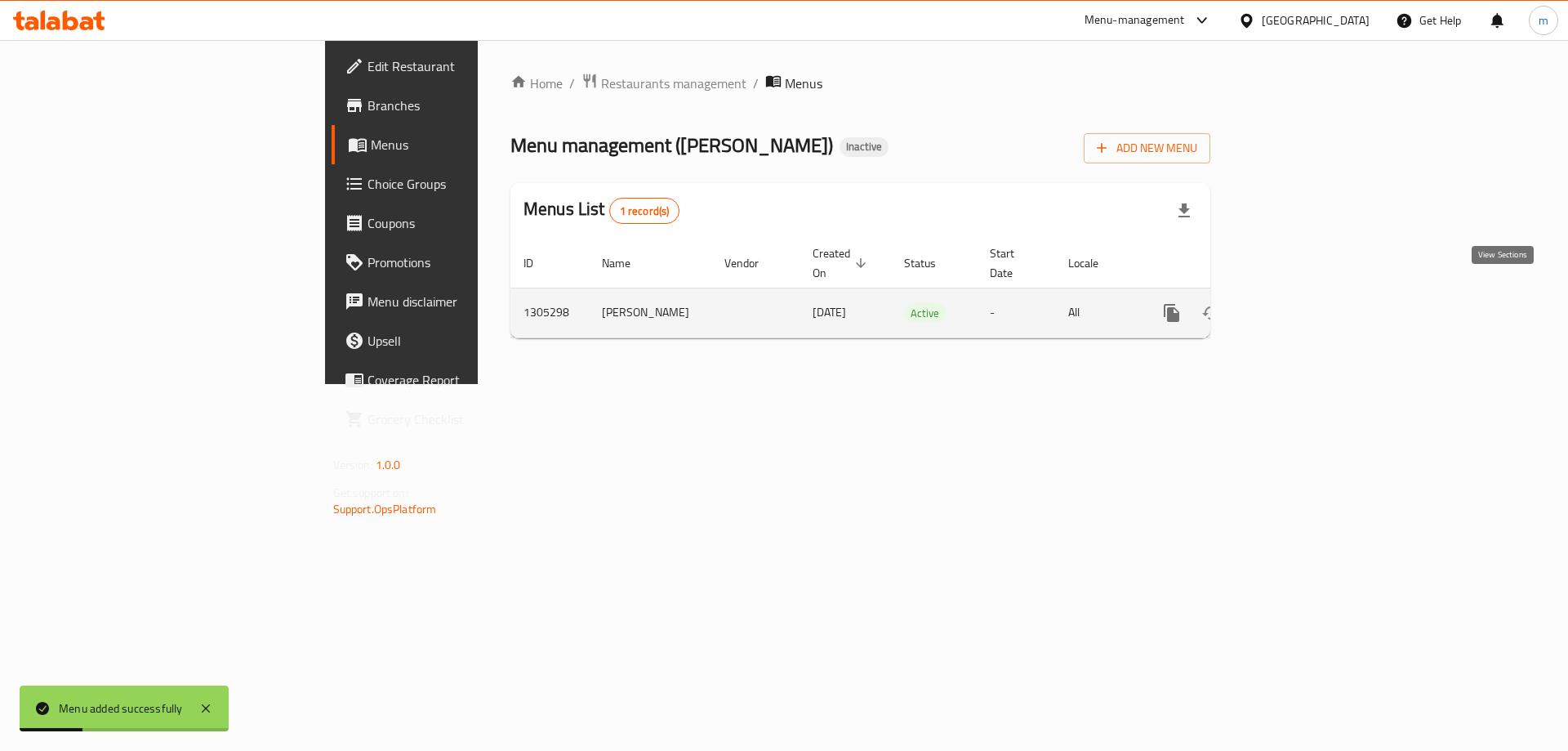
click at [1310, 296] on link "enhanced table" at bounding box center [1289, 312] width 40 height 40
